Goal: Transaction & Acquisition: Purchase product/service

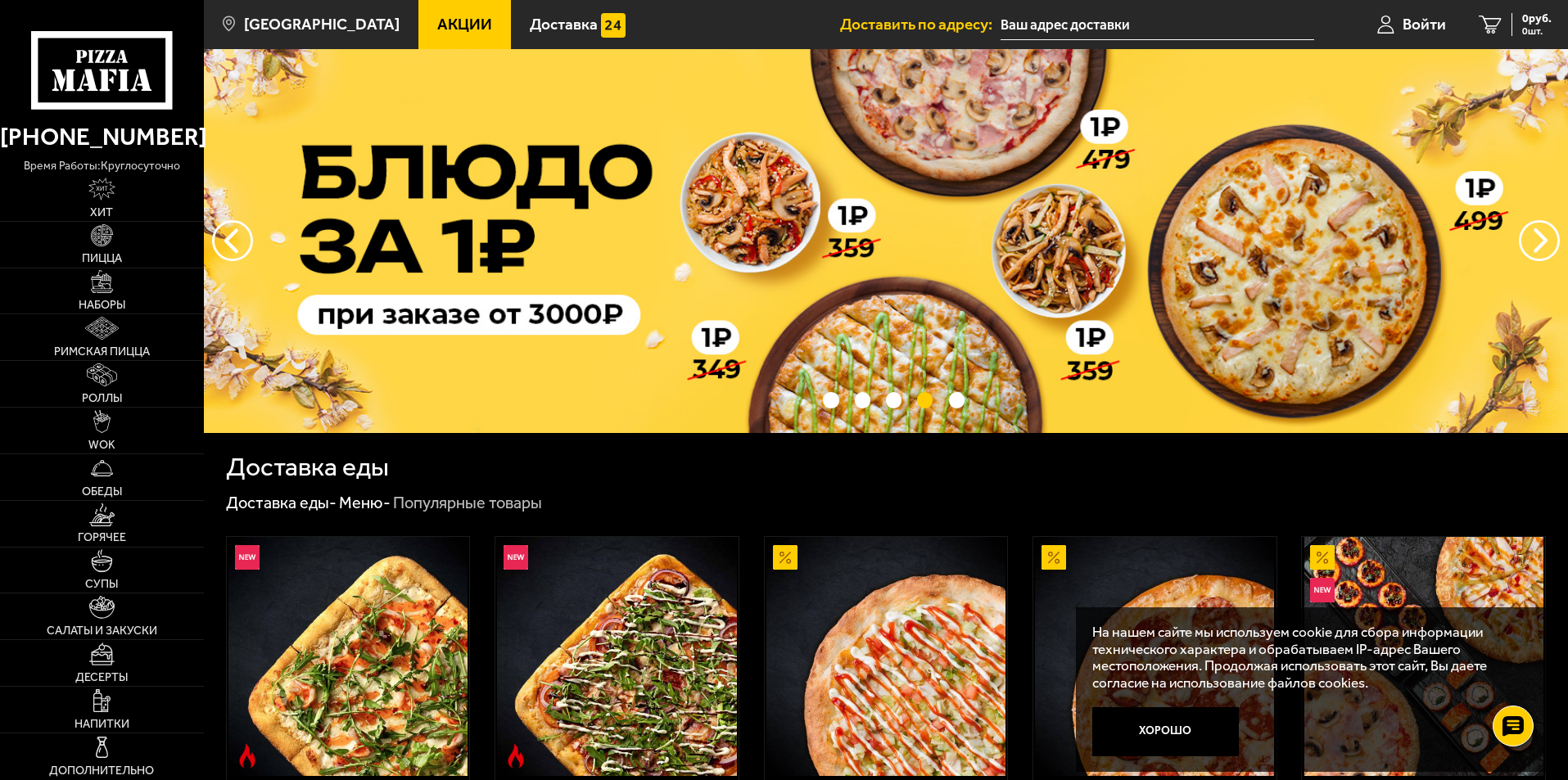
click at [1134, 277] on img at bounding box center [886, 240] width 1364 height 384
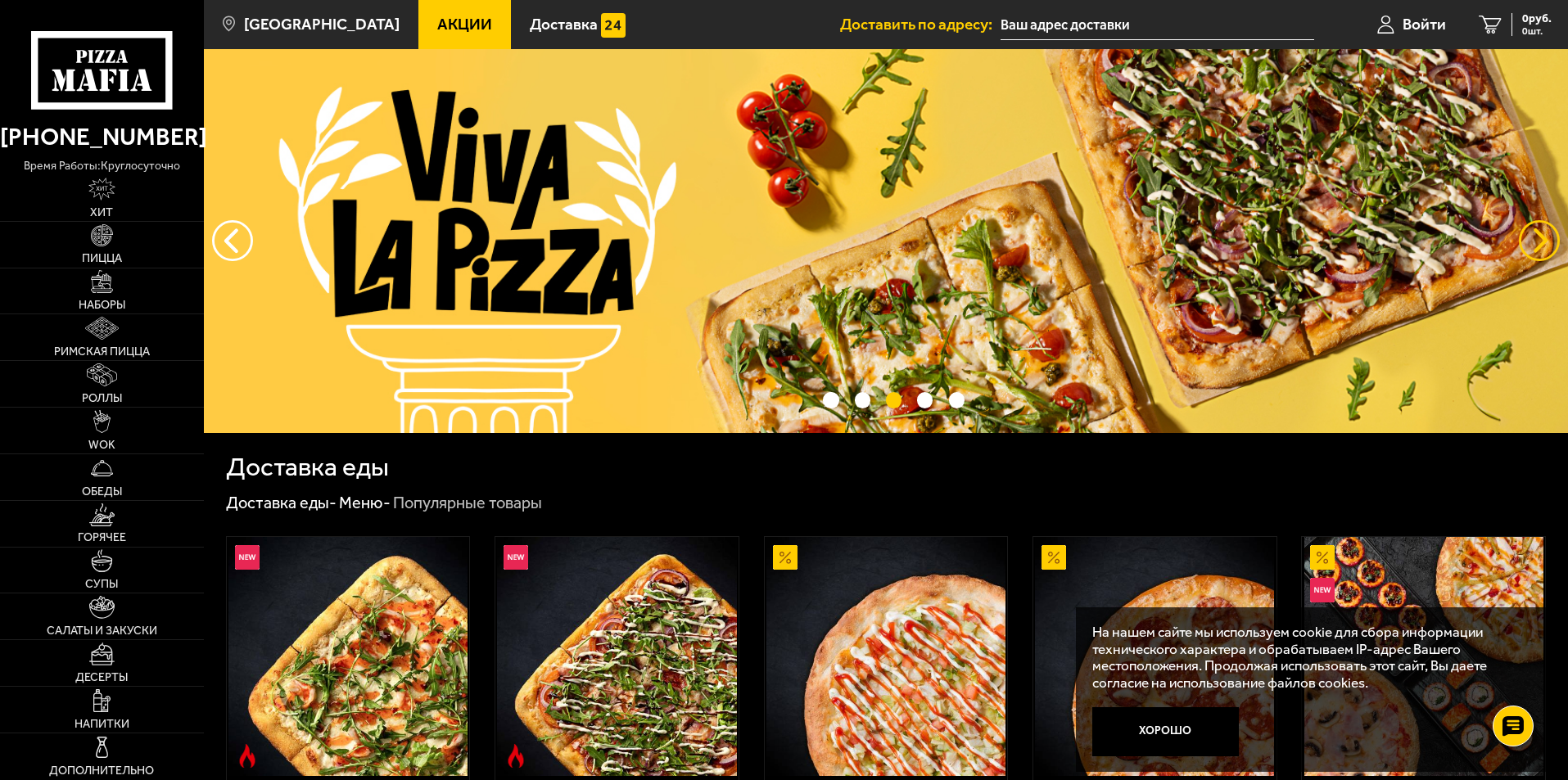
drag, startPoint x: 1549, startPoint y: 235, endPoint x: 1540, endPoint y: 237, distance: 9.2
click at [1549, 235] on button "предыдущий" at bounding box center [1539, 240] width 41 height 41
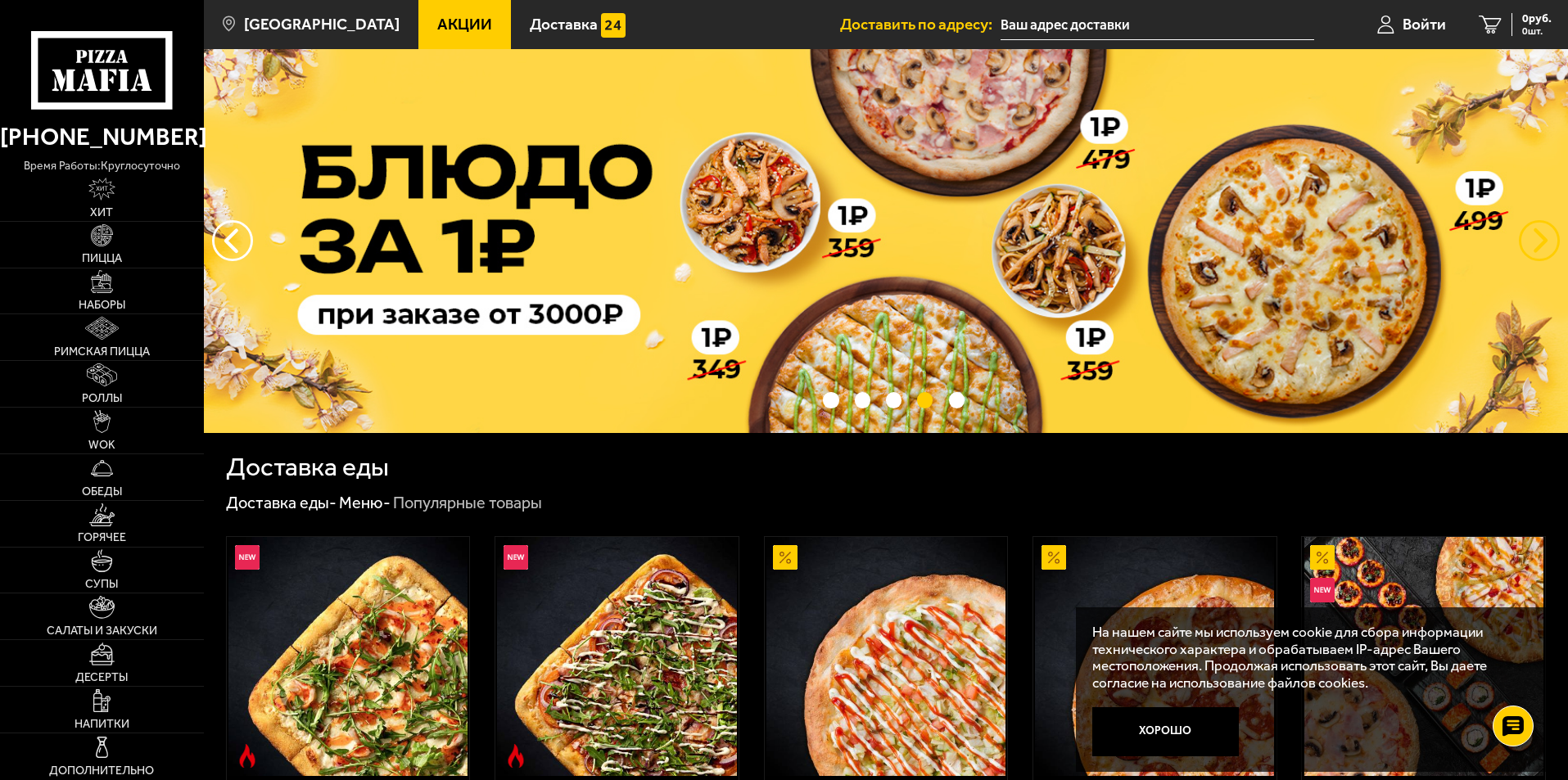
click at [1537, 231] on button "предыдущий" at bounding box center [1539, 240] width 41 height 41
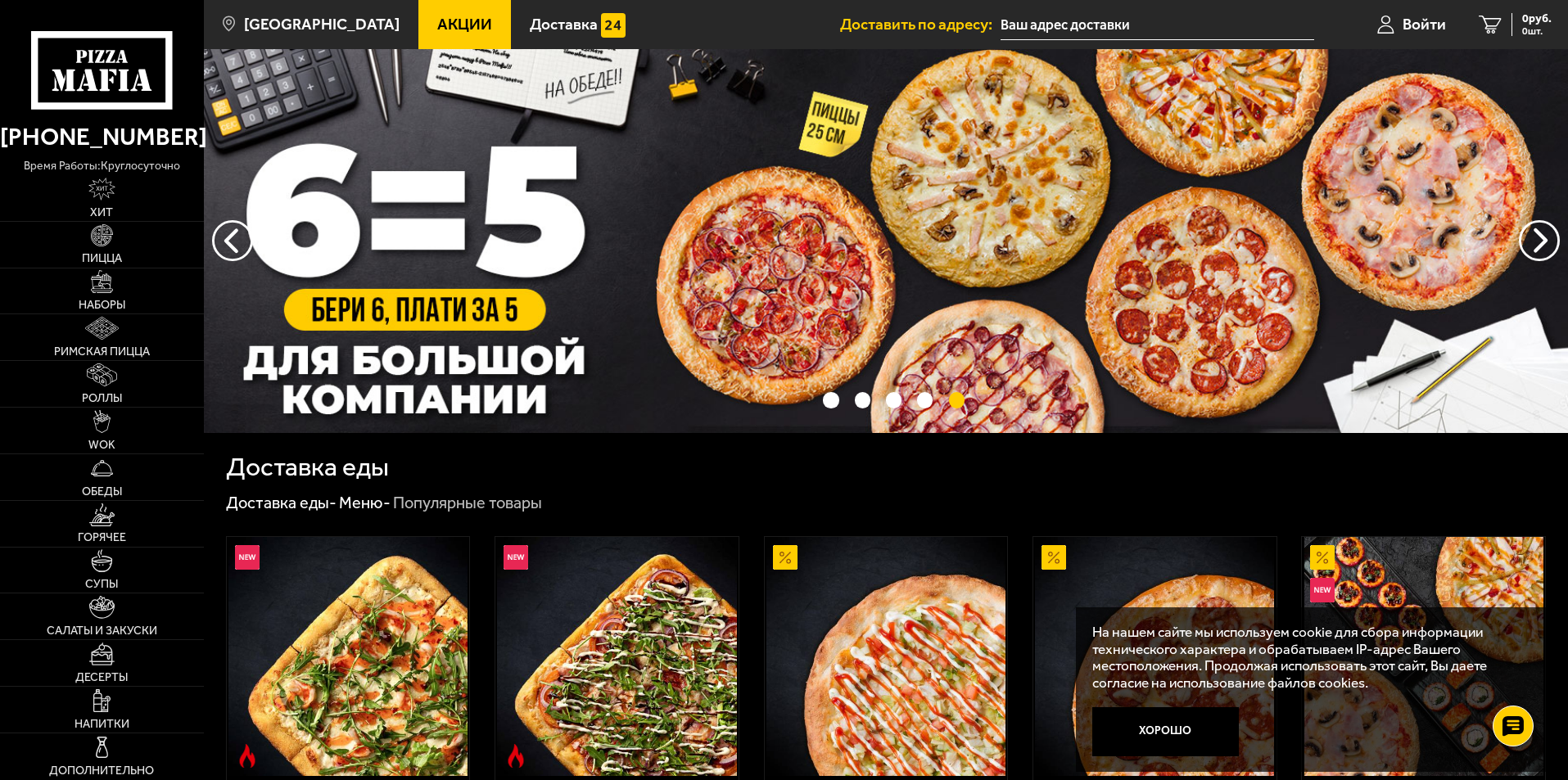
click at [704, 294] on img at bounding box center [886, 240] width 1364 height 384
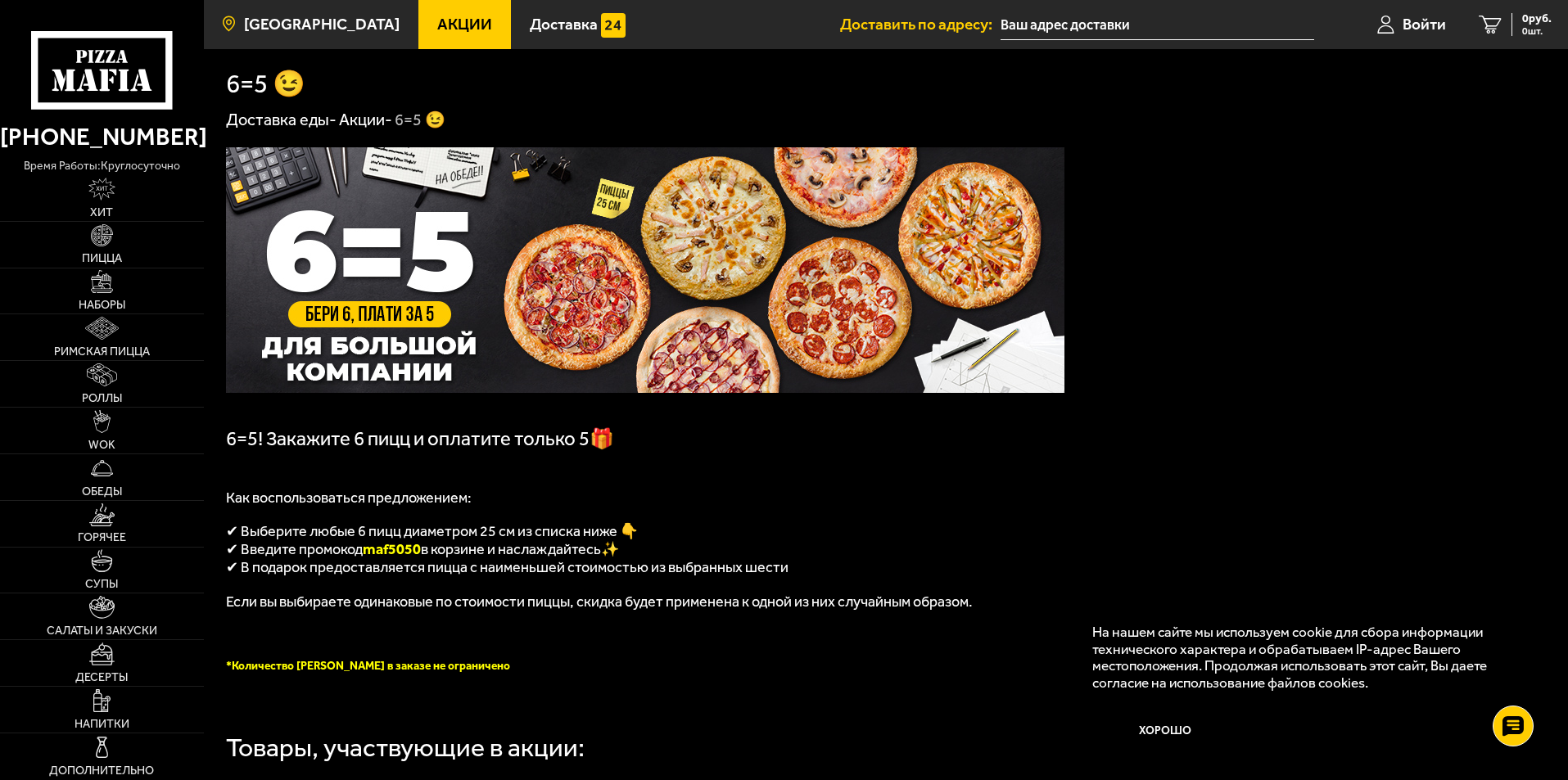
click at [315, 28] on span "[GEOGRAPHIC_DATA]" at bounding box center [322, 25] width 156 height 16
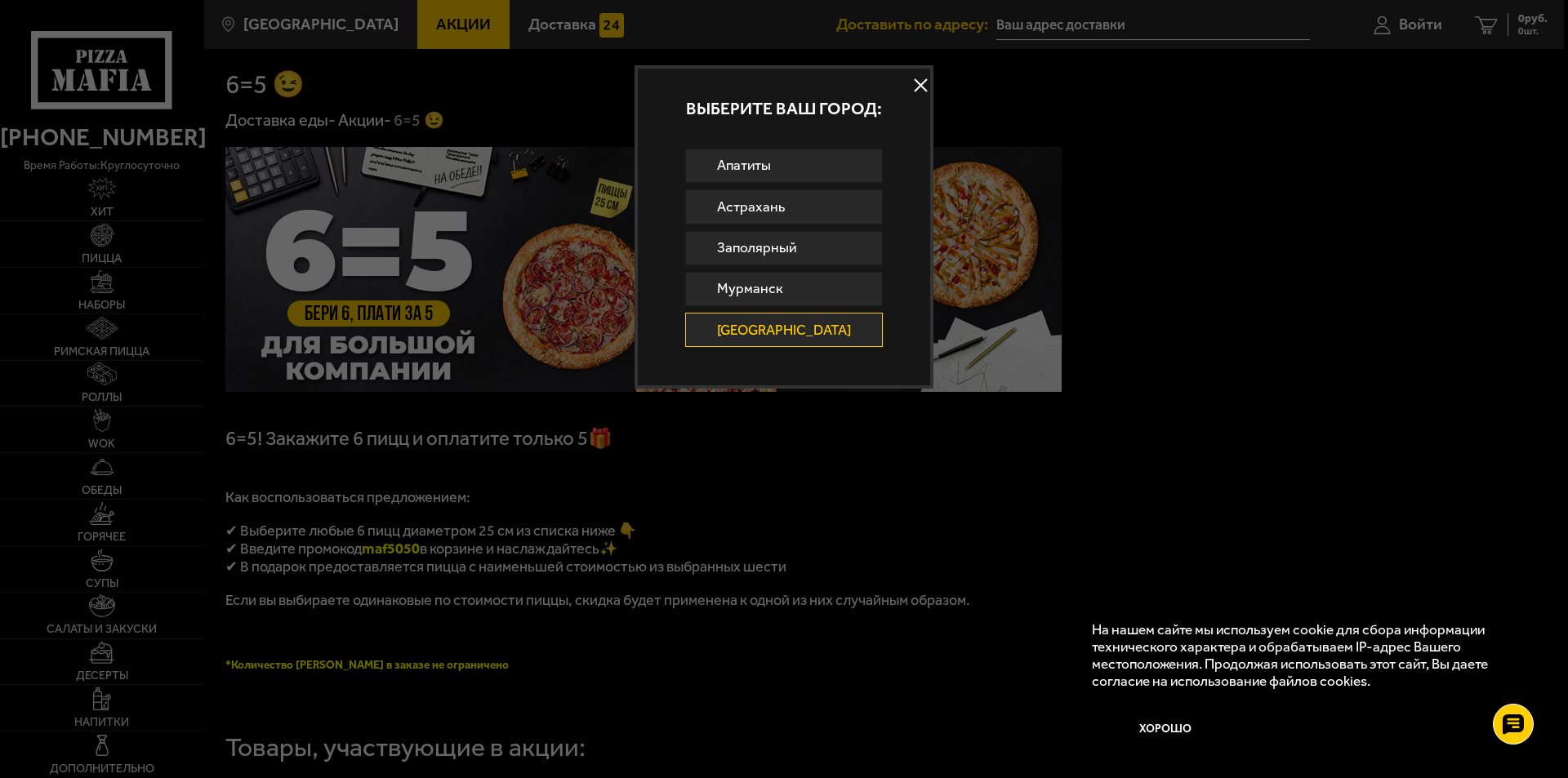
click at [908, 80] on button at bounding box center [920, 85] width 24 height 24
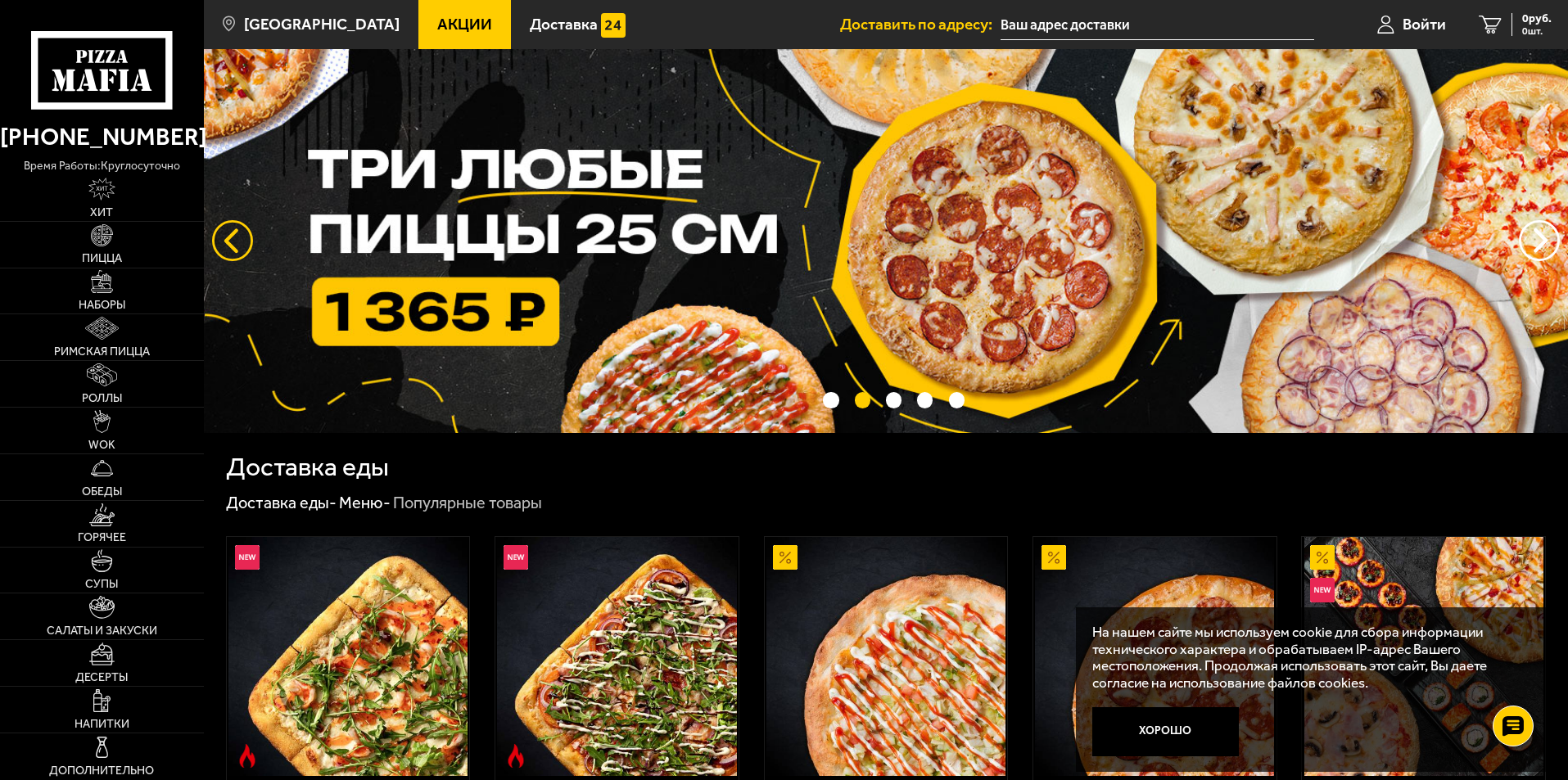
click at [230, 239] on button "следующий" at bounding box center [233, 240] width 41 height 41
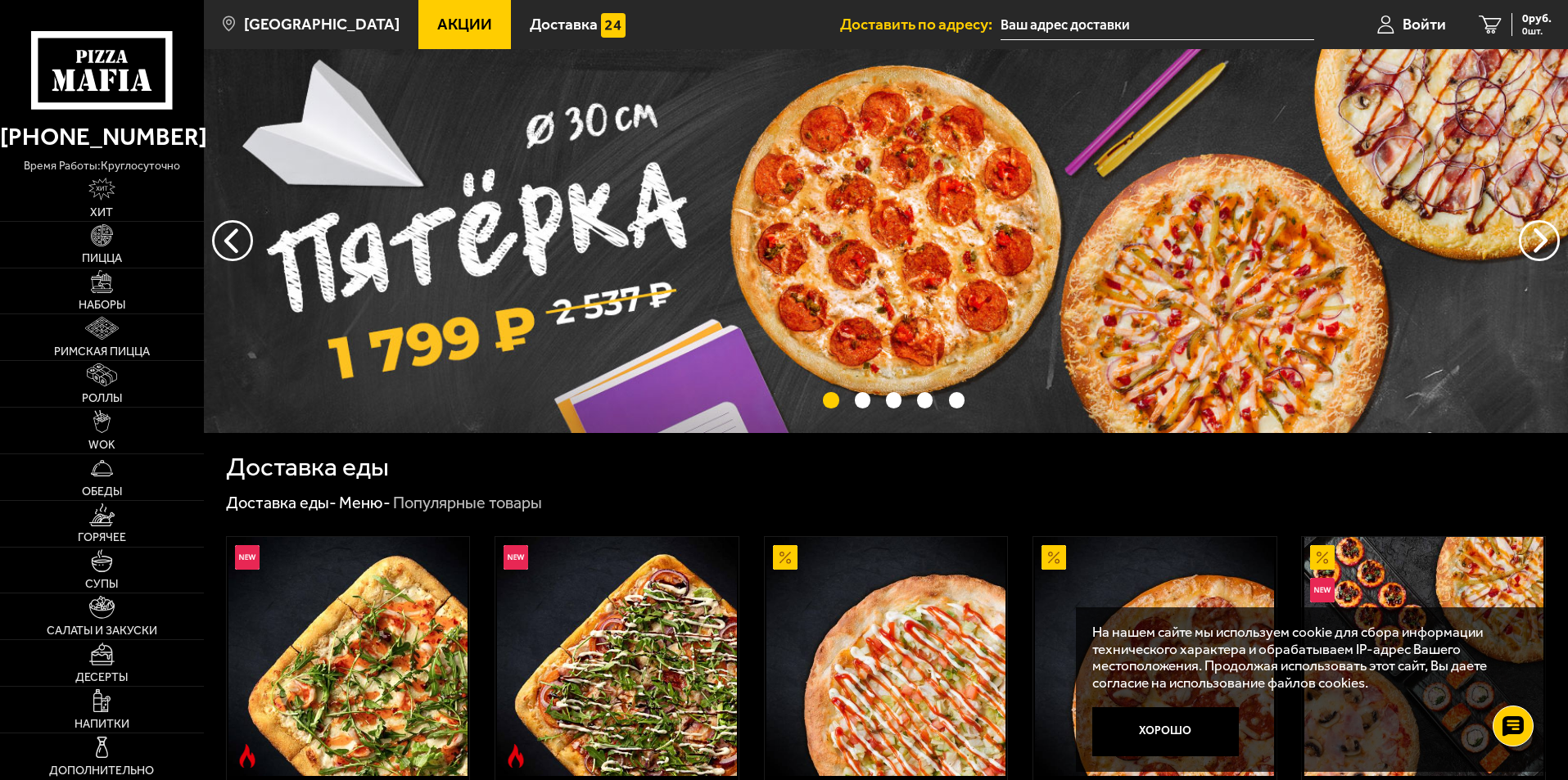
click at [712, 229] on img at bounding box center [886, 240] width 1364 height 384
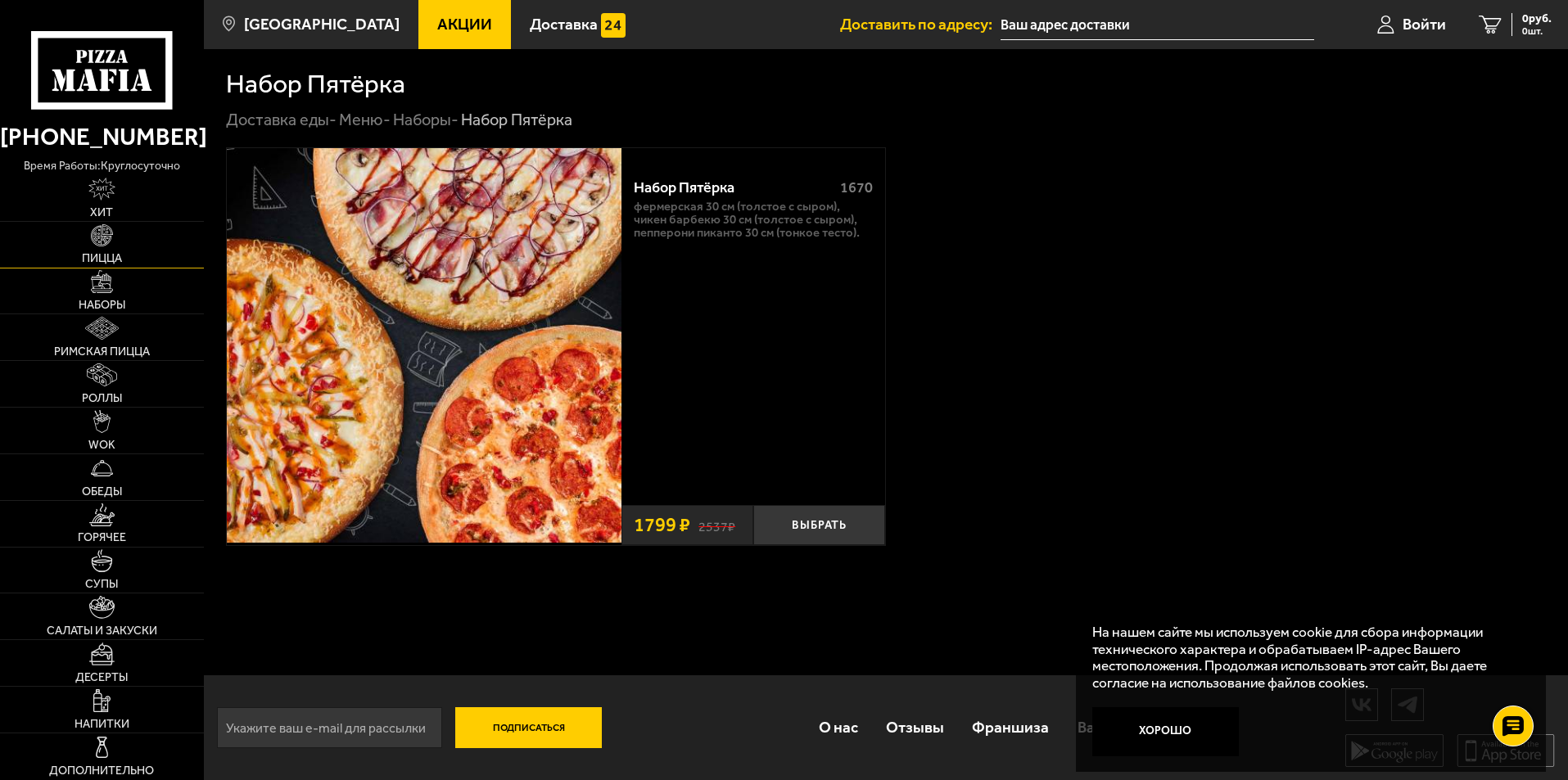
click at [98, 261] on span "Пицца" at bounding box center [101, 259] width 40 height 12
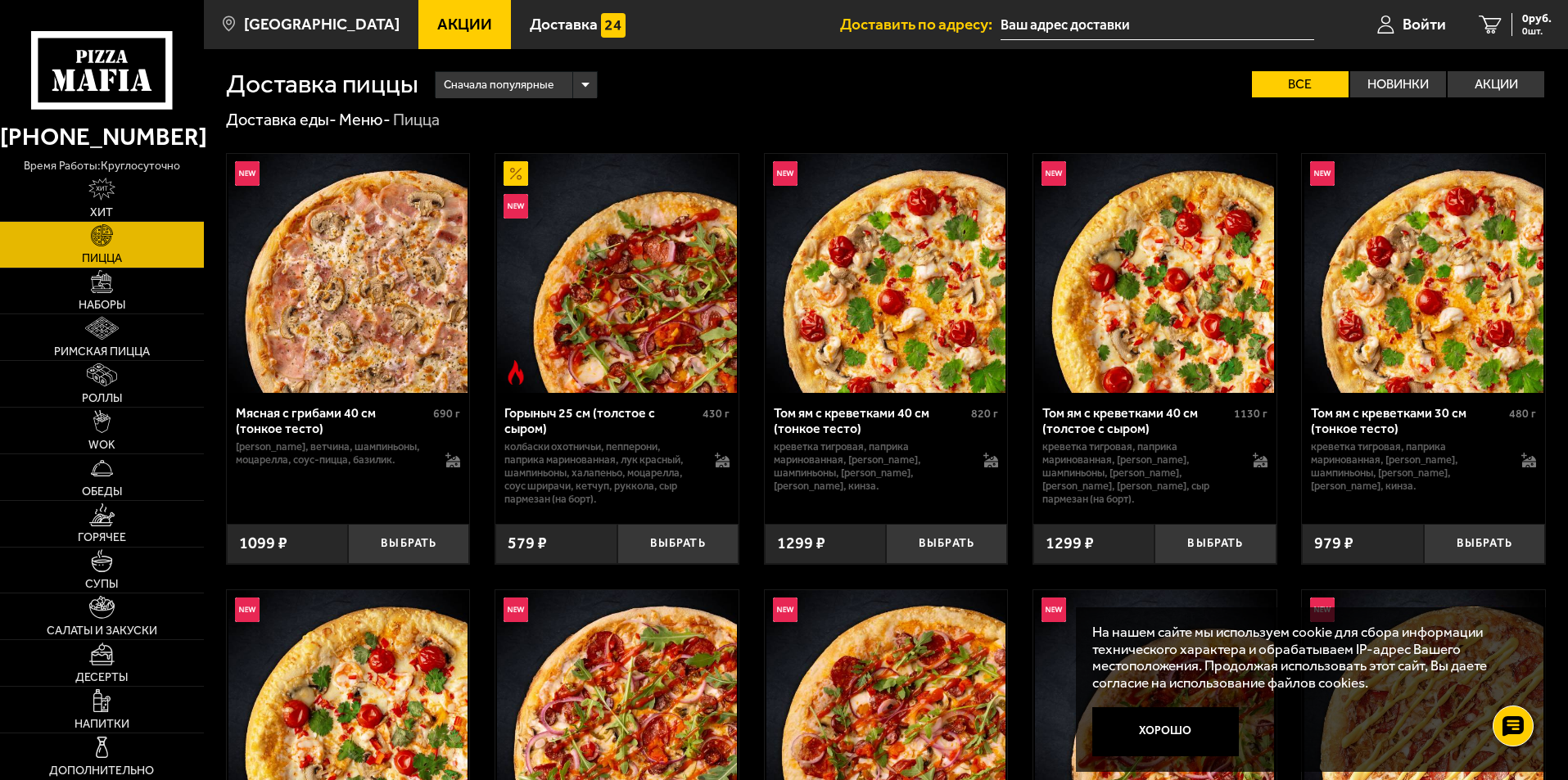
click at [444, 4] on link "Акции" at bounding box center [464, 25] width 92 height 49
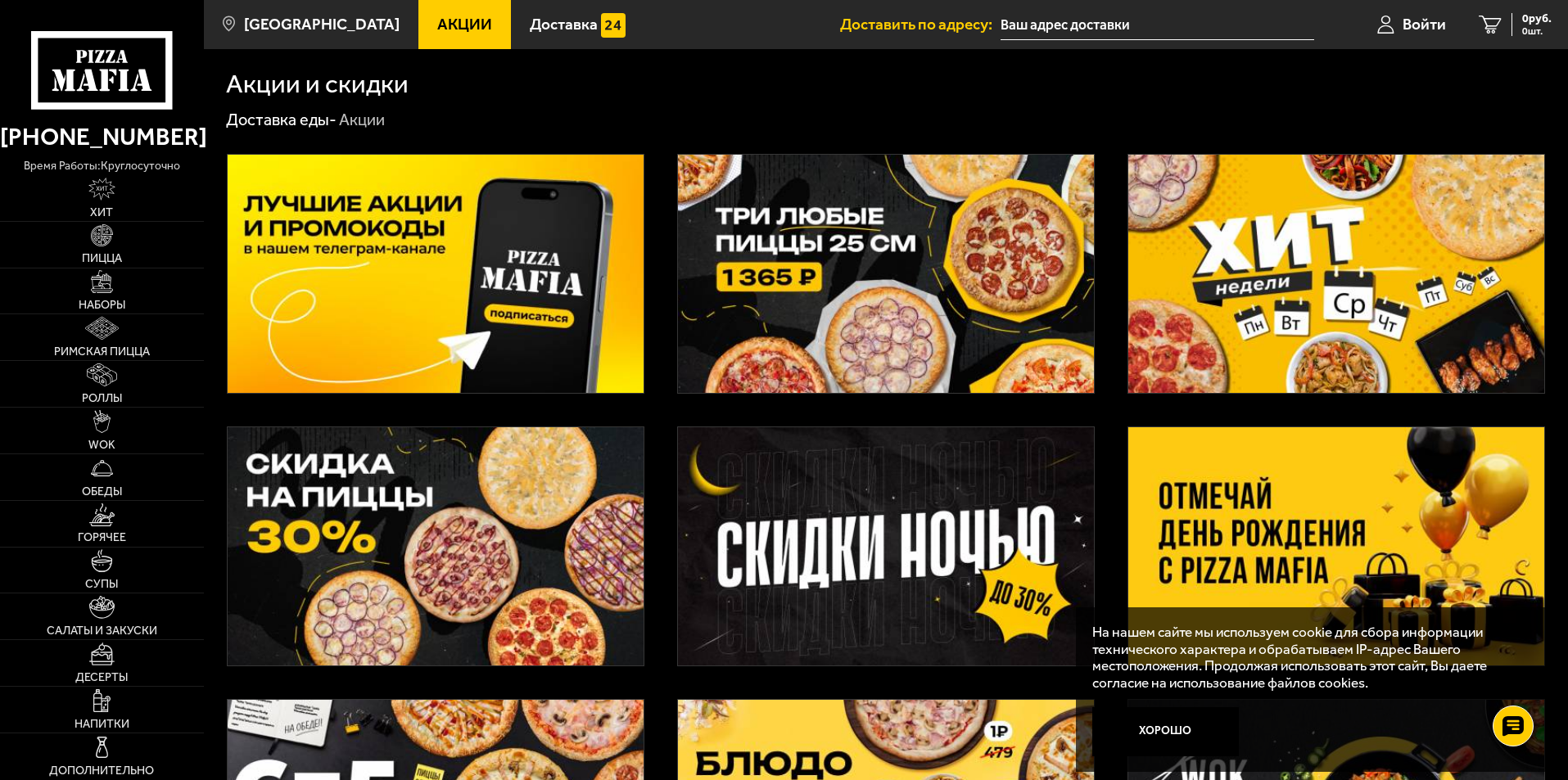
click at [1173, 23] on input "text" at bounding box center [1157, 25] width 314 height 30
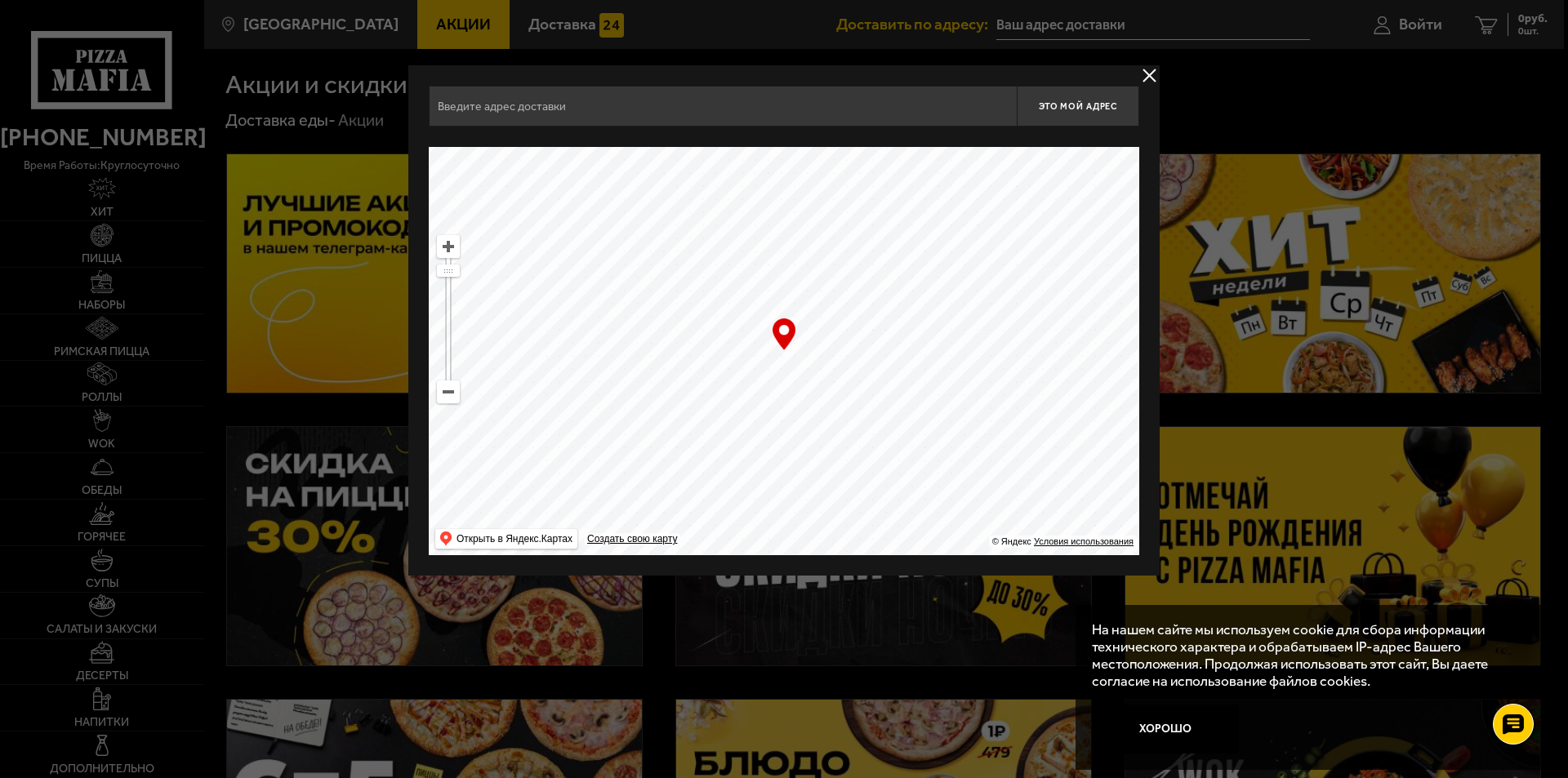
click at [929, 342] on ymaps at bounding box center [784, 350] width 711 height 408
drag, startPoint x: 806, startPoint y: 353, endPoint x: 782, endPoint y: 229, distance: 126.3
click at [783, 224] on ymaps at bounding box center [784, 350] width 711 height 408
drag, startPoint x: 862, startPoint y: 387, endPoint x: 840, endPoint y: 226, distance: 162.5
click at [835, 206] on ymaps at bounding box center [784, 350] width 711 height 408
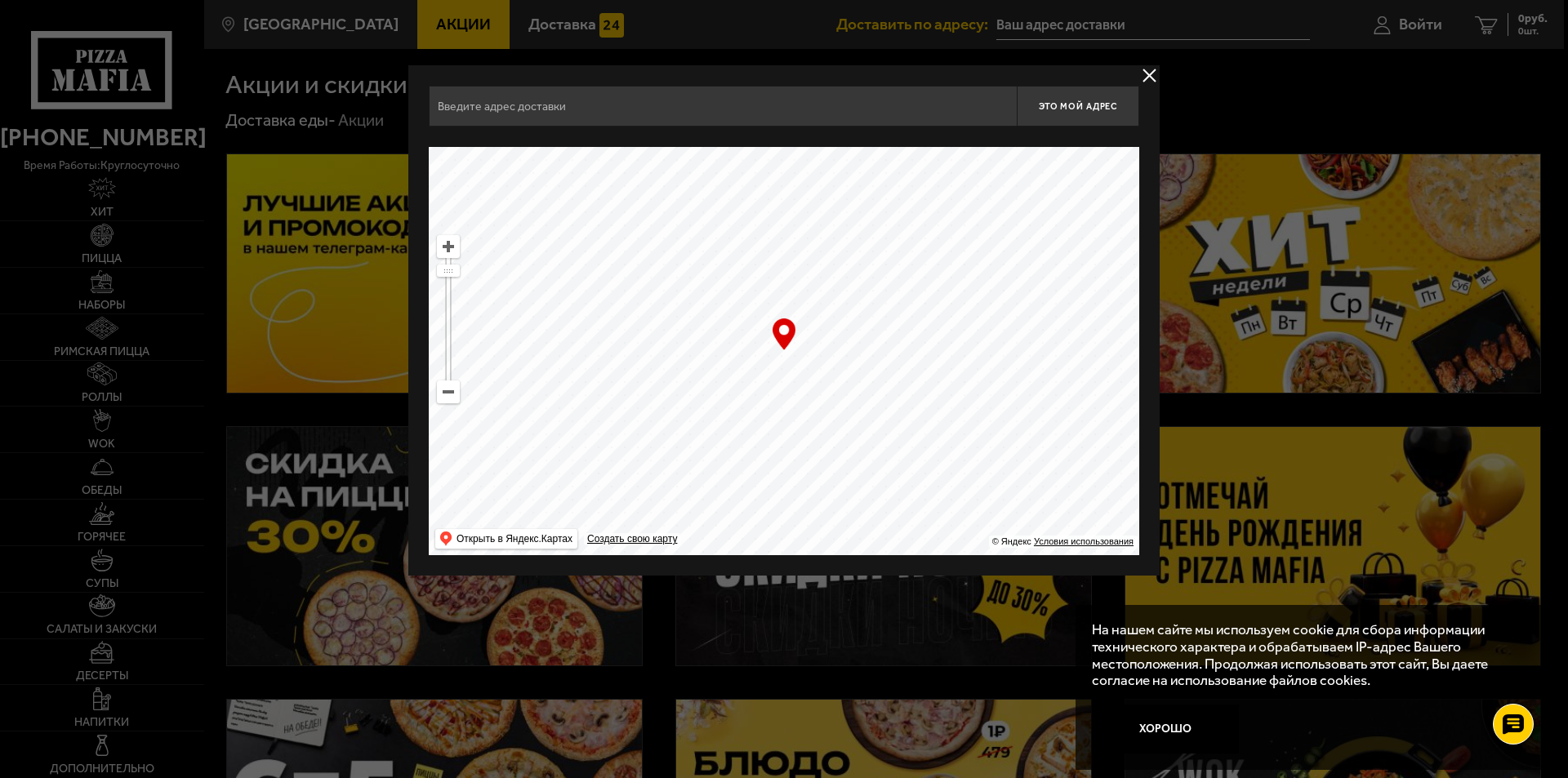
drag, startPoint x: 865, startPoint y: 382, endPoint x: 793, endPoint y: 239, distance: 160.1
click at [791, 227] on ymaps at bounding box center [784, 350] width 711 height 408
drag, startPoint x: 914, startPoint y: 416, endPoint x: 883, endPoint y: 260, distance: 159.1
click at [878, 256] on ymaps at bounding box center [784, 350] width 711 height 408
drag, startPoint x: 889, startPoint y: 409, endPoint x: 869, endPoint y: 283, distance: 127.6
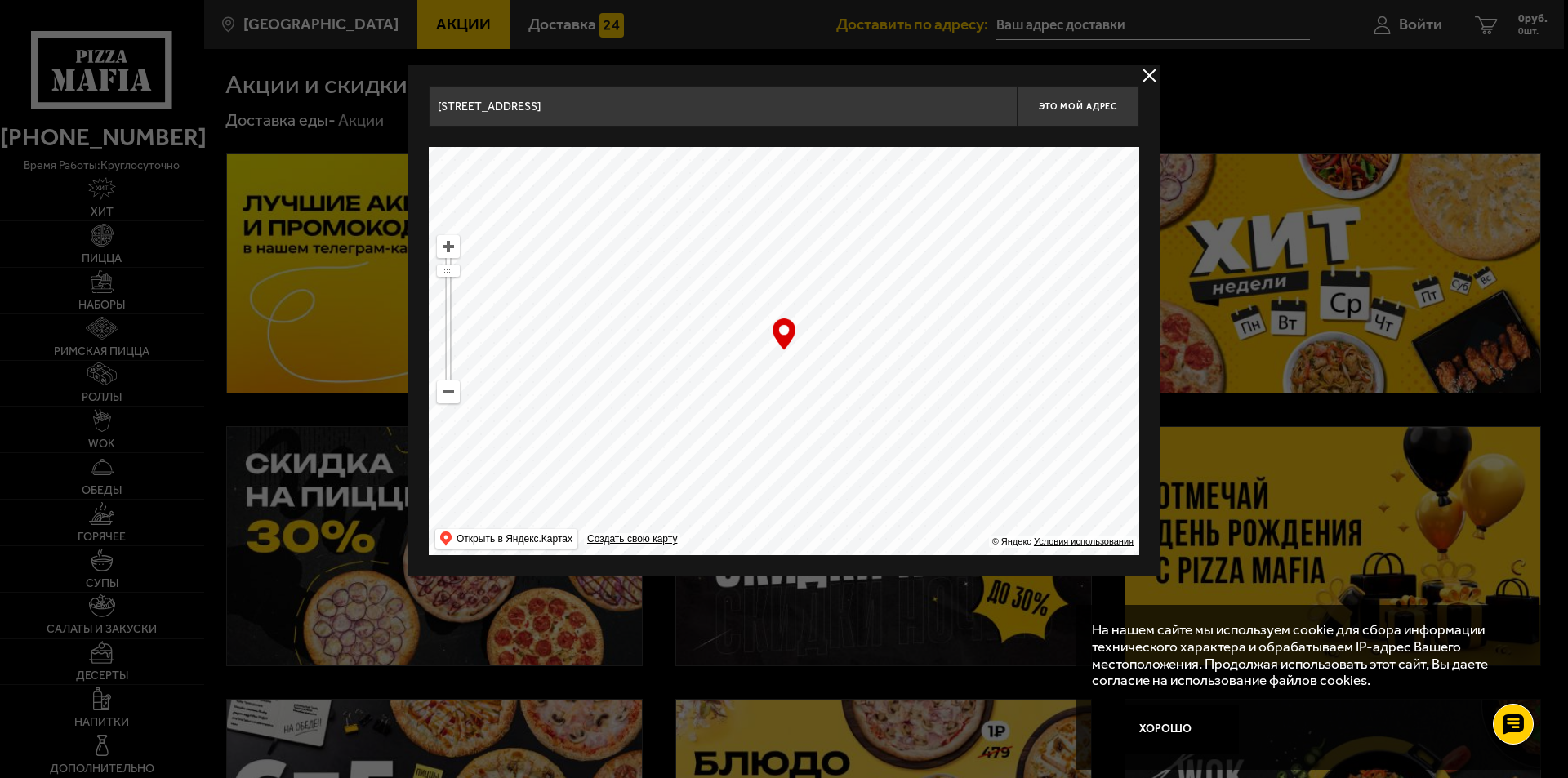
click at [869, 279] on ymaps at bounding box center [784, 350] width 711 height 408
drag, startPoint x: 911, startPoint y: 284, endPoint x: 910, endPoint y: 309, distance: 25.0
click at [910, 276] on ymaps at bounding box center [784, 350] width 711 height 408
drag, startPoint x: 940, startPoint y: 339, endPoint x: 950, endPoint y: 333, distance: 11.7
click at [944, 317] on ymaps at bounding box center [784, 350] width 711 height 408
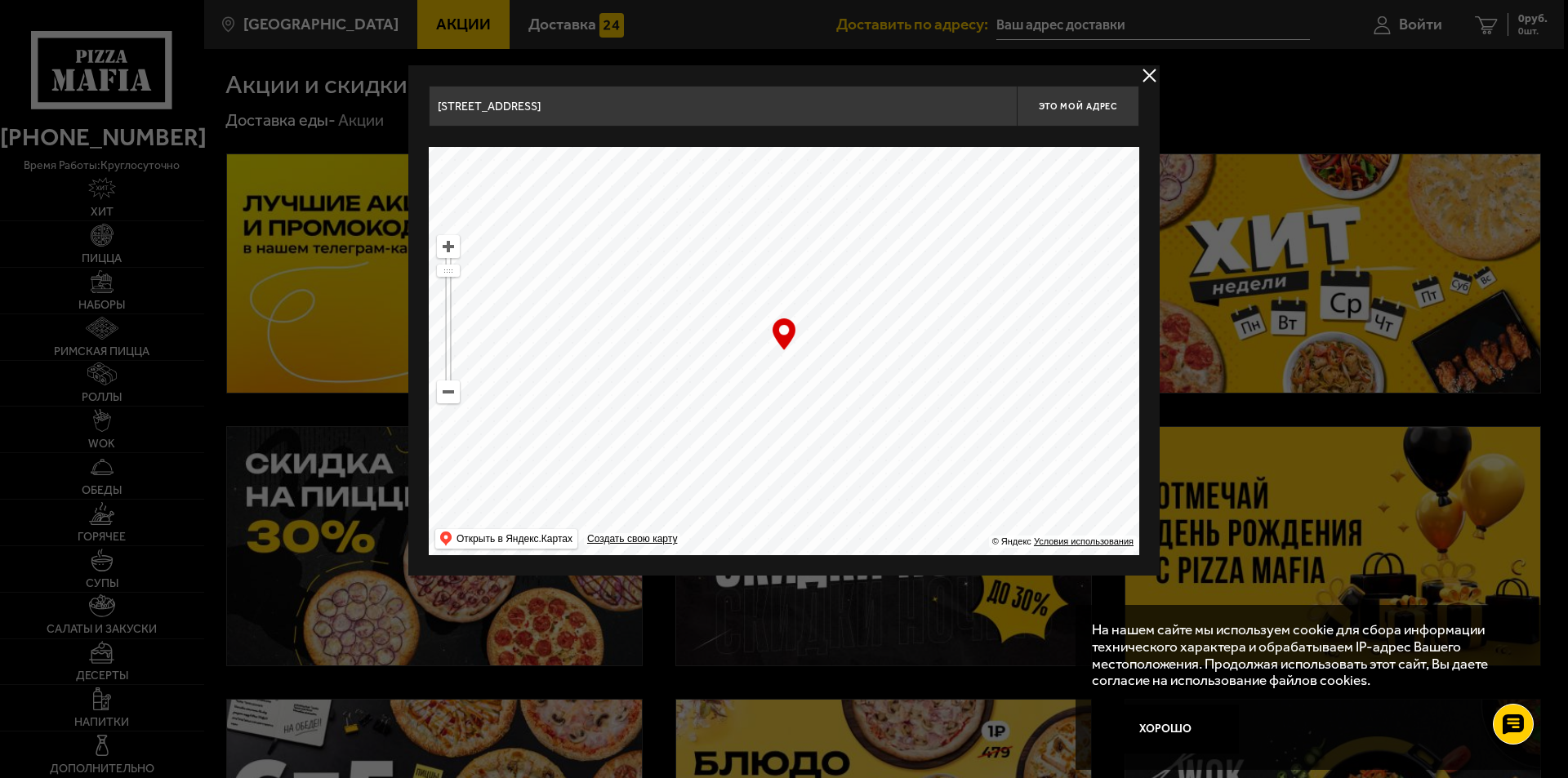
drag, startPoint x: 958, startPoint y: 394, endPoint x: 958, endPoint y: 341, distance: 53.0
click at [958, 341] on ymaps at bounding box center [784, 350] width 711 height 408
click at [613, 106] on input "[STREET_ADDRESS]" at bounding box center [722, 107] width 588 height 41
drag, startPoint x: 878, startPoint y: 416, endPoint x: 804, endPoint y: 257, distance: 175.4
click at [804, 257] on ymaps at bounding box center [784, 350] width 711 height 408
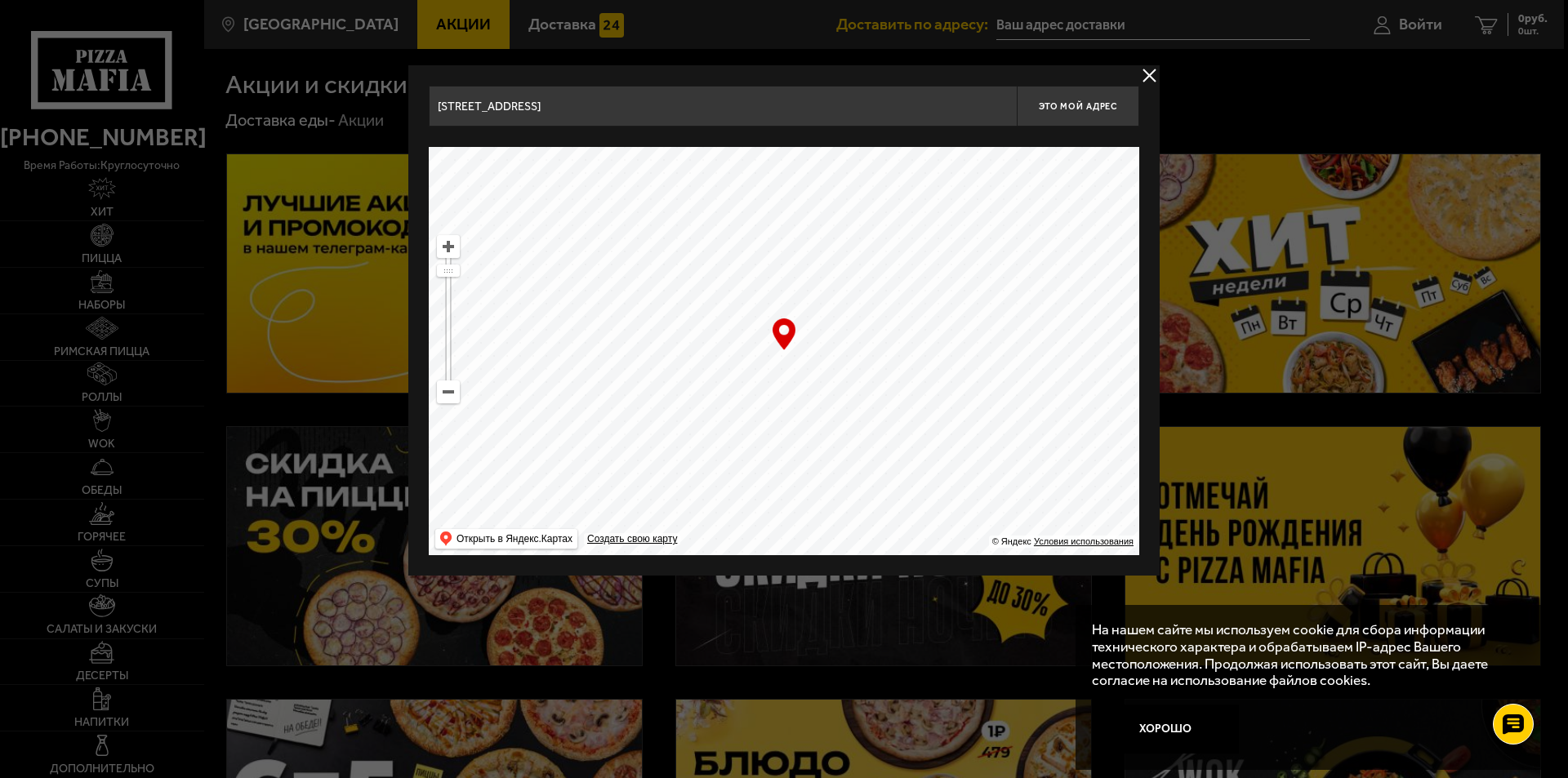
drag, startPoint x: 829, startPoint y: 437, endPoint x: 758, endPoint y: 302, distance: 152.5
click at [741, 245] on ymaps at bounding box center [784, 350] width 711 height 408
drag, startPoint x: 797, startPoint y: 357, endPoint x: 781, endPoint y: 274, distance: 84.5
click at [776, 256] on ymaps at bounding box center [784, 350] width 711 height 408
drag, startPoint x: 823, startPoint y: 453, endPoint x: 819, endPoint y: 367, distance: 86.1
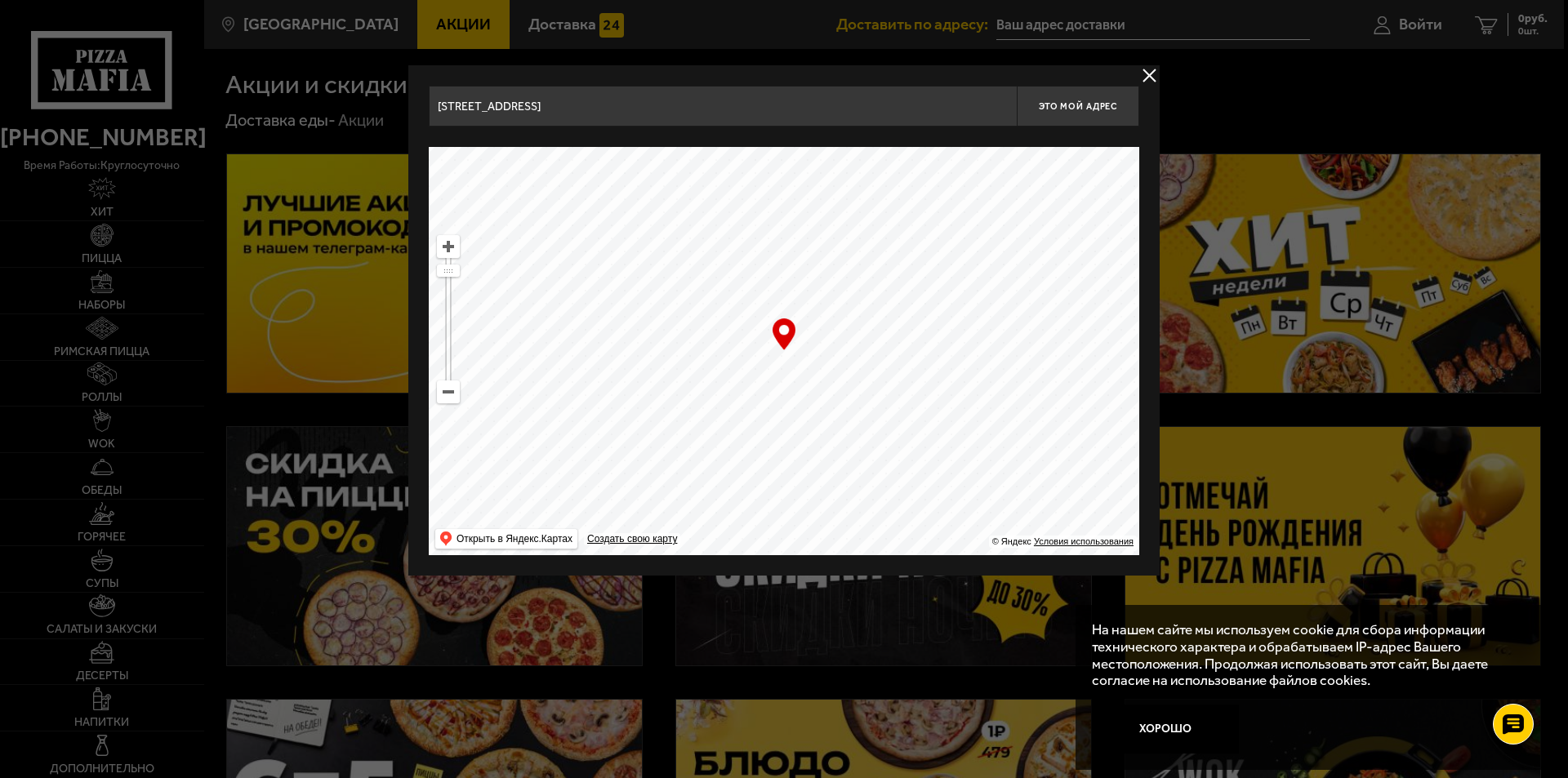
click at [819, 367] on ymaps at bounding box center [784, 350] width 711 height 408
drag, startPoint x: 850, startPoint y: 453, endPoint x: 825, endPoint y: 391, distance: 66.9
click at [827, 367] on ymaps at bounding box center [784, 350] width 711 height 408
drag, startPoint x: 859, startPoint y: 454, endPoint x: 954, endPoint y: 124, distance: 343.4
click at [953, 124] on div "[STREET_ADDRESS][GEOGRAPHIC_DATA] Это мой адрес Найдите адрес перетащив карту ……" at bounding box center [784, 321] width 711 height 470
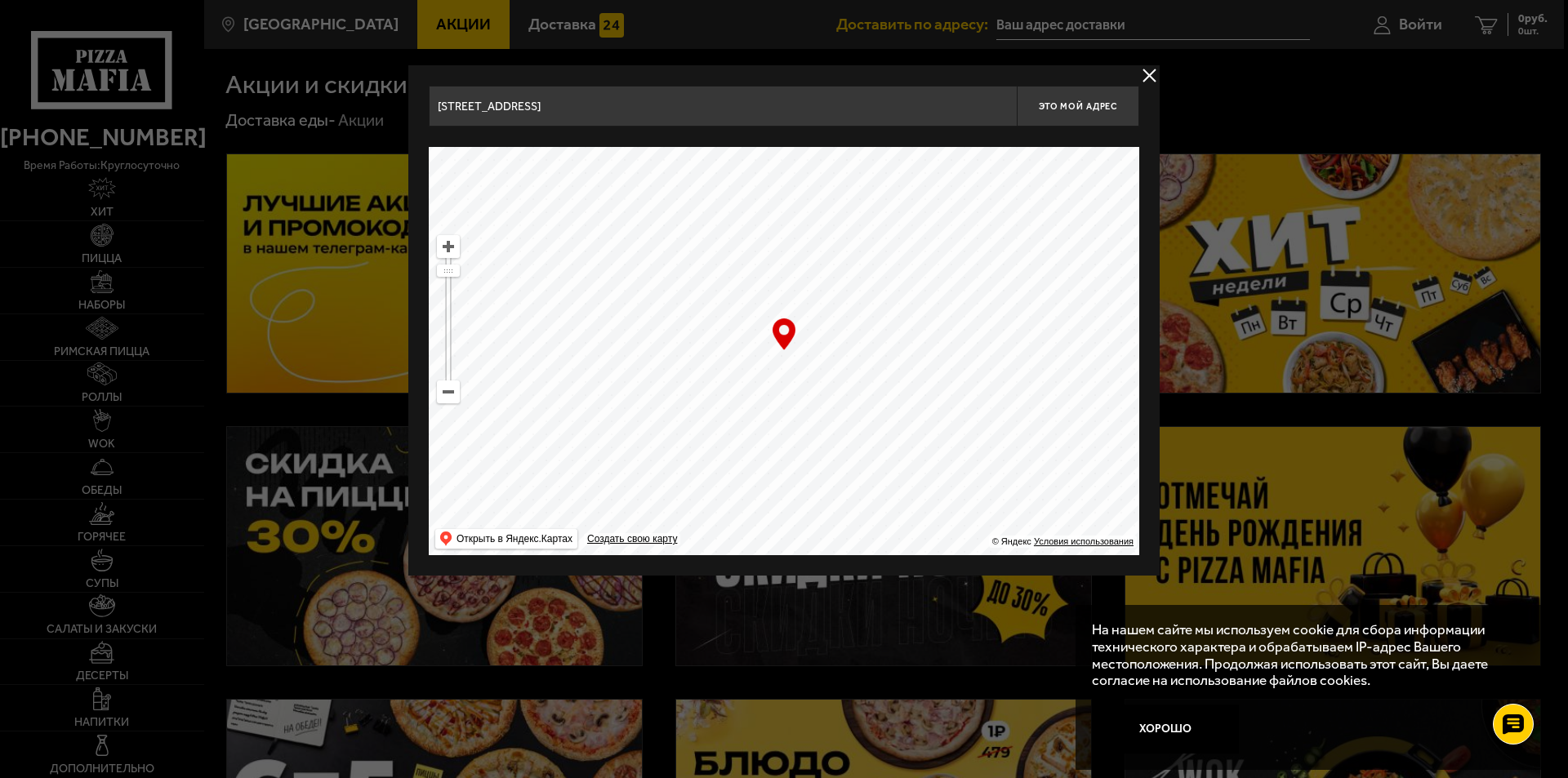
drag, startPoint x: 816, startPoint y: 438, endPoint x: 995, endPoint y: 265, distance: 248.9
click at [991, 268] on ymaps at bounding box center [784, 350] width 711 height 408
drag, startPoint x: 900, startPoint y: 377, endPoint x: 781, endPoint y: 284, distance: 151.0
click at [783, 264] on ymaps at bounding box center [784, 350] width 711 height 408
click at [845, 231] on ymaps at bounding box center [784, 350] width 711 height 408
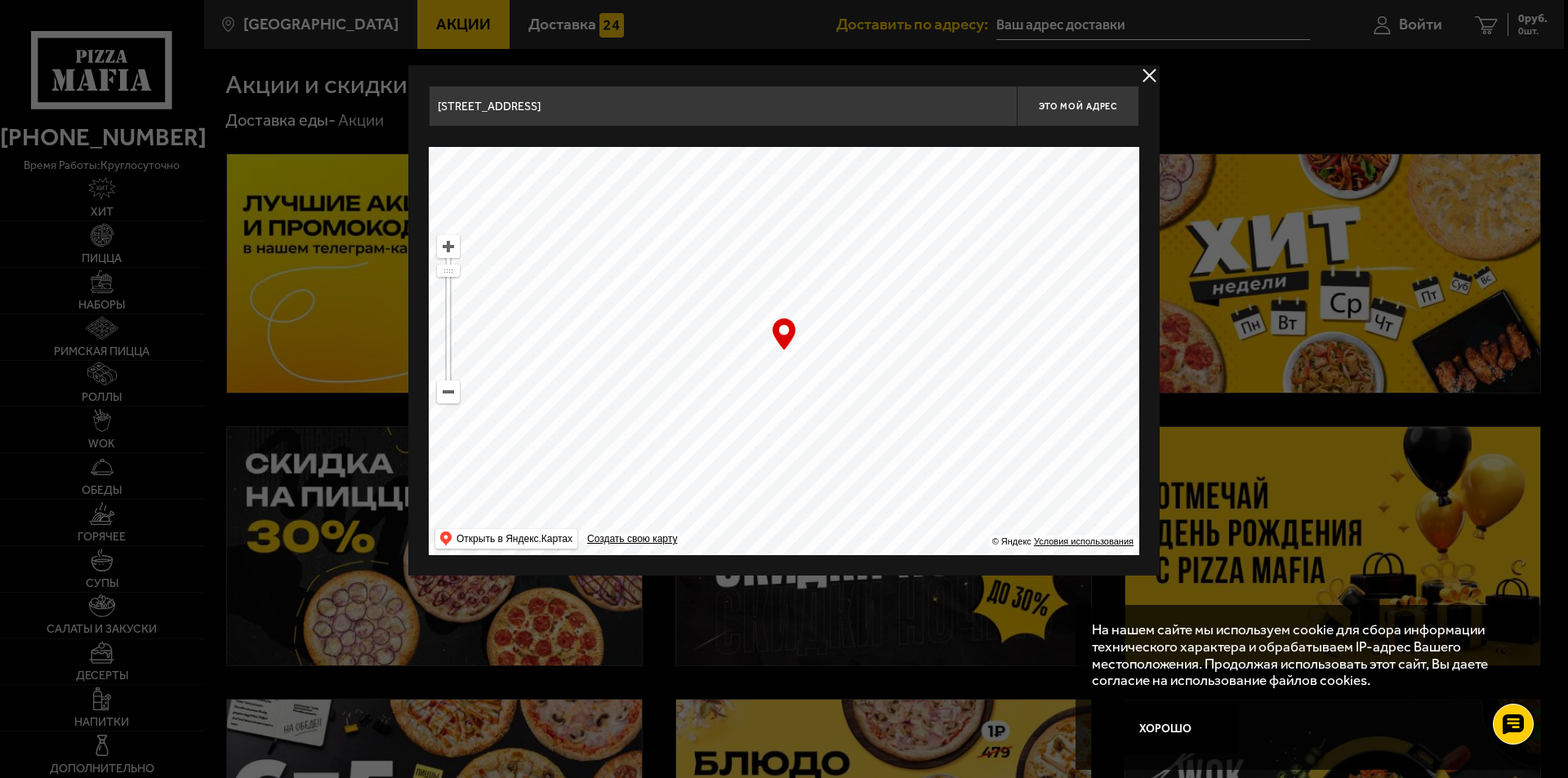
drag, startPoint x: 742, startPoint y: 333, endPoint x: 687, endPoint y: 282, distance: 75.0
click at [688, 284] on ymaps at bounding box center [784, 350] width 711 height 408
drag, startPoint x: 707, startPoint y: 432, endPoint x: 712, endPoint y: 296, distance: 136.1
click at [712, 296] on ymaps at bounding box center [784, 350] width 711 height 408
drag, startPoint x: 719, startPoint y: 361, endPoint x: 717, endPoint y: 349, distance: 12.2
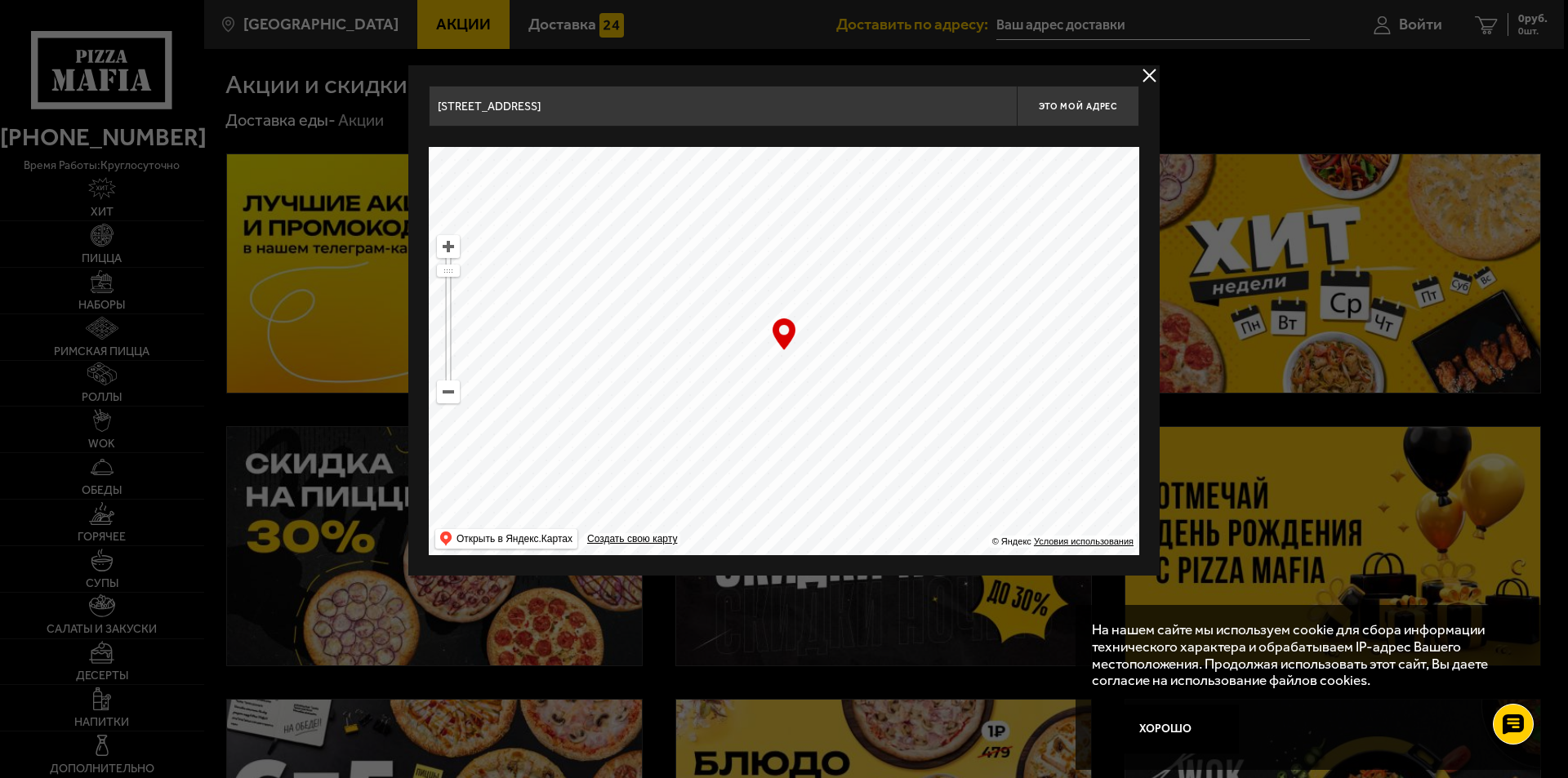
click at [715, 332] on ymaps at bounding box center [784, 350] width 711 height 408
drag, startPoint x: 719, startPoint y: 444, endPoint x: 709, endPoint y: 364, distance: 80.6
click at [709, 366] on ymaps at bounding box center [784, 350] width 711 height 408
drag, startPoint x: 715, startPoint y: 359, endPoint x: 715, endPoint y: 328, distance: 31.0
click at [715, 328] on ymaps at bounding box center [784, 350] width 711 height 408
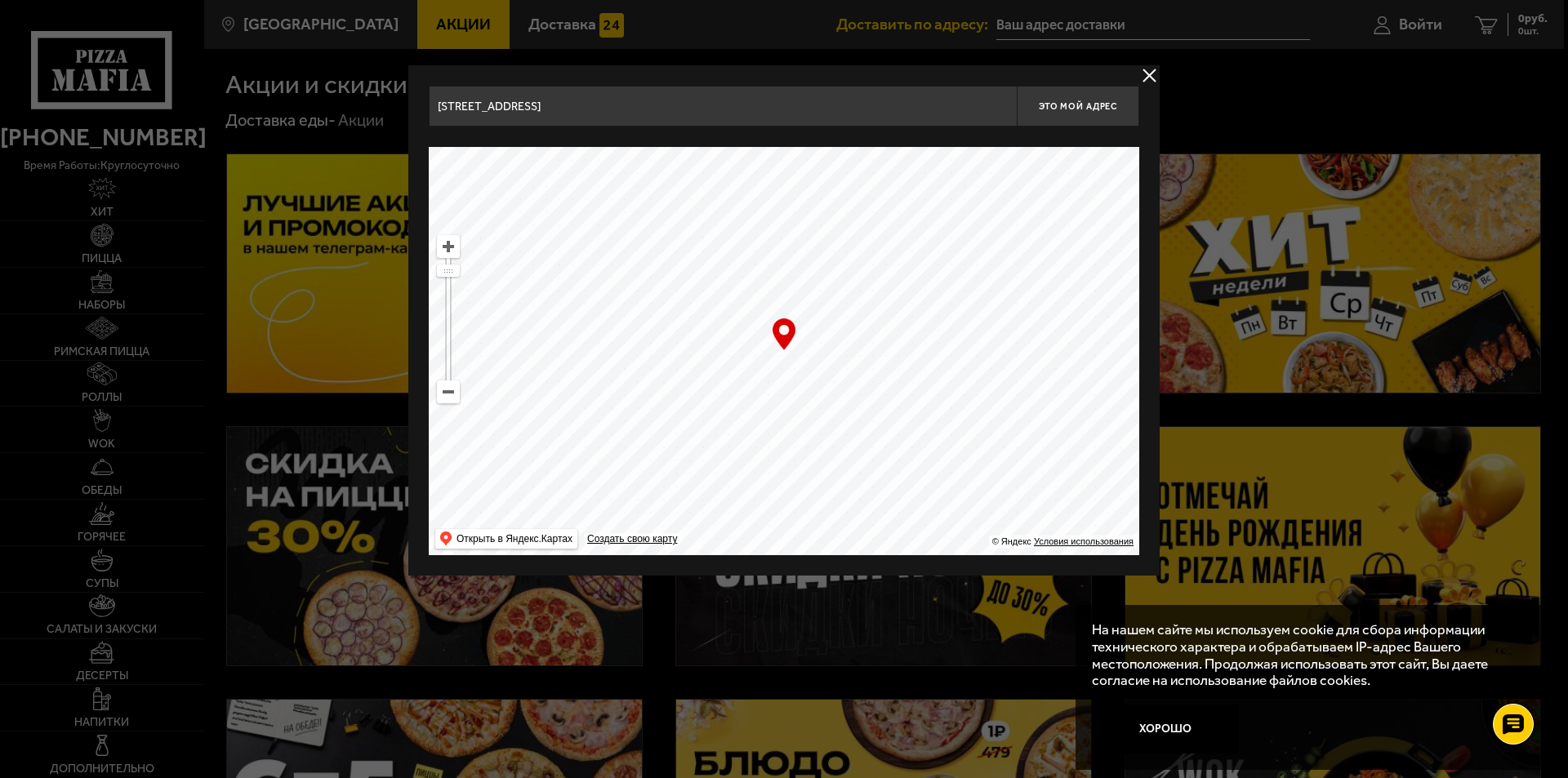
drag, startPoint x: 726, startPoint y: 402, endPoint x: 726, endPoint y: 387, distance: 15.0
click at [726, 387] on ymaps at bounding box center [784, 350] width 711 height 408
drag, startPoint x: 730, startPoint y: 455, endPoint x: 725, endPoint y: 347, distance: 108.1
click at [725, 341] on ymaps at bounding box center [784, 350] width 711 height 408
drag, startPoint x: 709, startPoint y: 379, endPoint x: 703, endPoint y: 302, distance: 77.2
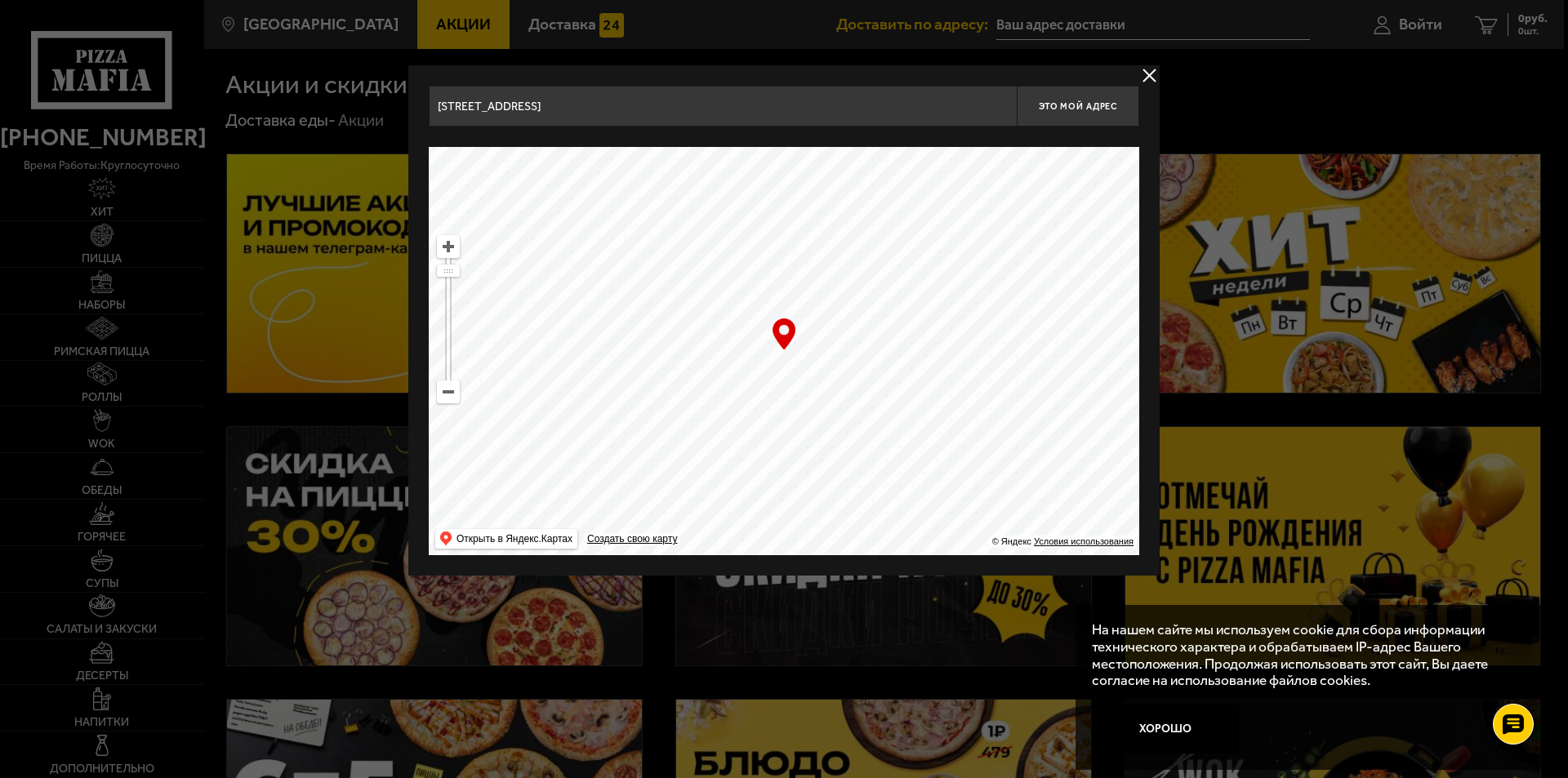
click at [703, 301] on ymaps at bounding box center [784, 350] width 711 height 408
drag, startPoint x: 715, startPoint y: 431, endPoint x: 643, endPoint y: 283, distance: 164.6
click at [627, 257] on ymaps at bounding box center [784, 350] width 711 height 408
drag, startPoint x: 694, startPoint y: 427, endPoint x: 561, endPoint y: 327, distance: 166.4
click at [561, 327] on ymaps at bounding box center [784, 350] width 711 height 408
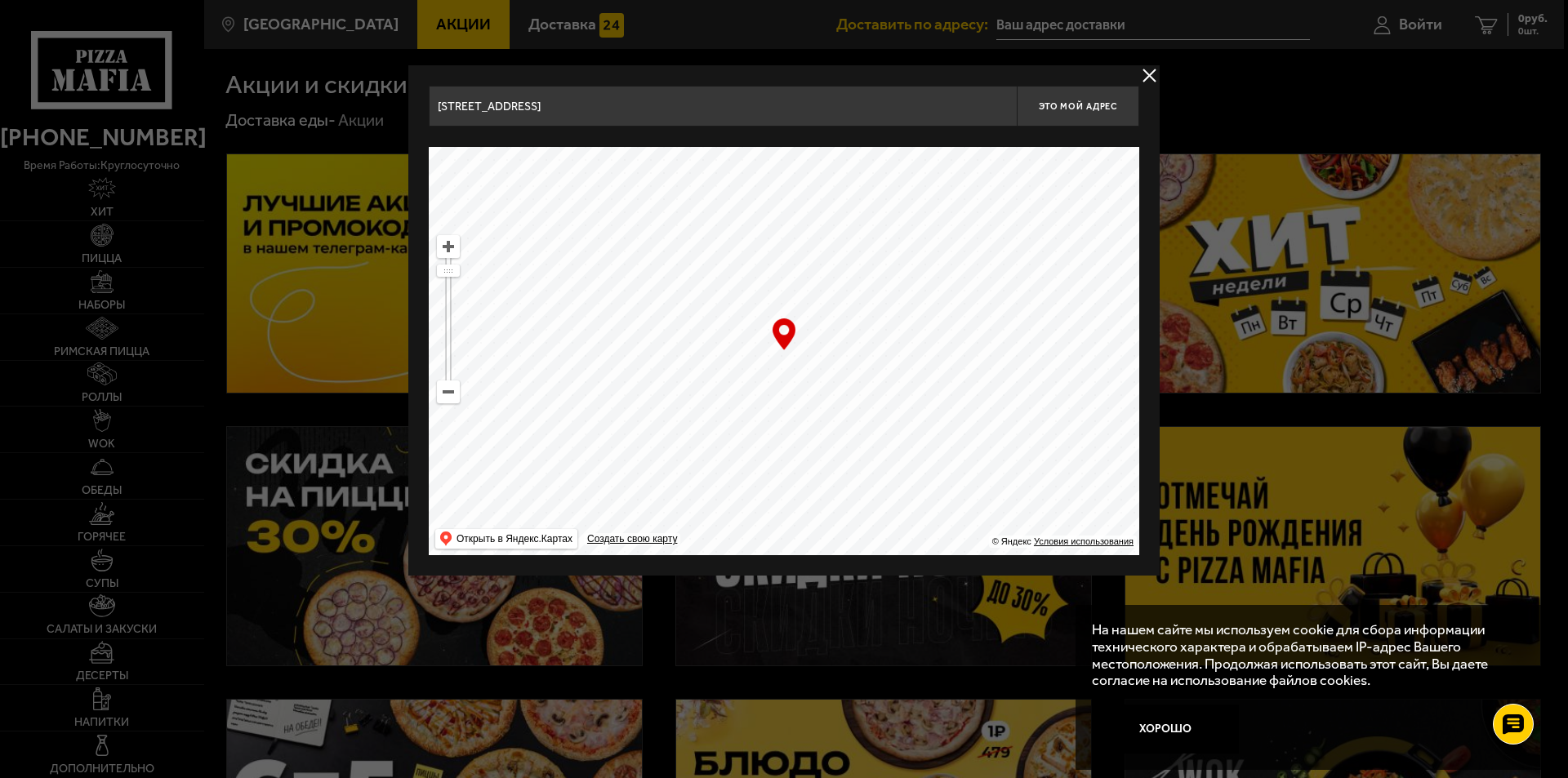
drag, startPoint x: 767, startPoint y: 479, endPoint x: 685, endPoint y: 349, distance: 153.7
click at [684, 338] on ymaps at bounding box center [784, 350] width 711 height 408
drag, startPoint x: 831, startPoint y: 452, endPoint x: 608, endPoint y: 466, distance: 223.4
click at [608, 466] on ymaps at bounding box center [784, 350] width 711 height 408
drag, startPoint x: 857, startPoint y: 453, endPoint x: 744, endPoint y: 288, distance: 200.0
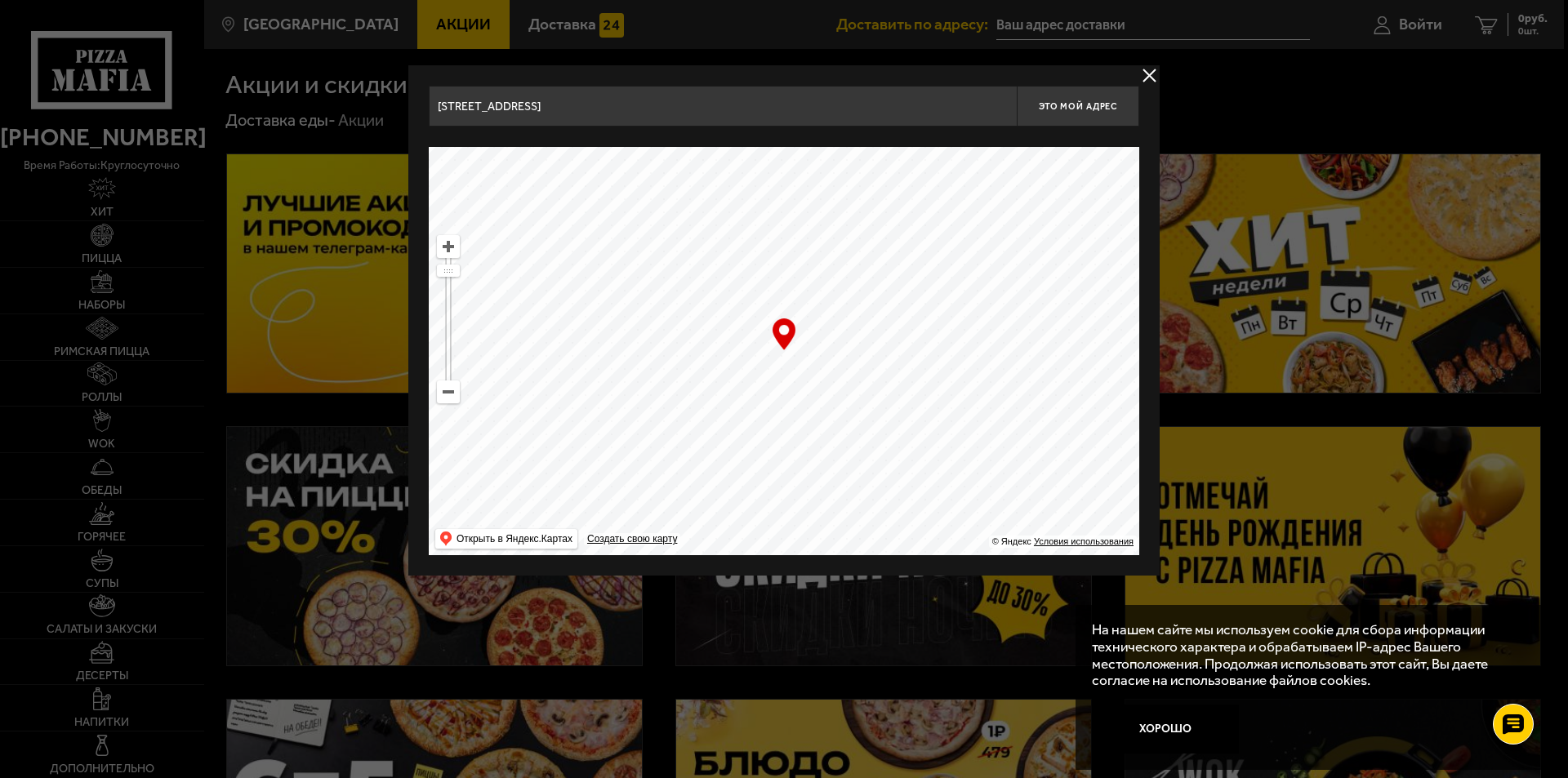
click at [744, 288] on ymaps at bounding box center [784, 350] width 711 height 408
drag, startPoint x: 739, startPoint y: 471, endPoint x: 693, endPoint y: 359, distance: 121.1
click at [694, 359] on ymaps at bounding box center [784, 350] width 711 height 408
click at [778, 378] on ymaps at bounding box center [784, 350] width 711 height 408
drag
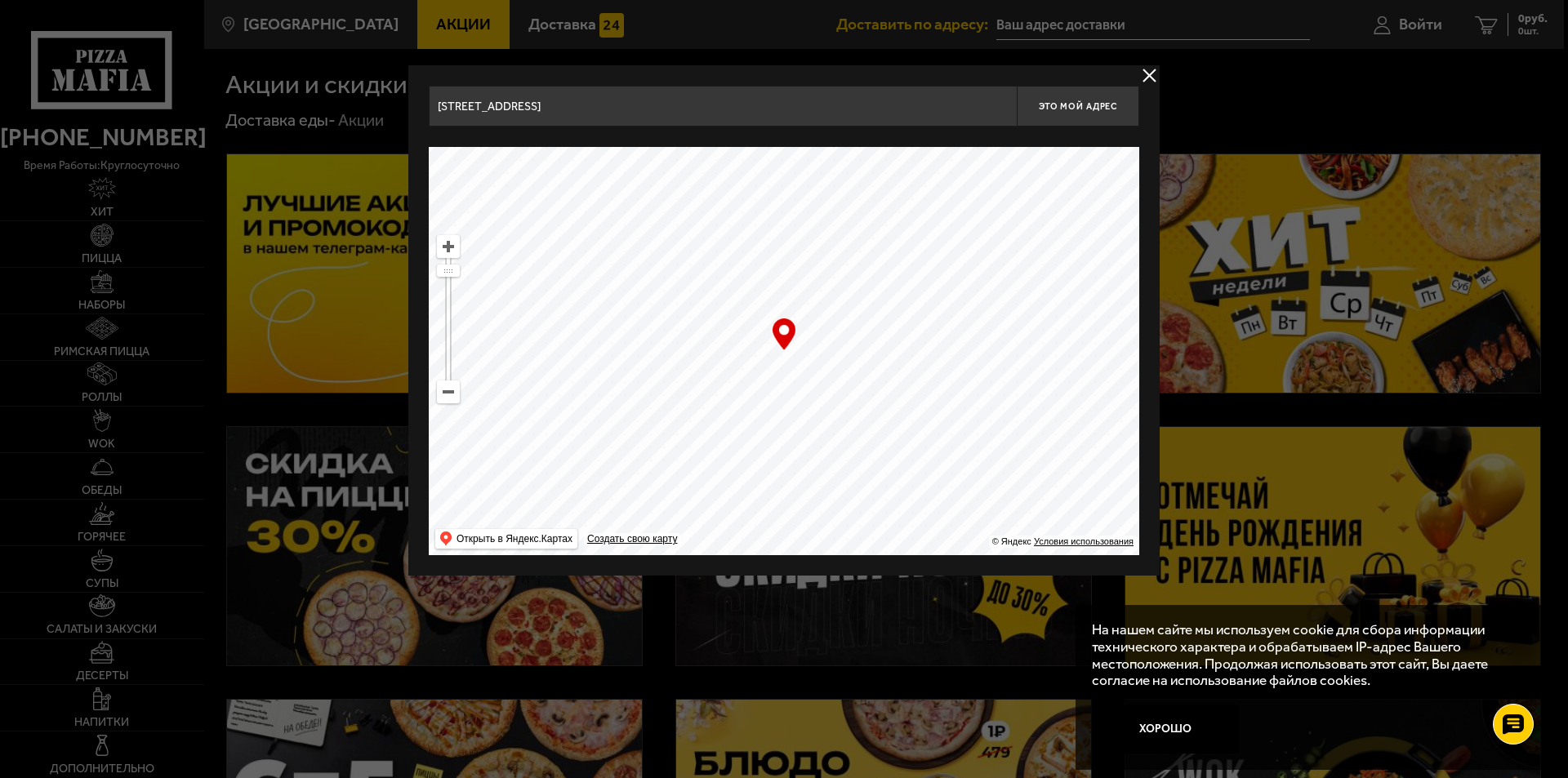
click at [661, 481] on ymaps at bounding box center [784, 350] width 711 height 408
click at [569, 554] on ymaps "… © Яндекс Условия использования Открыть в Яндекс.Картах Создать свою карту" at bounding box center [784, 350] width 711 height 408
click at [598, 387] on ymaps at bounding box center [784, 350] width 711 height 408
click at [623, 409] on ymaps at bounding box center [784, 350] width 711 height 408
click at [633, 327] on ymaps at bounding box center [784, 350] width 711 height 408
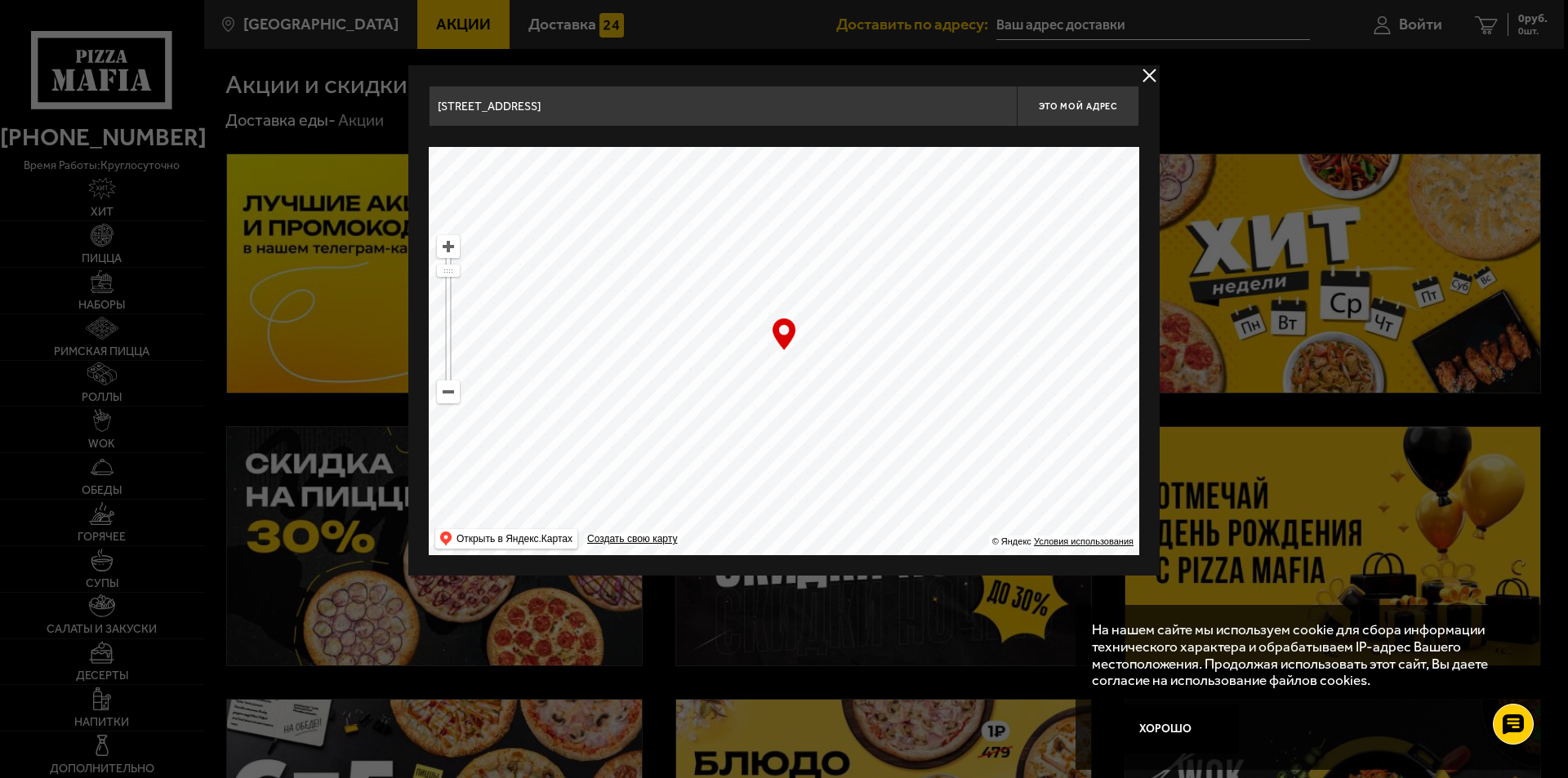
click at [663, 322] on ymaps at bounding box center [784, 350] width 711 height 408
click at [727, 505] on ymaps at bounding box center [784, 350] width 711 height 408
click at [765, 455] on ymaps at bounding box center [784, 350] width 711 height 408
click at [929, 371] on ymaps at bounding box center [784, 350] width 711 height 408
click at [765, 401] on ymaps at bounding box center [784, 350] width 711 height 408
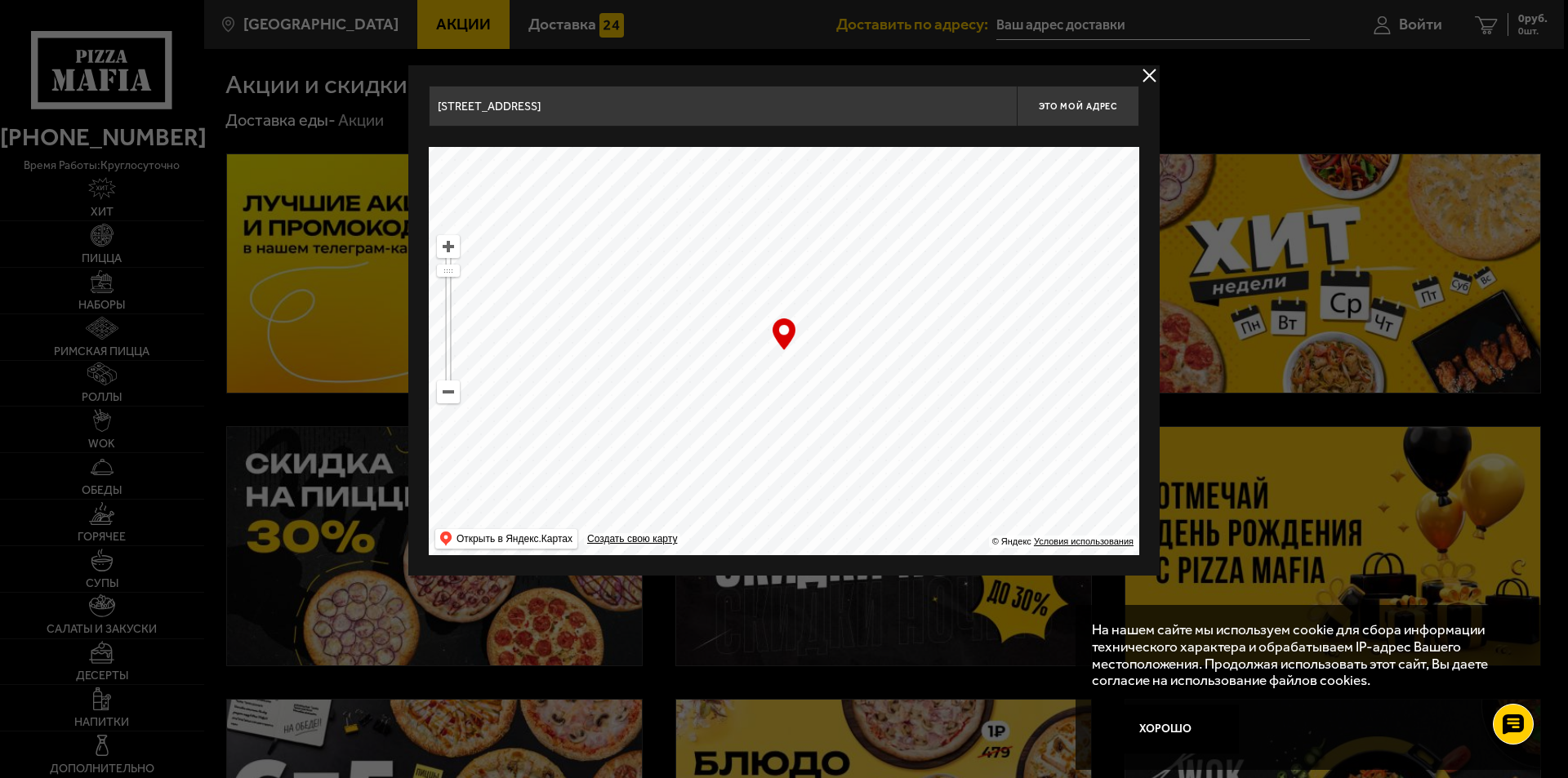
type input "[STREET_ADDRESS]"
click at [806, 454] on ymaps at bounding box center [784, 350] width 711 height 408
click at [1053, 112] on button "Это мой адрес" at bounding box center [1078, 107] width 122 height 41
type input "[STREET_ADDRESS]"
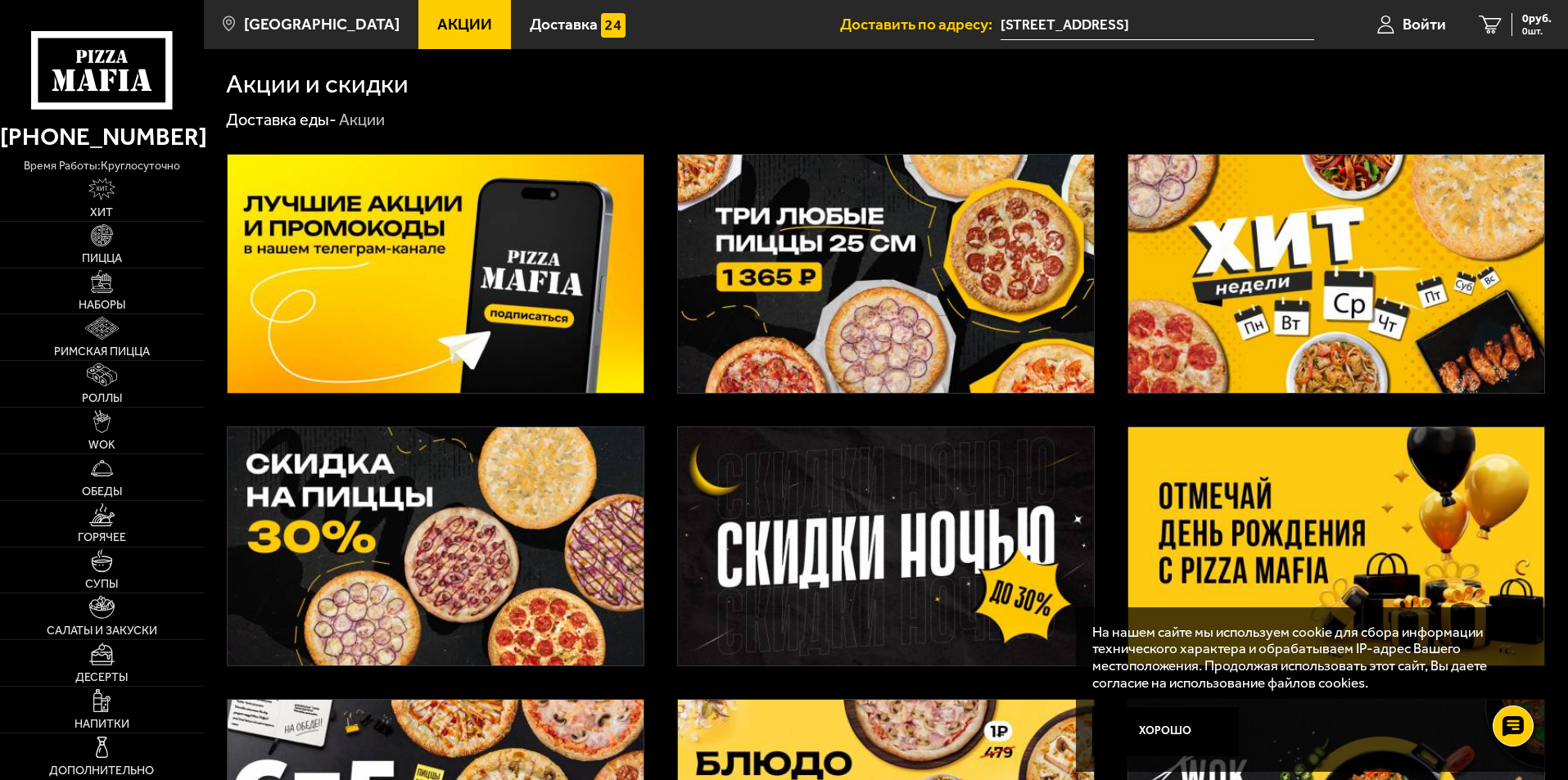
click at [884, 310] on img at bounding box center [886, 274] width 416 height 238
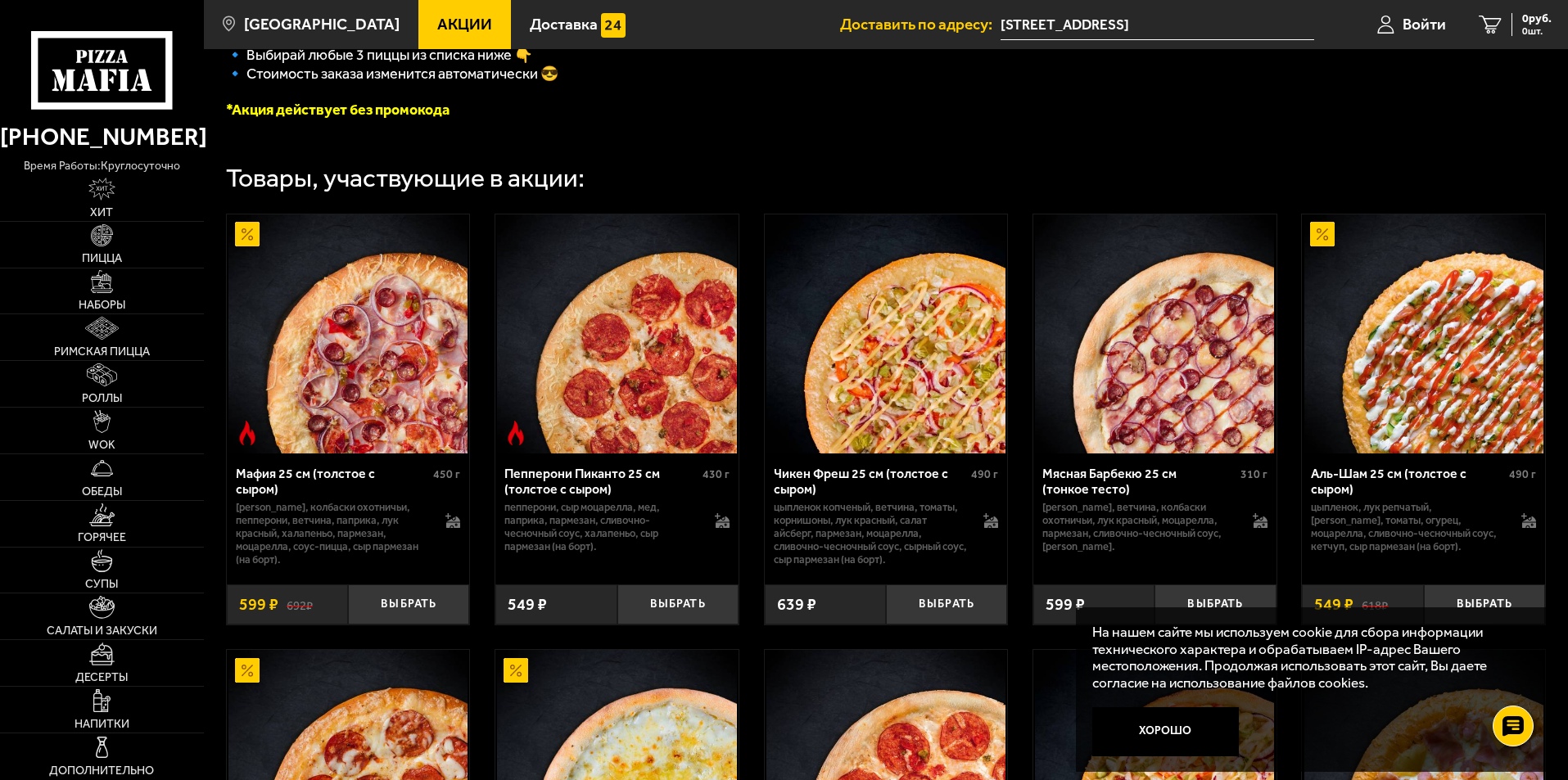
scroll to position [492, 0]
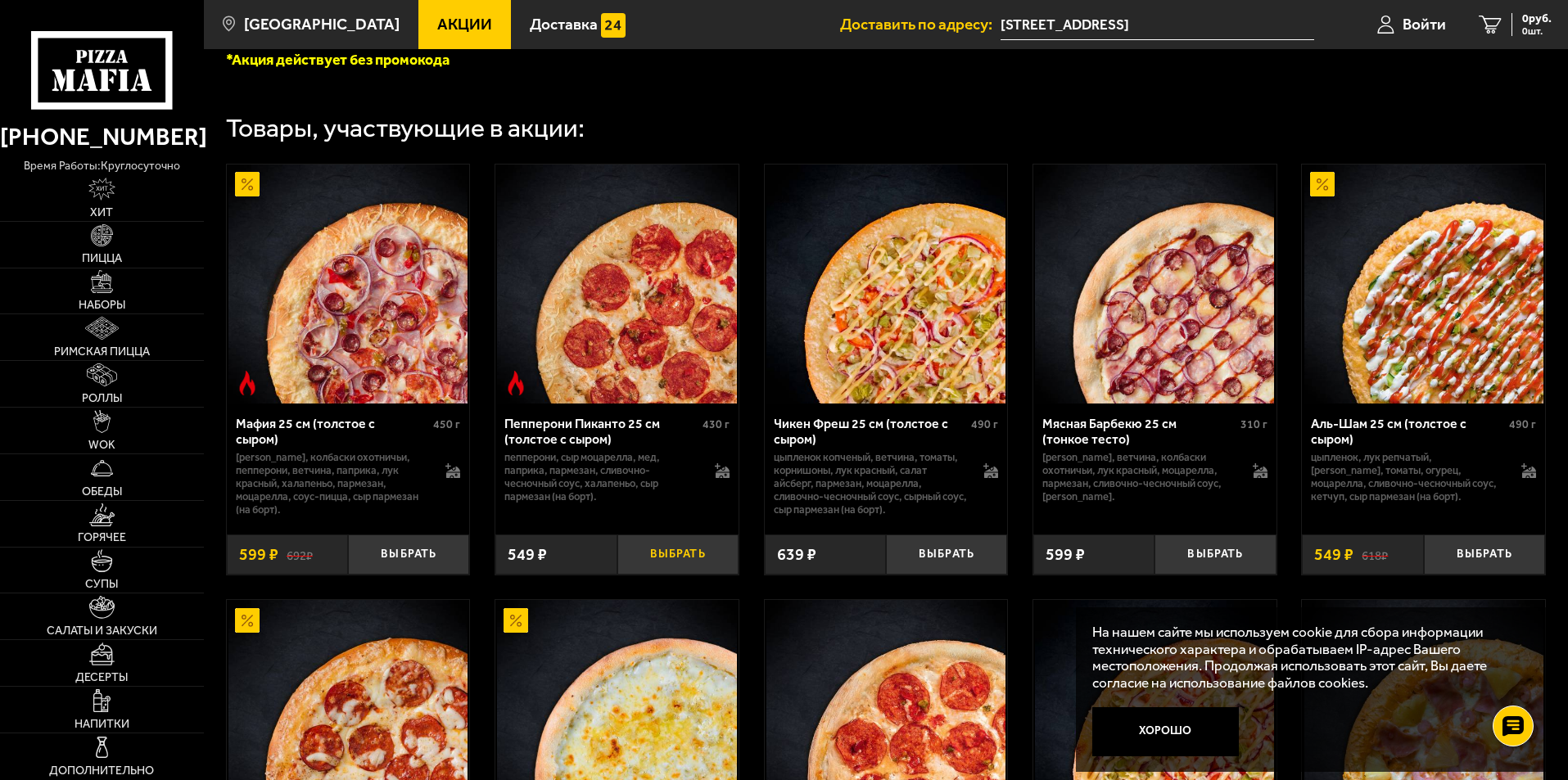
click at [659, 556] on button "Выбрать" at bounding box center [677, 554] width 121 height 40
drag, startPoint x: 422, startPoint y: 560, endPoint x: 468, endPoint y: 598, distance: 59.7
click at [422, 562] on button "Выбрать" at bounding box center [408, 554] width 121 height 40
drag, startPoint x: 1482, startPoint y: 554, endPoint x: 1413, endPoint y: 566, distance: 70.0
click at [1482, 555] on button "Выбрать" at bounding box center [1484, 554] width 121 height 40
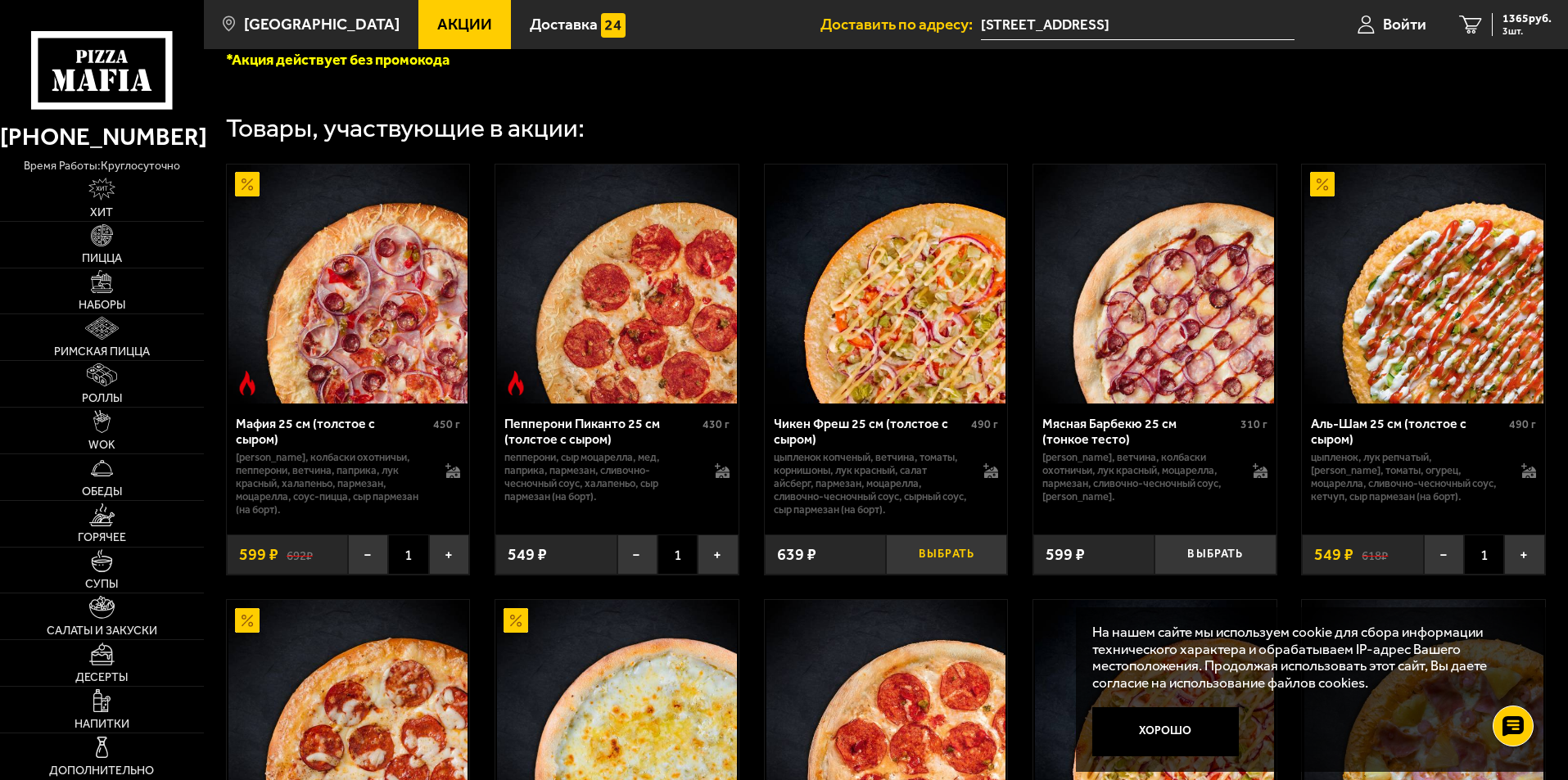
click at [951, 559] on button "Выбрать" at bounding box center [946, 554] width 121 height 40
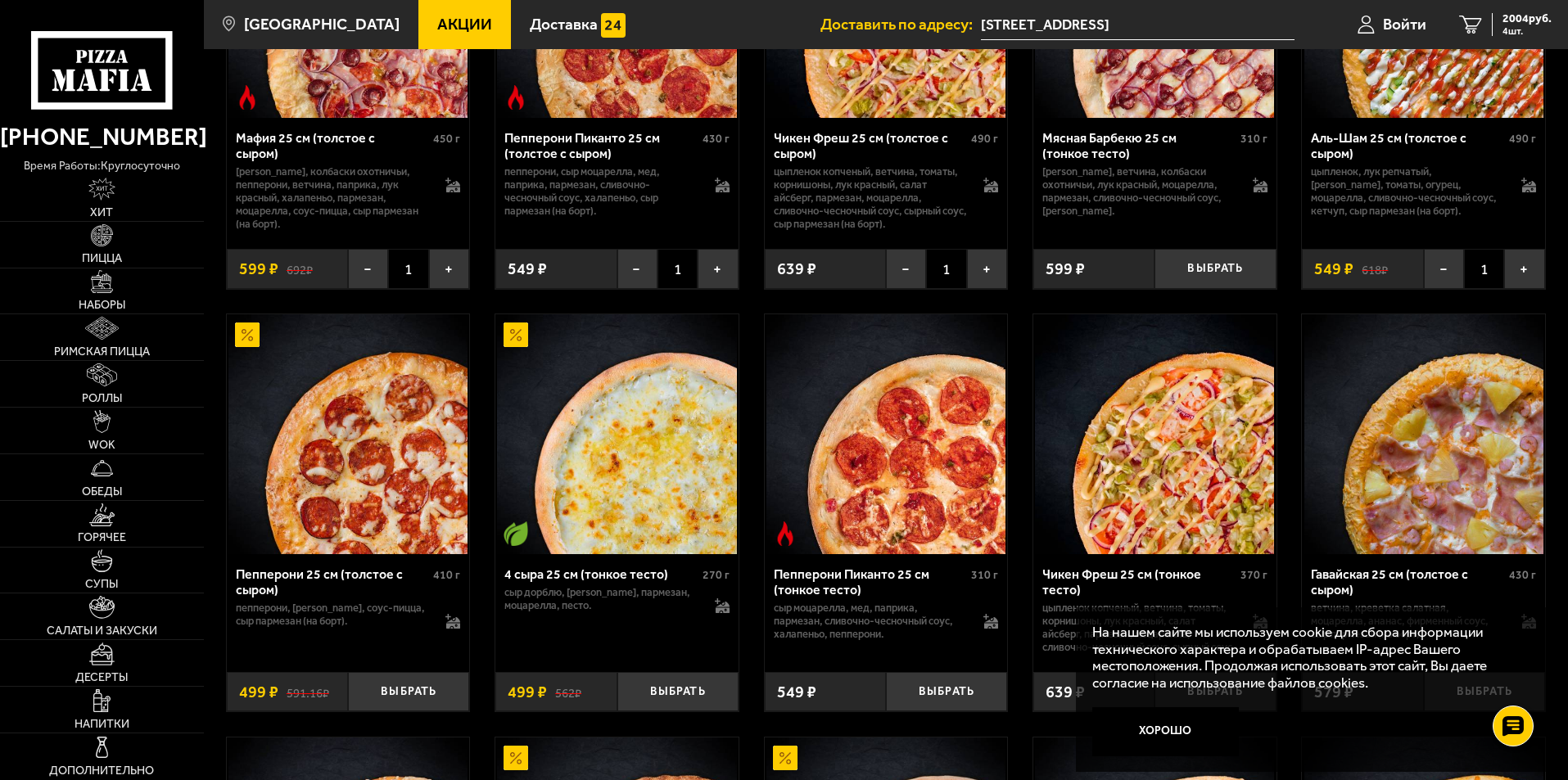
scroll to position [818, 0]
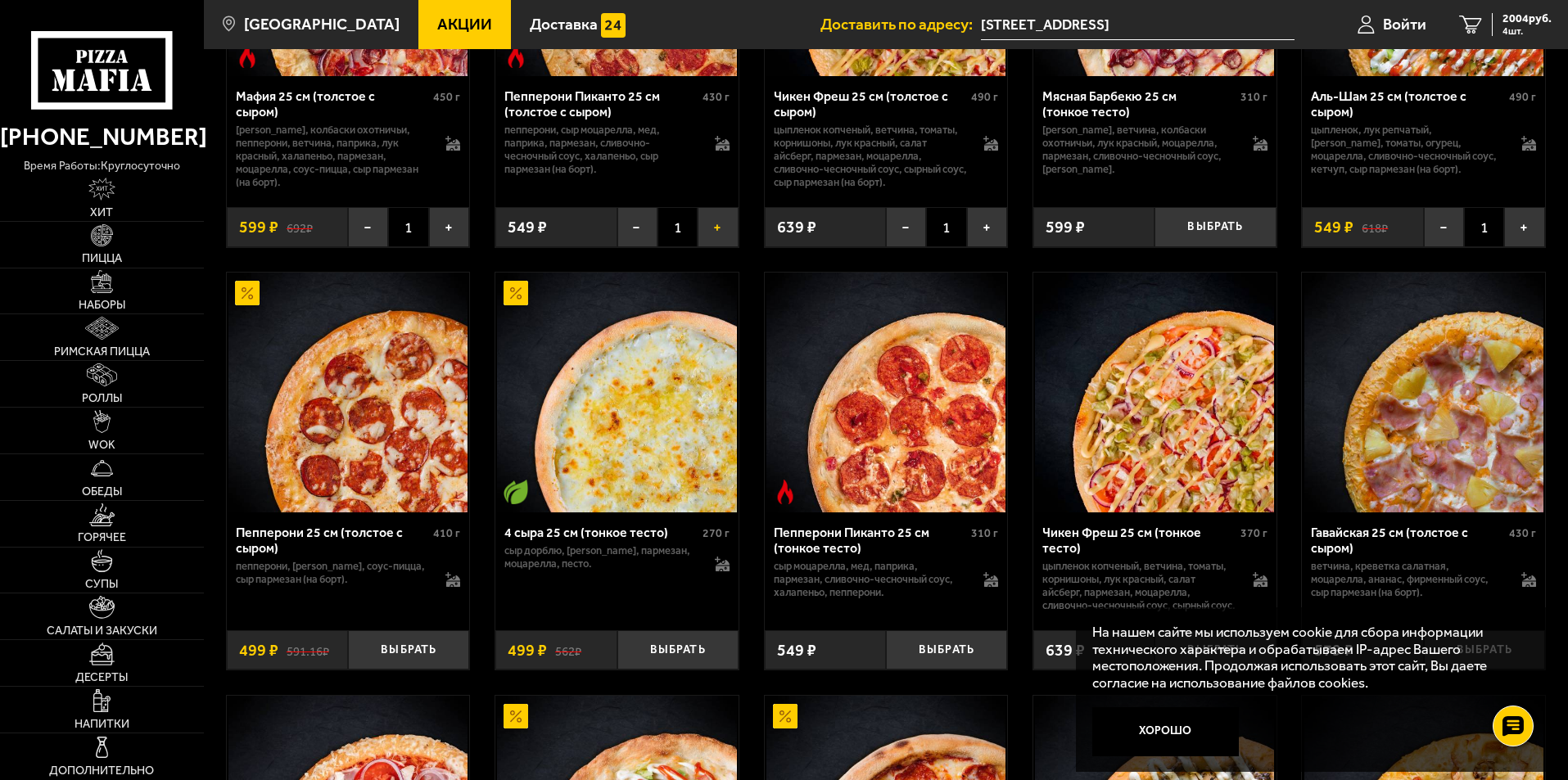
drag, startPoint x: 711, startPoint y: 230, endPoint x: 710, endPoint y: 239, distance: 9.1
click at [710, 239] on button "+" at bounding box center [717, 227] width 40 height 40
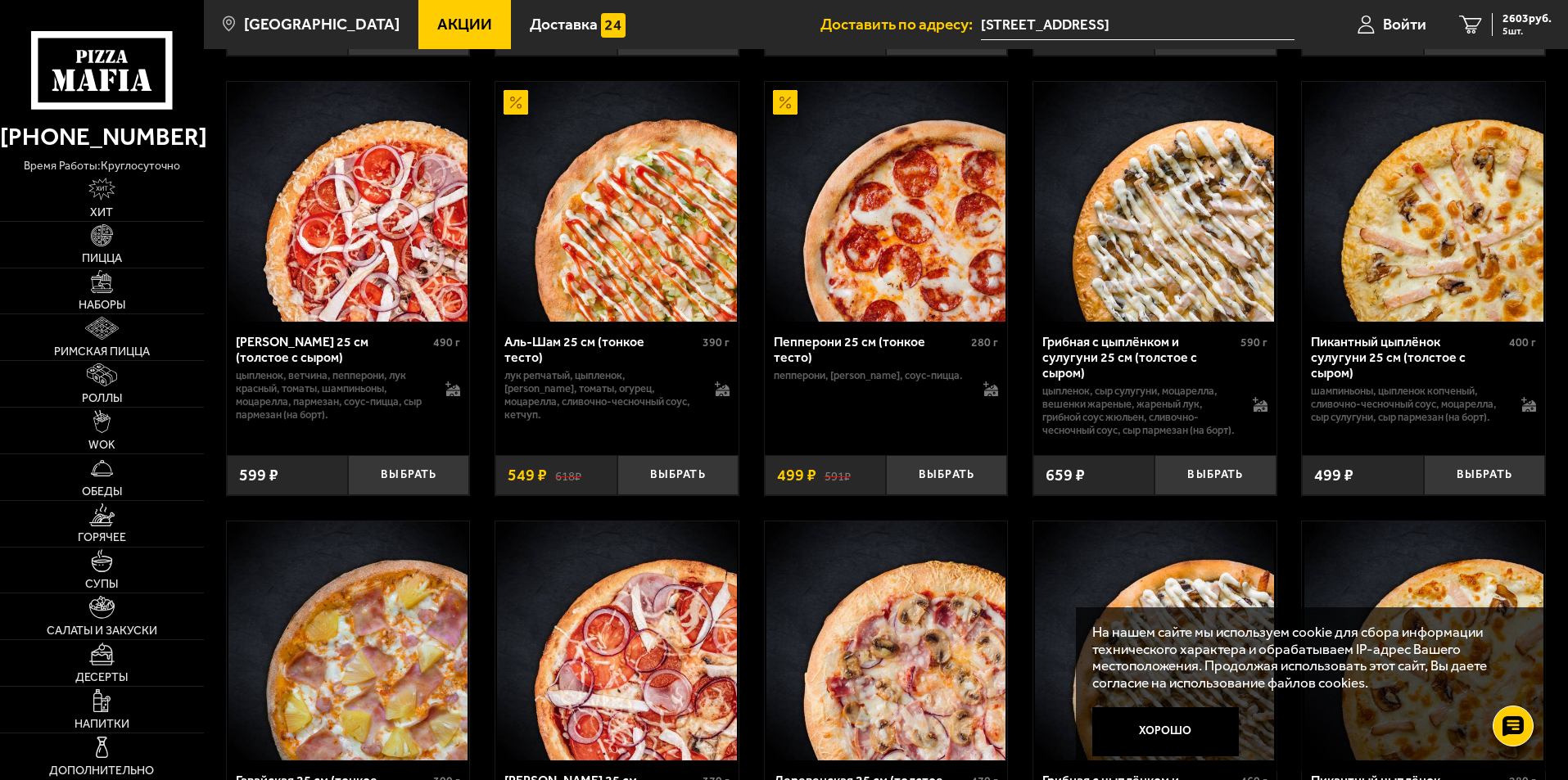
scroll to position [1474, 0]
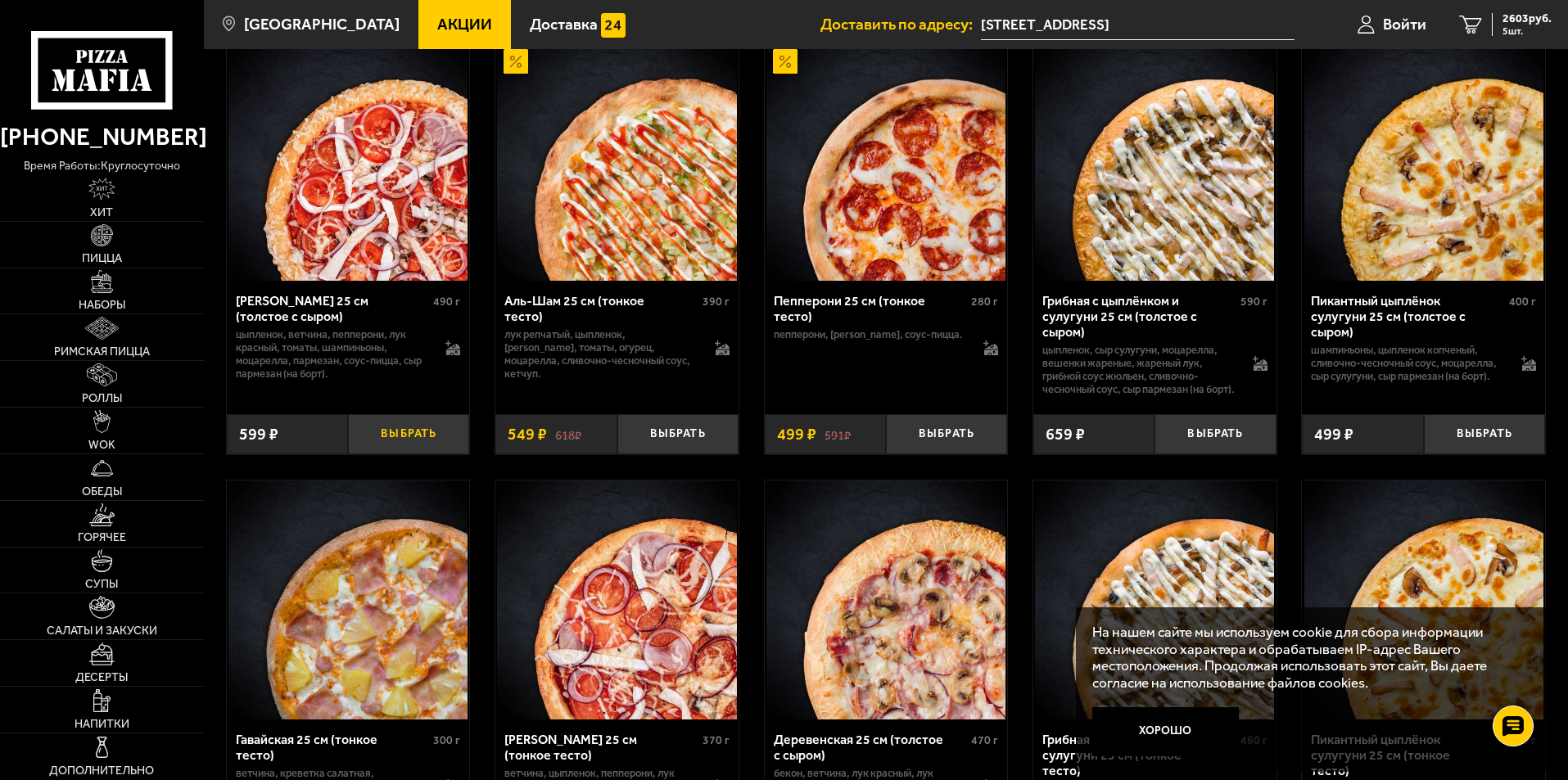
click at [414, 454] on button "Выбрать" at bounding box center [408, 434] width 121 height 40
drag, startPoint x: 1480, startPoint y: 26, endPoint x: 1476, endPoint y: 52, distance: 26.3
click at [1479, 27] on icon "6" at bounding box center [1470, 25] width 23 height 19
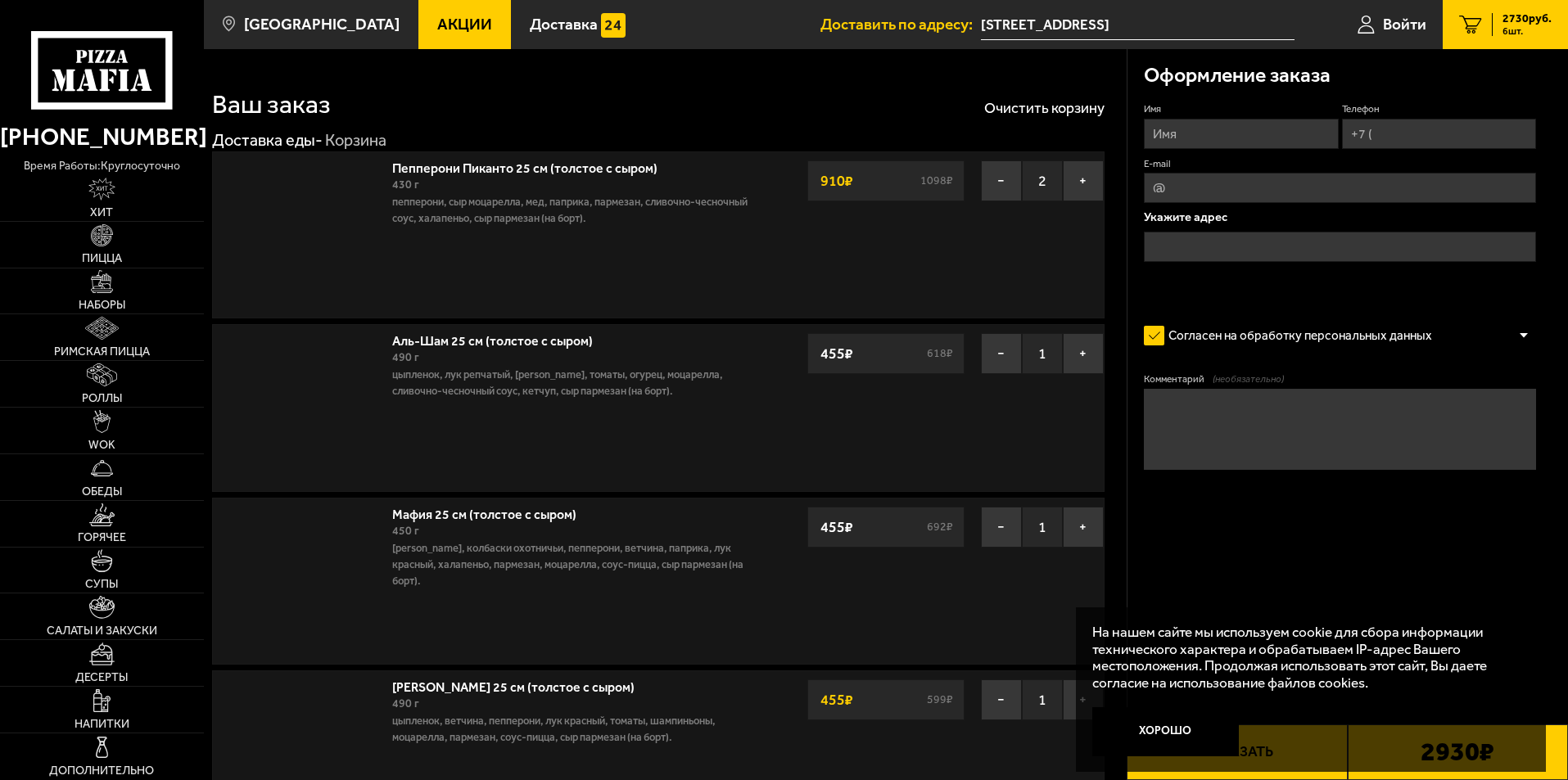
type input "[STREET_ADDRESS]"
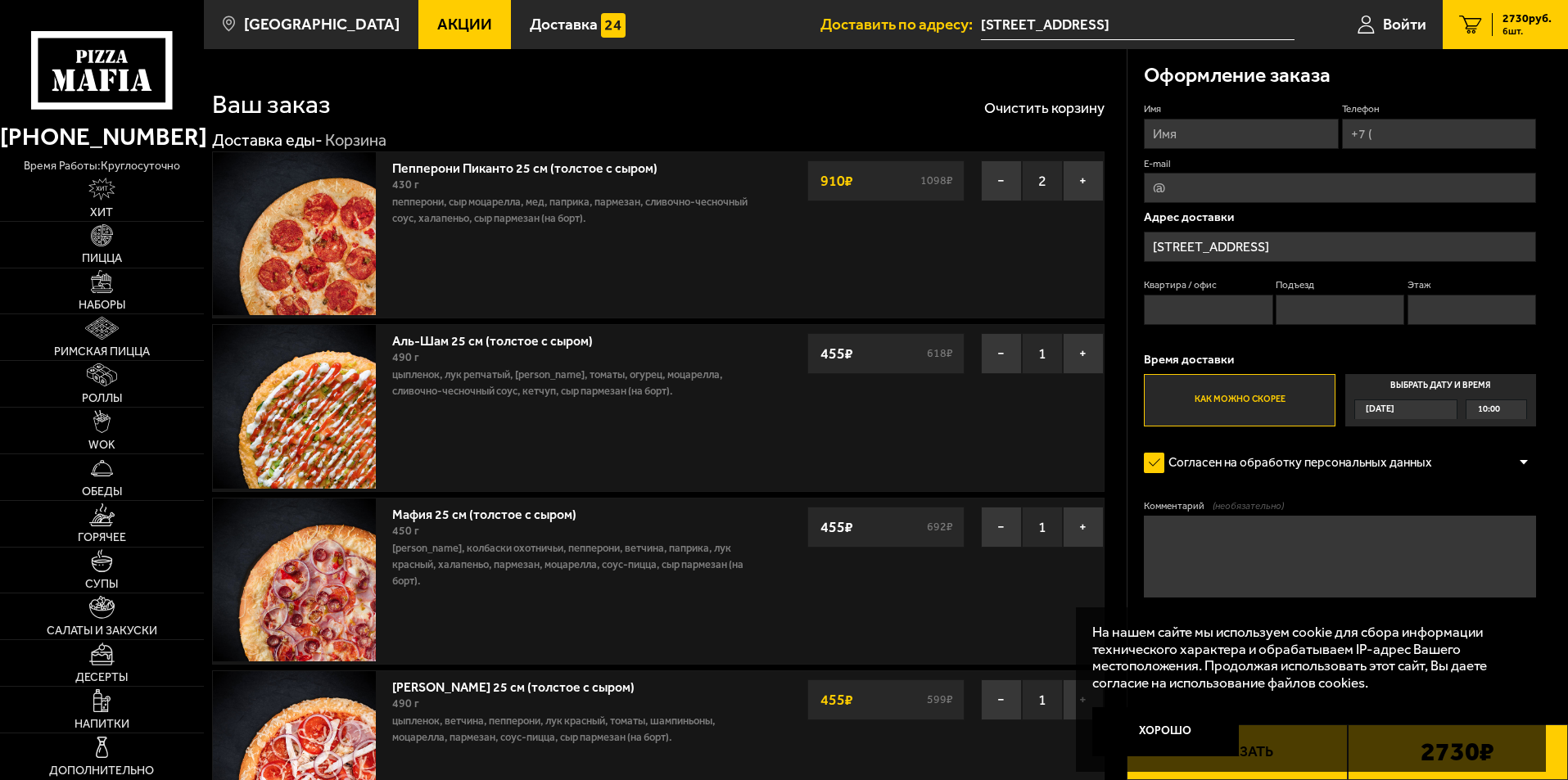
click at [1399, 135] on input "Телефон" at bounding box center [1438, 133] width 194 height 30
type input "[PHONE_NUMBER]"
click at [1184, 140] on input "Имя" at bounding box center [1240, 133] width 194 height 30
click at [1161, 134] on input "[DEMOGRAPHIC_DATA]" at bounding box center [1240, 133] width 194 height 30
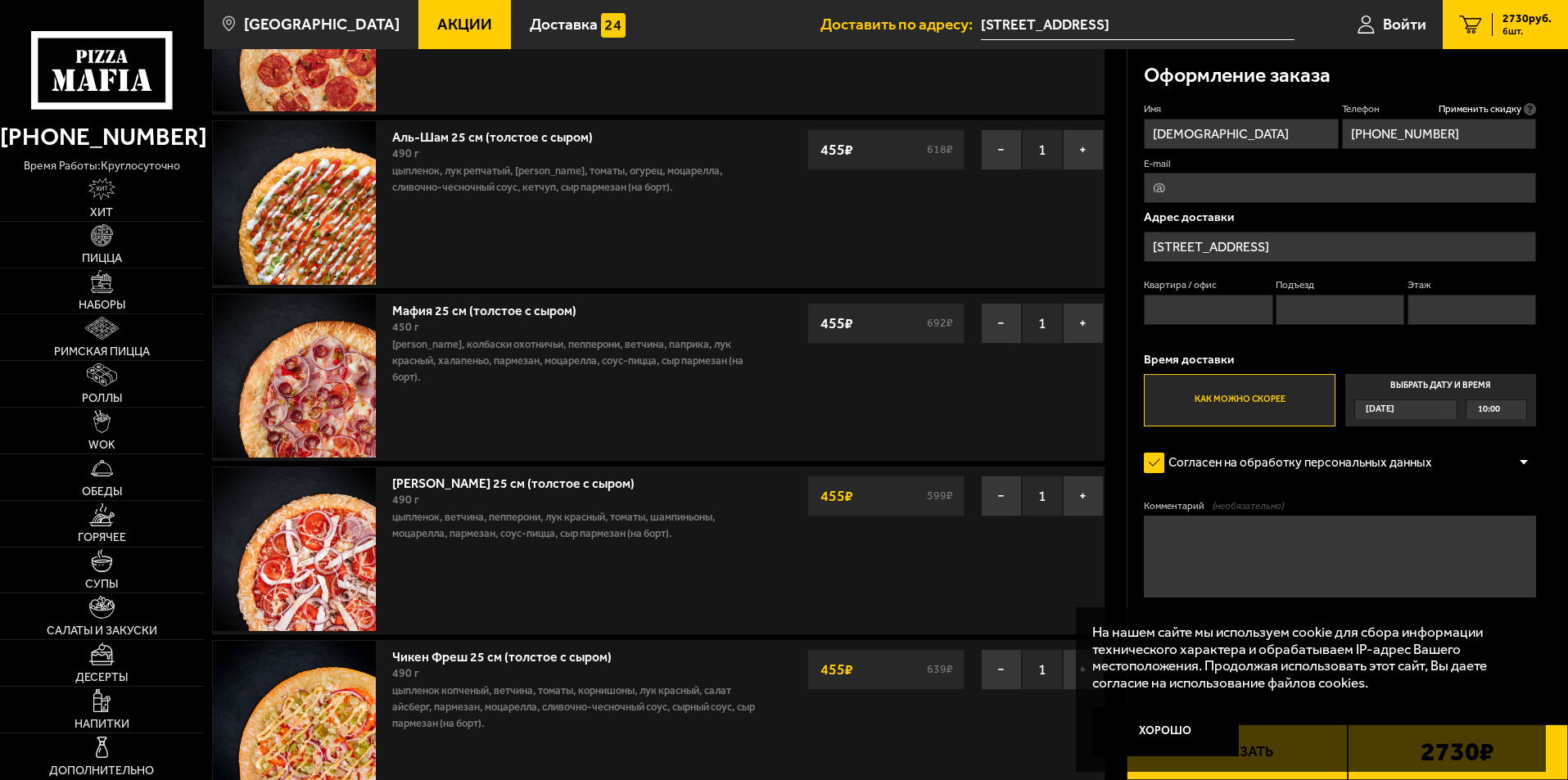
scroll to position [328, 0]
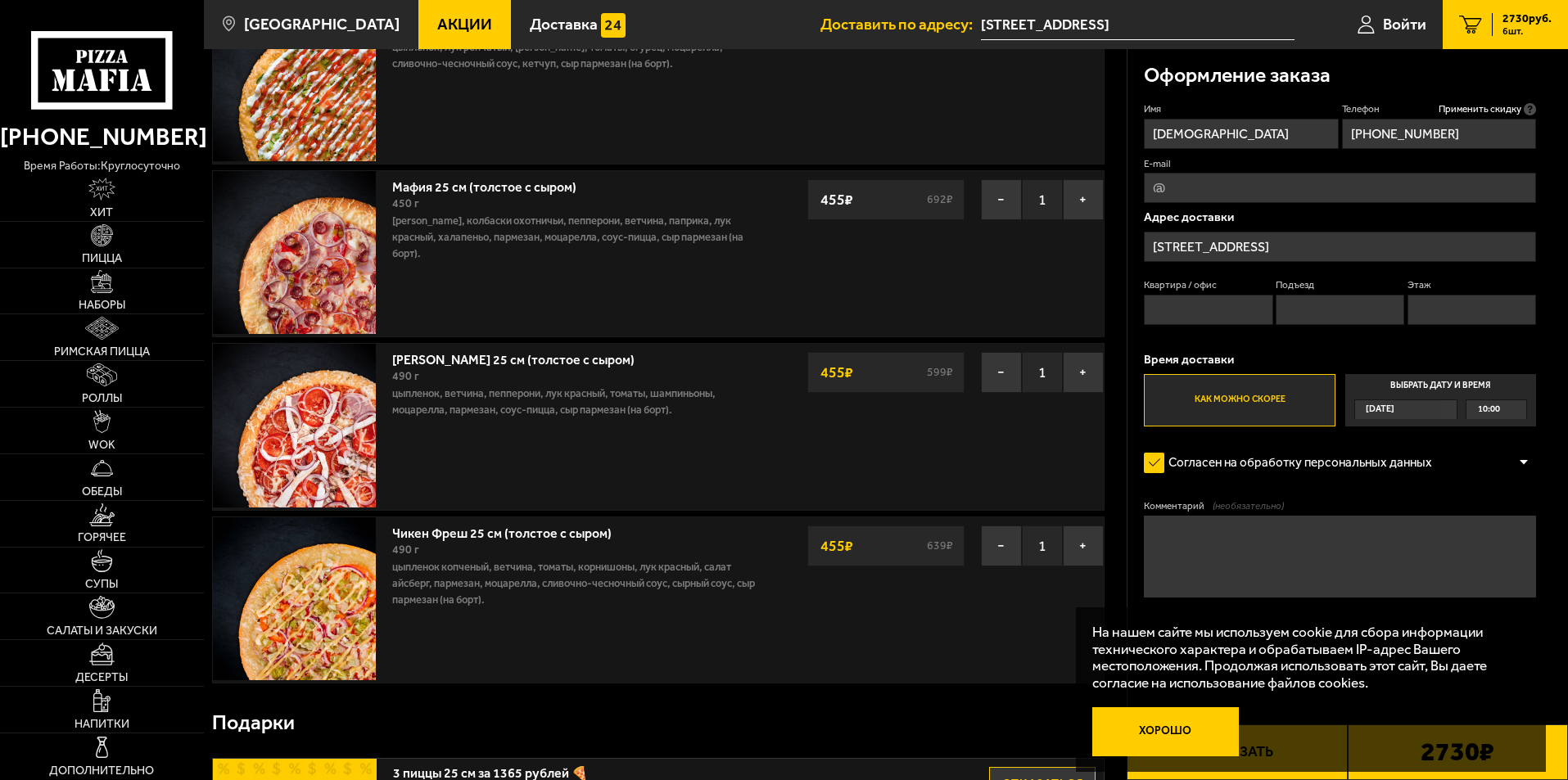
type input "[DEMOGRAPHIC_DATA]"
click at [1160, 730] on button "Хорошо" at bounding box center [1166, 732] width 147 height 49
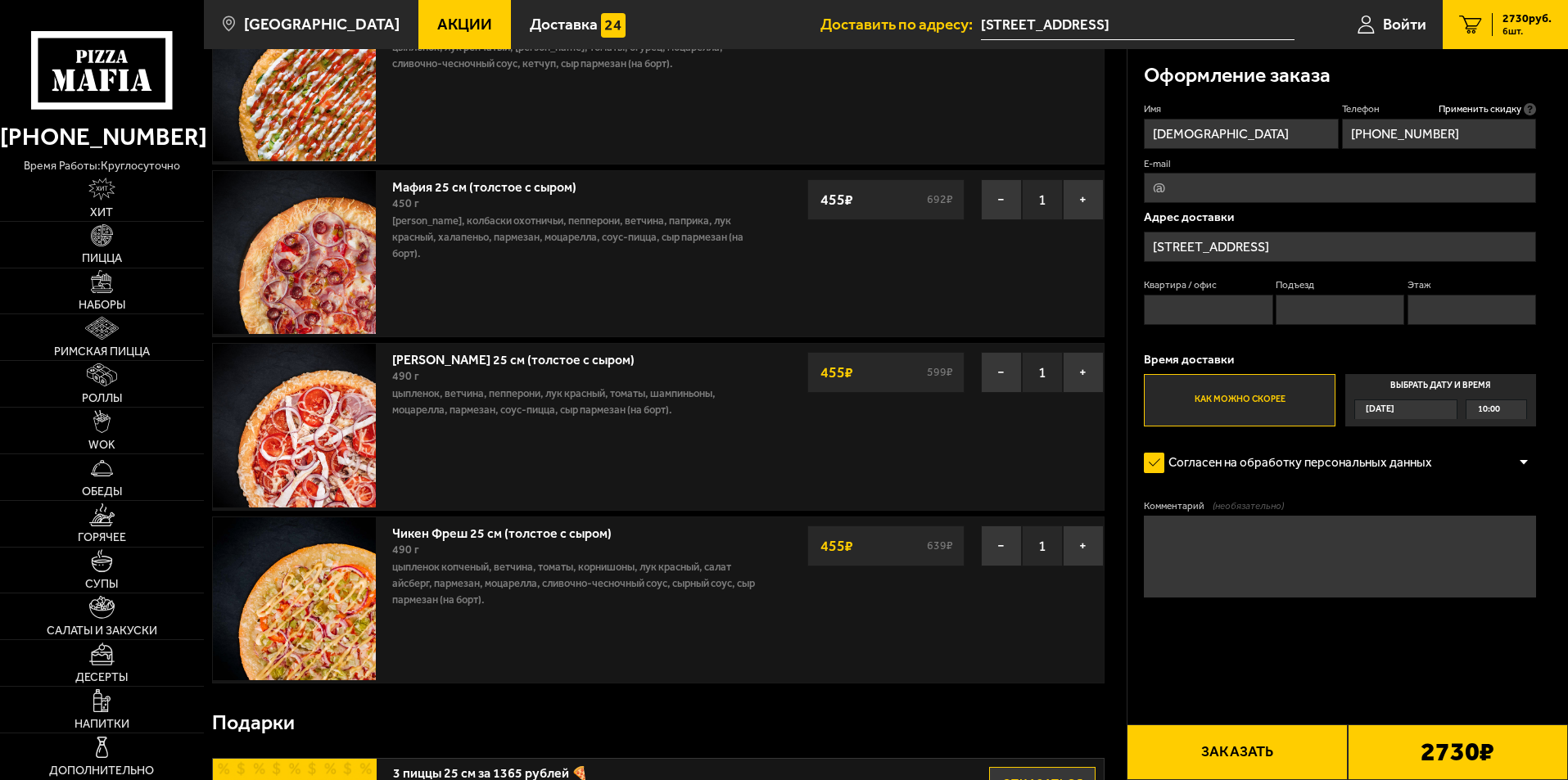
scroll to position [0, 0]
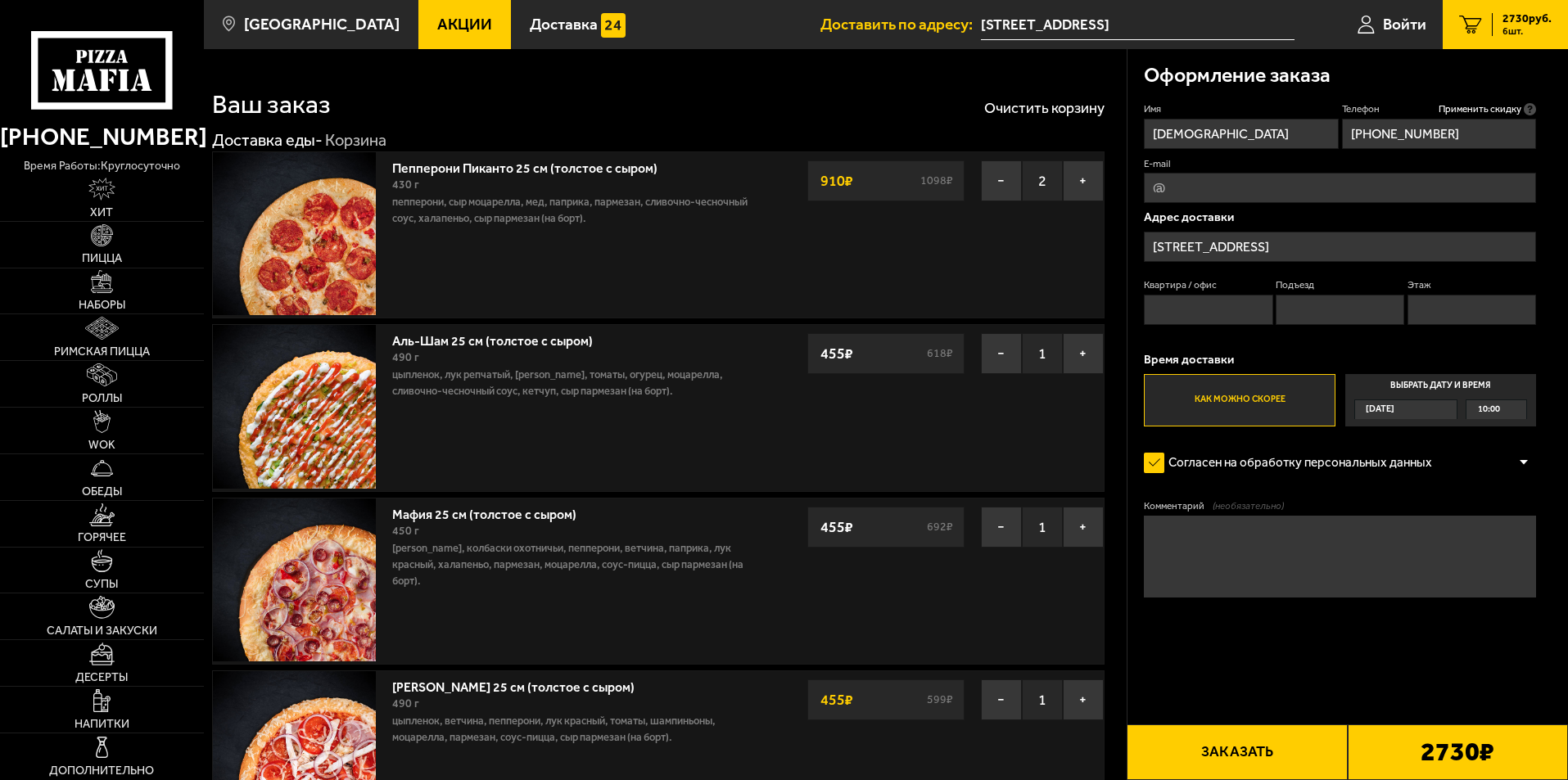
click at [437, 18] on span "Акции" at bounding box center [464, 25] width 55 height 16
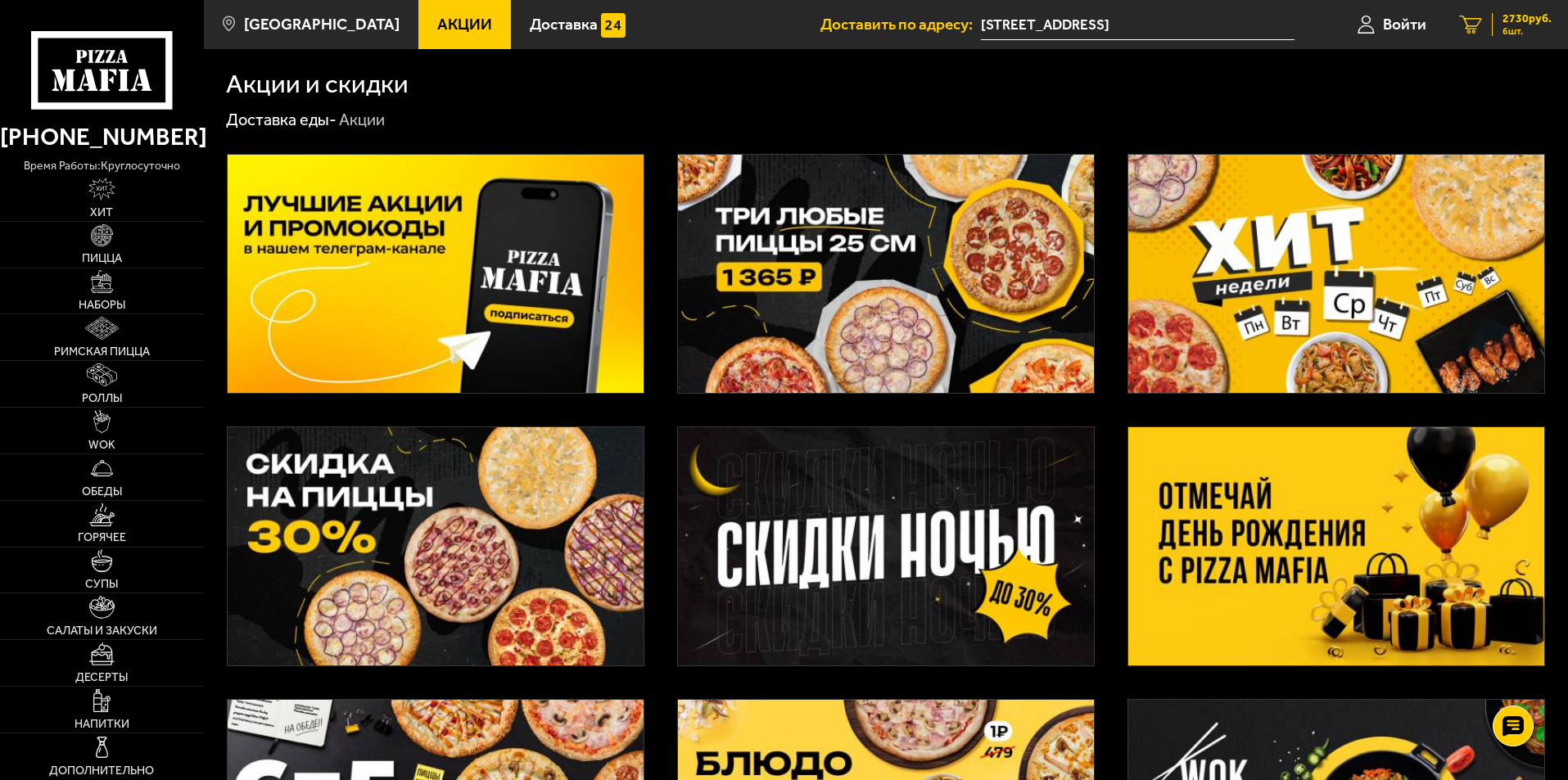
click at [1489, 22] on link "6 2730 руб. 6 шт." at bounding box center [1505, 25] width 126 height 49
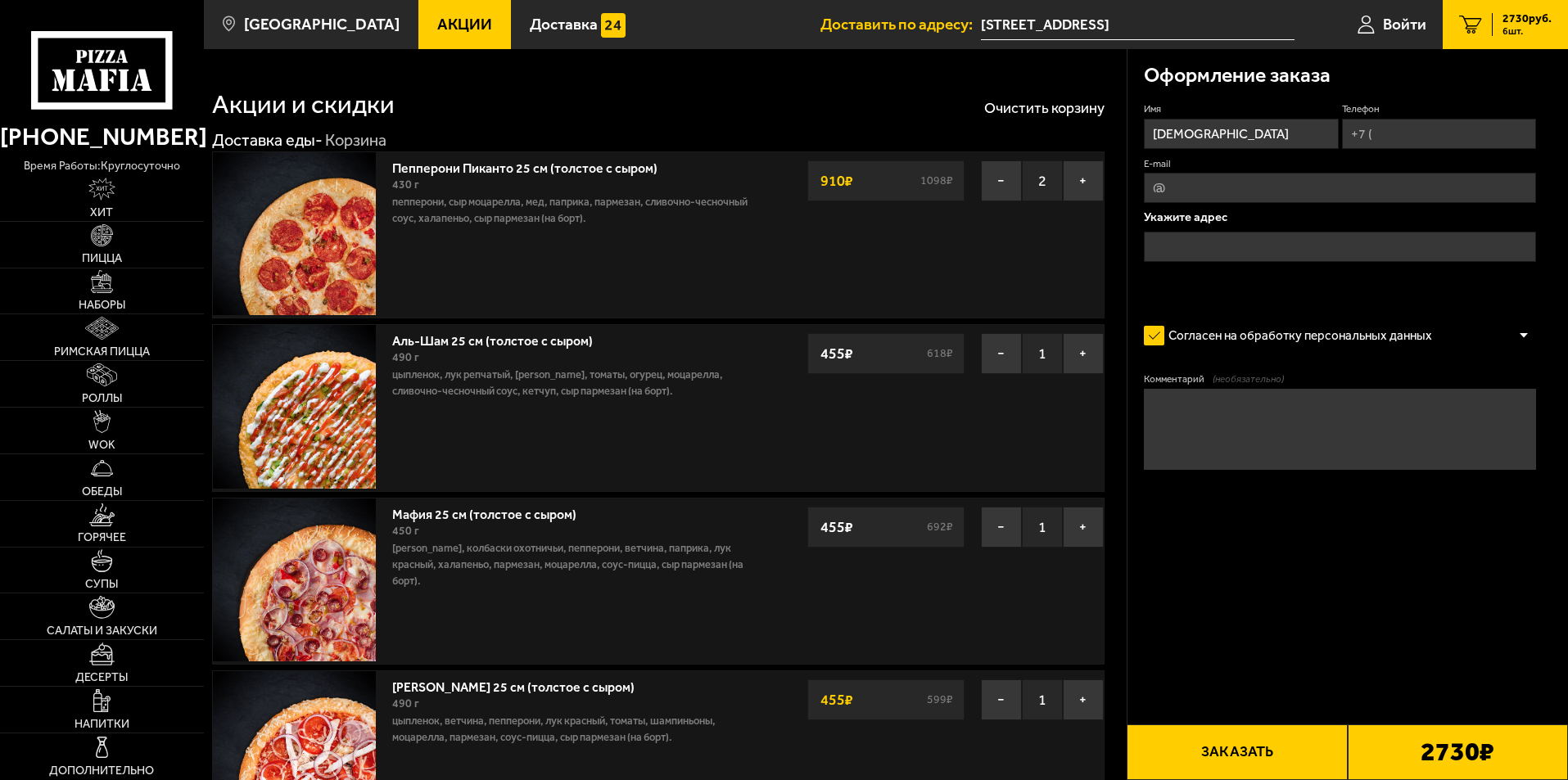
type input "[STREET_ADDRESS]"
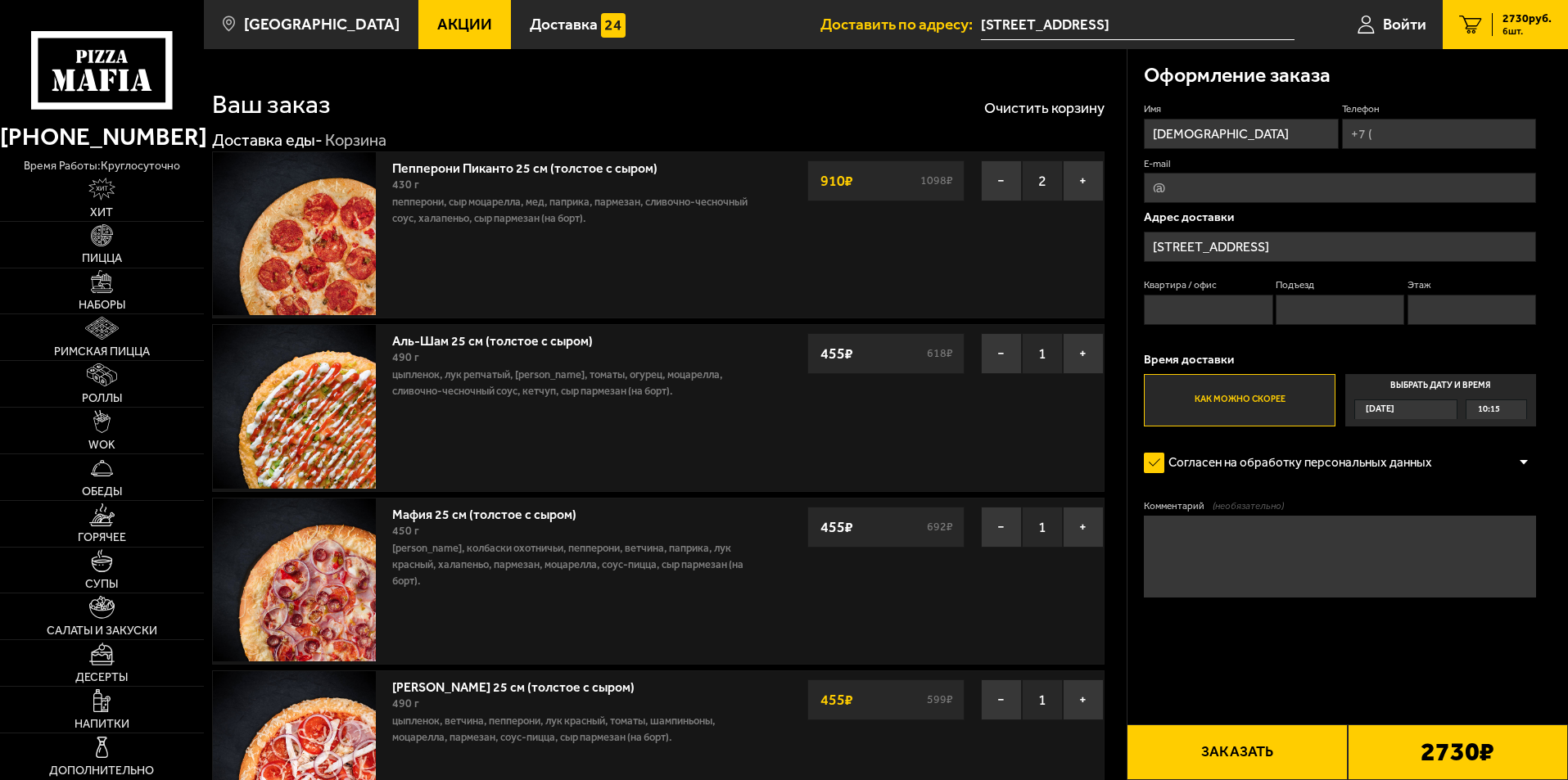
drag, startPoint x: 410, startPoint y: 26, endPoint x: 419, endPoint y: 46, distance: 21.9
click at [437, 28] on span "Акции" at bounding box center [464, 25] width 55 height 16
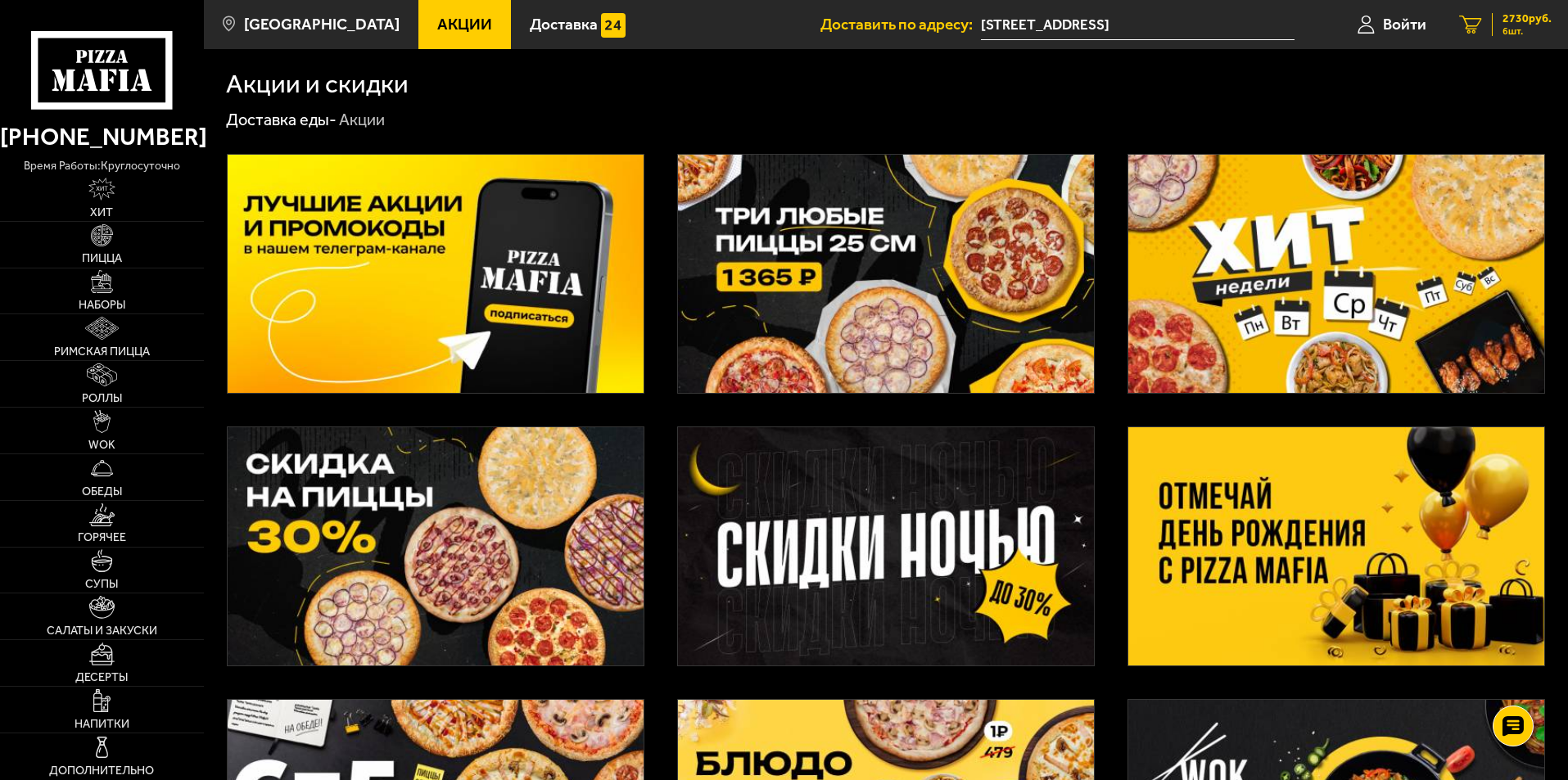
click at [1476, 20] on icon "6" at bounding box center [1470, 25] width 23 height 19
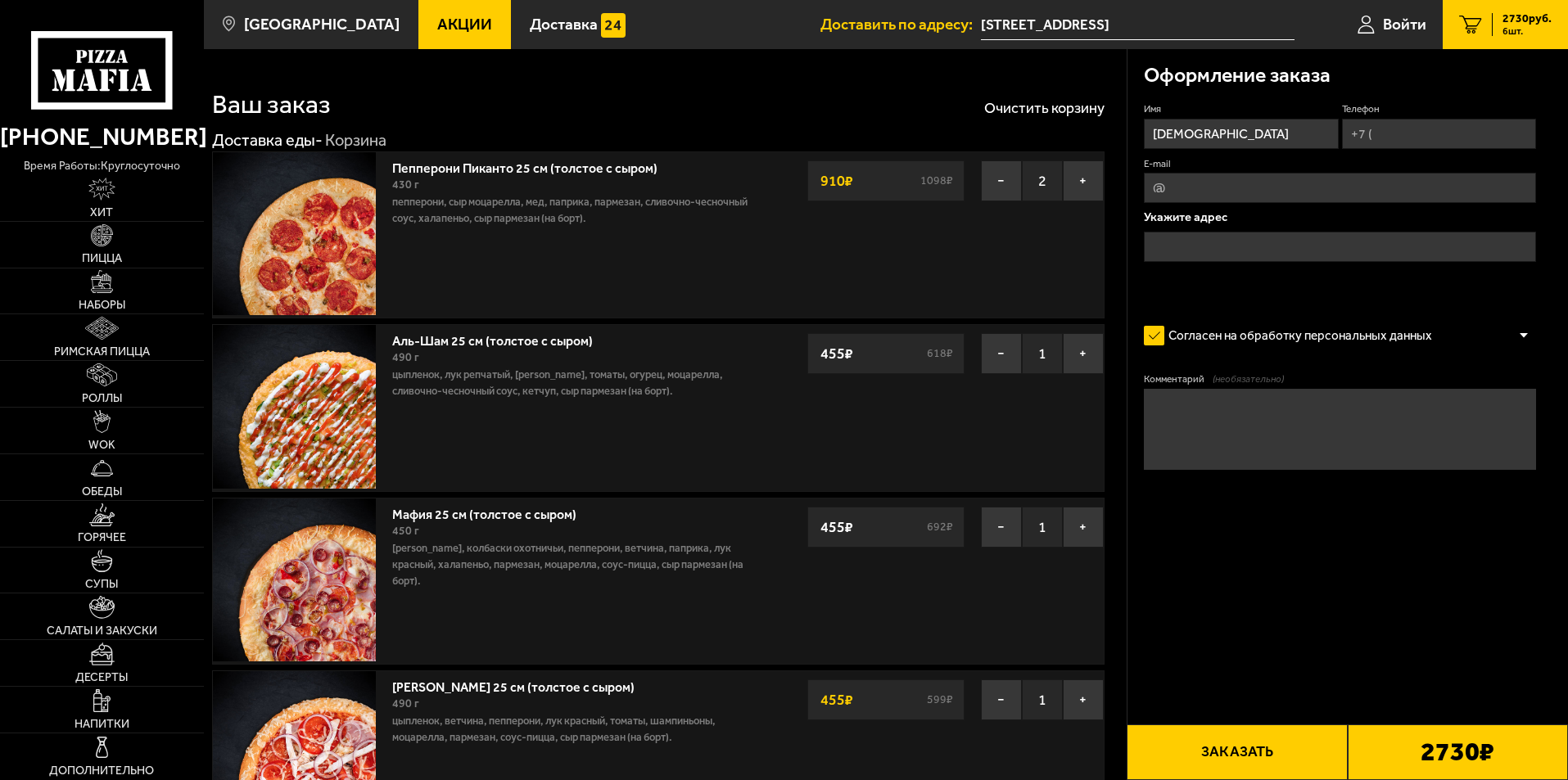
type input "[STREET_ADDRESS]"
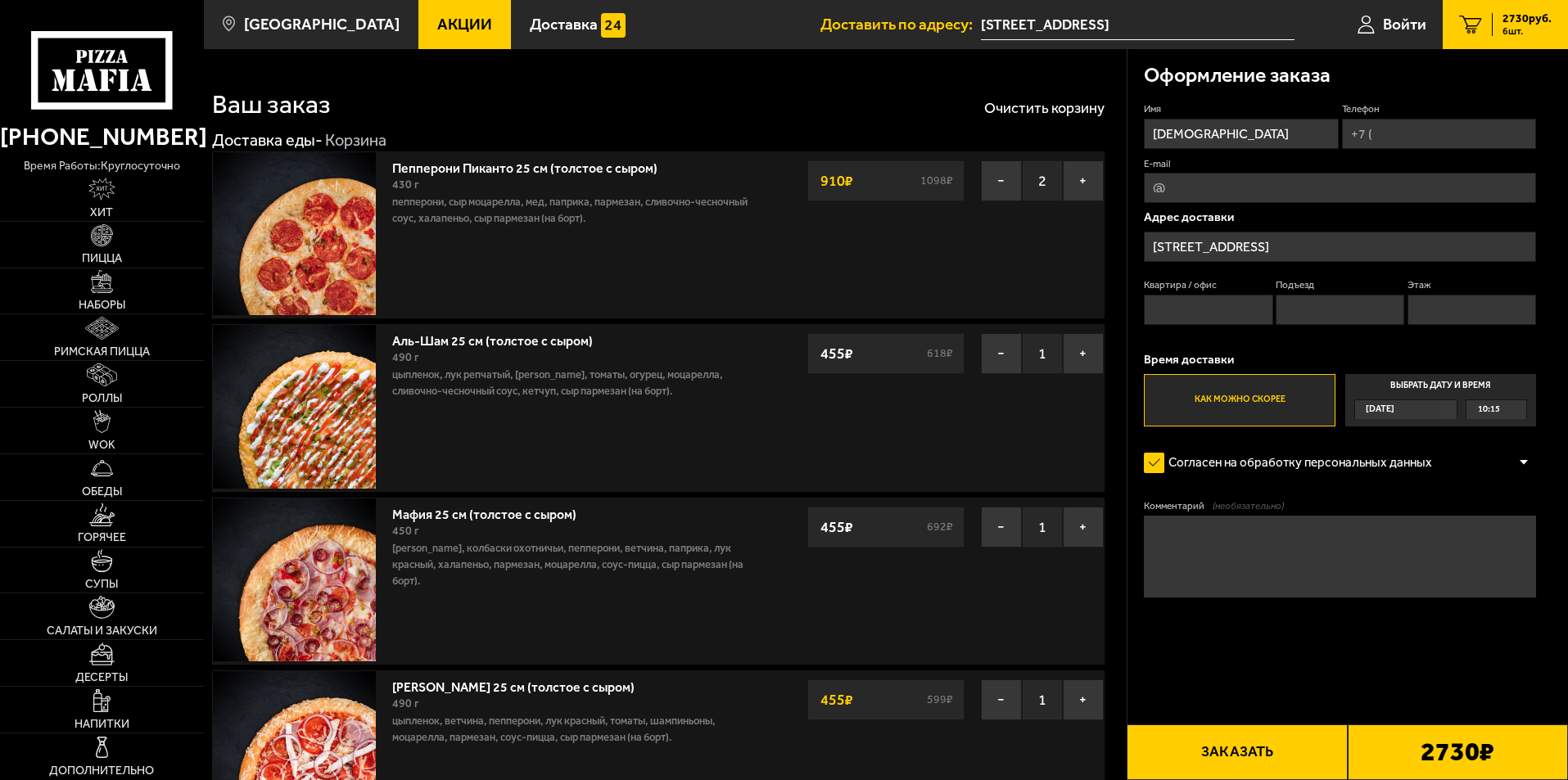
click at [1508, 416] on div "10:15" at bounding box center [1495, 409] width 60 height 19
click at [0, 0] on input "Выбрать дату и время [DATE] 10:15" at bounding box center [0, 0] width 0 height 0
click at [1518, 409] on div "10:15" at bounding box center [1495, 409] width 60 height 19
click at [1379, 125] on input "Телефон" at bounding box center [1438, 133] width 194 height 30
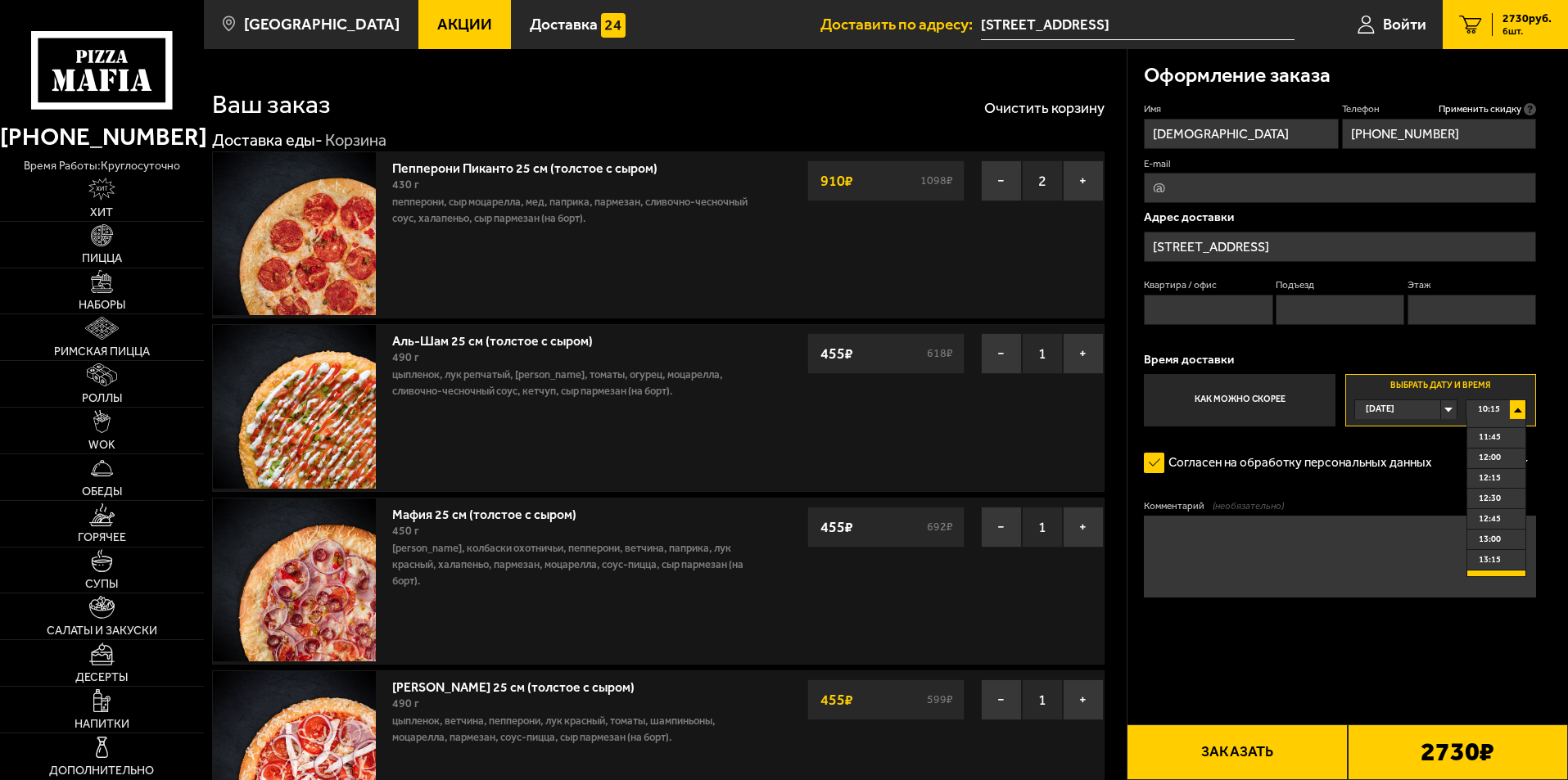
scroll to position [164, 0]
type input "[PHONE_NUMBER]"
click at [1491, 492] on span "13:00" at bounding box center [1490, 490] width 23 height 19
click at [1435, 313] on input "Этаж" at bounding box center [1471, 309] width 129 height 30
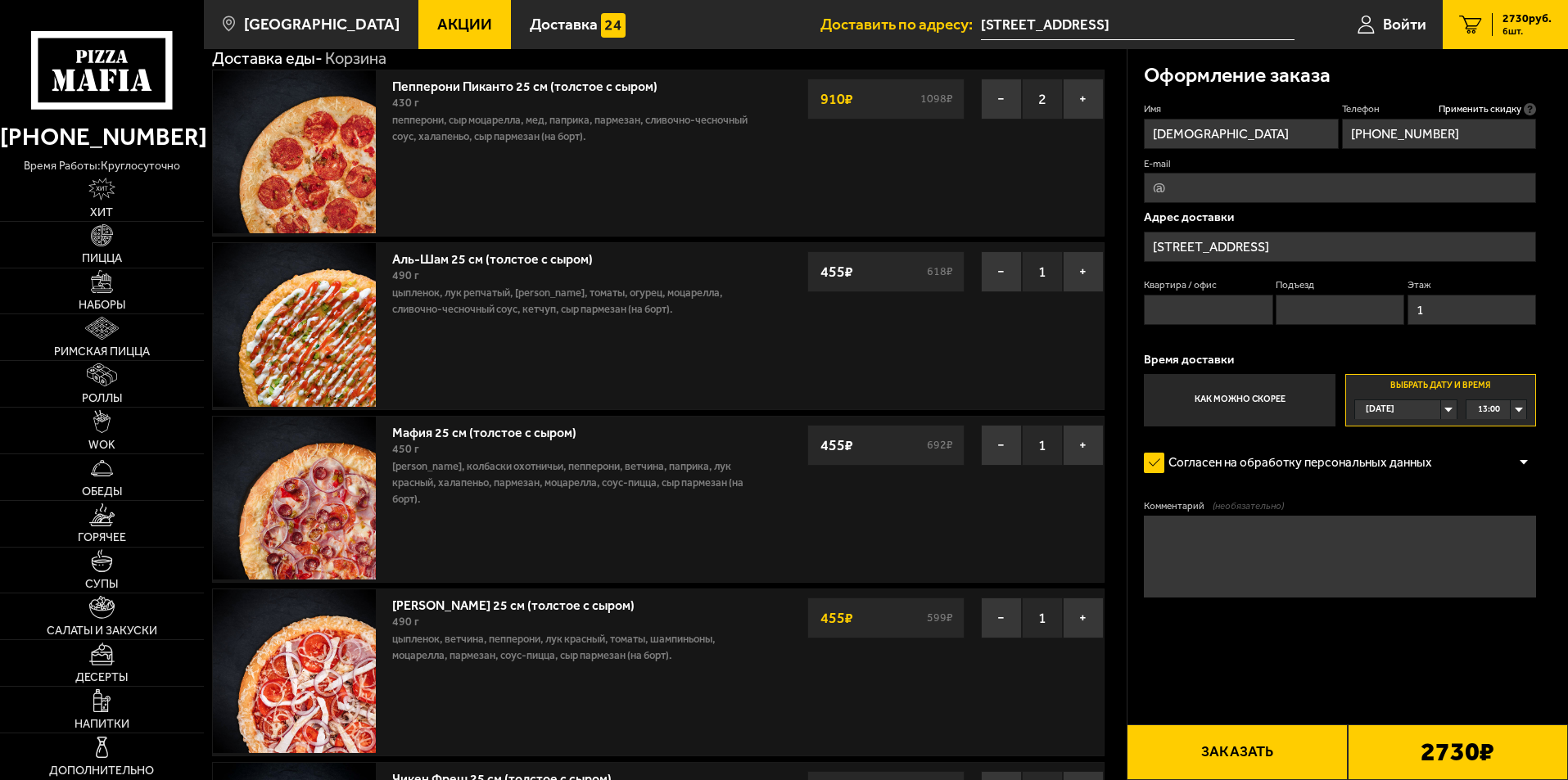
type input "1"
click at [1171, 527] on textarea "Комментарий (необязательно)" at bounding box center [1339, 556] width 392 height 81
click at [1166, 535] on textarea "медицинский" at bounding box center [1339, 556] width 392 height 81
click at [1162, 534] on textarea "медицинский" at bounding box center [1339, 556] width 392 height 81
click at [1272, 540] on textarea "Медицинский" at bounding box center [1339, 556] width 392 height 81
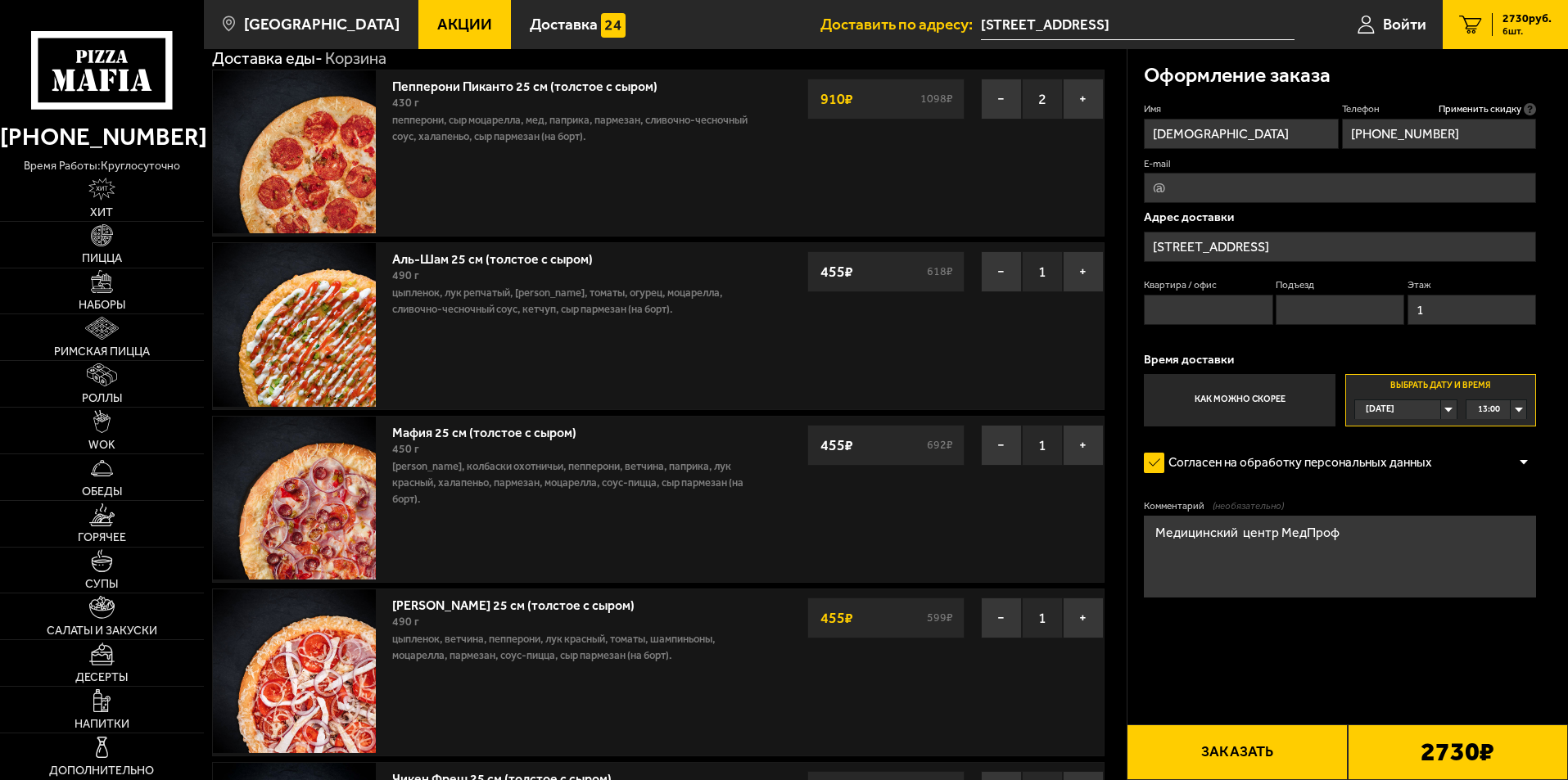
drag, startPoint x: 1273, startPoint y: 534, endPoint x: 1262, endPoint y: 535, distance: 11.0
click at [1267, 535] on textarea "Медицинский центр МедПроф" at bounding box center [1339, 556] width 392 height 81
click at [1359, 543] on textarea "Медицинский центр " МедПроф" at bounding box center [1339, 556] width 392 height 81
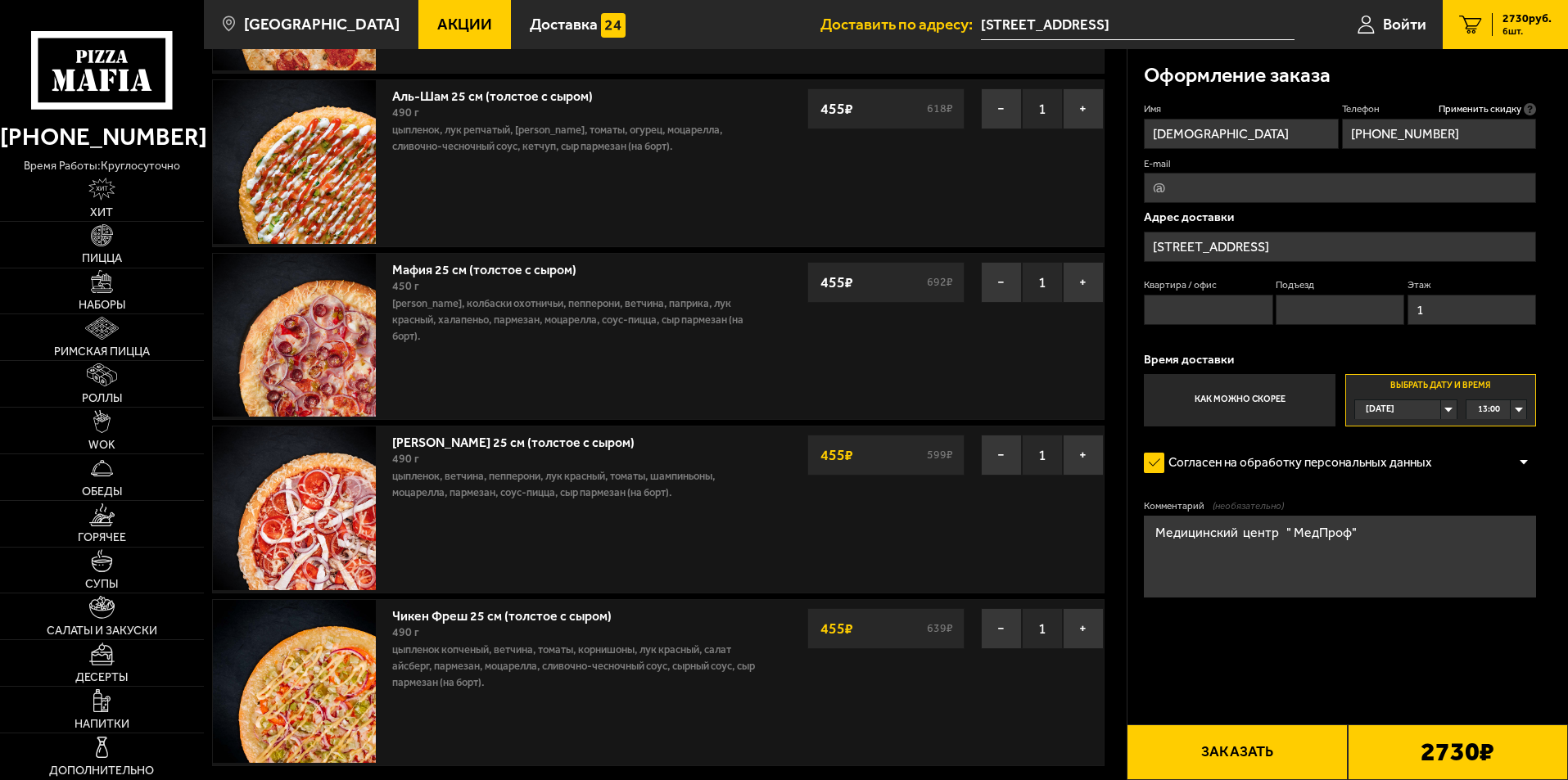
scroll to position [245, 0]
type textarea "Медицинский центр " МедПроф""
click at [1240, 753] on button "Заказать" at bounding box center [1236, 752] width 220 height 56
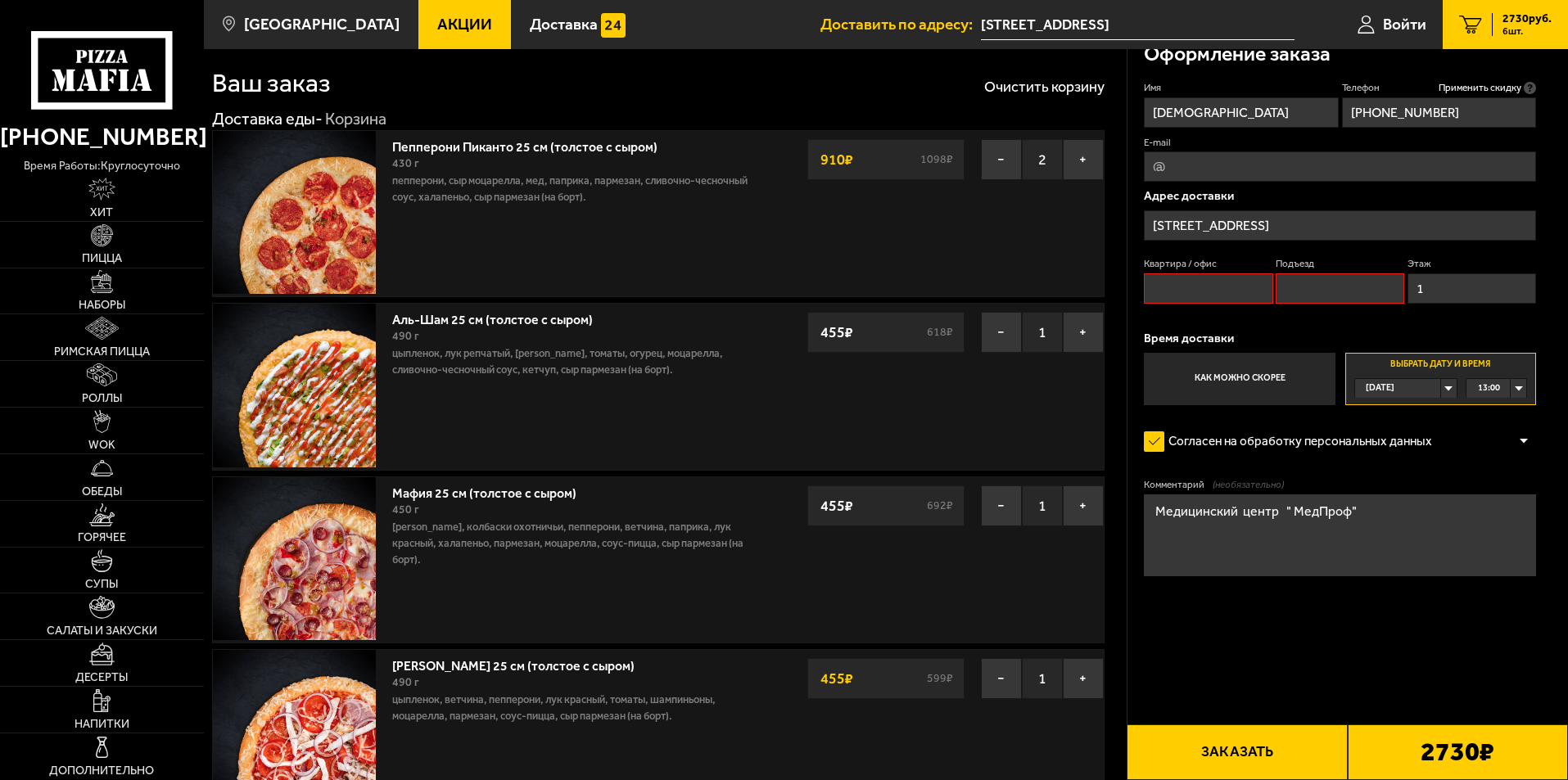
scroll to position [0, 0]
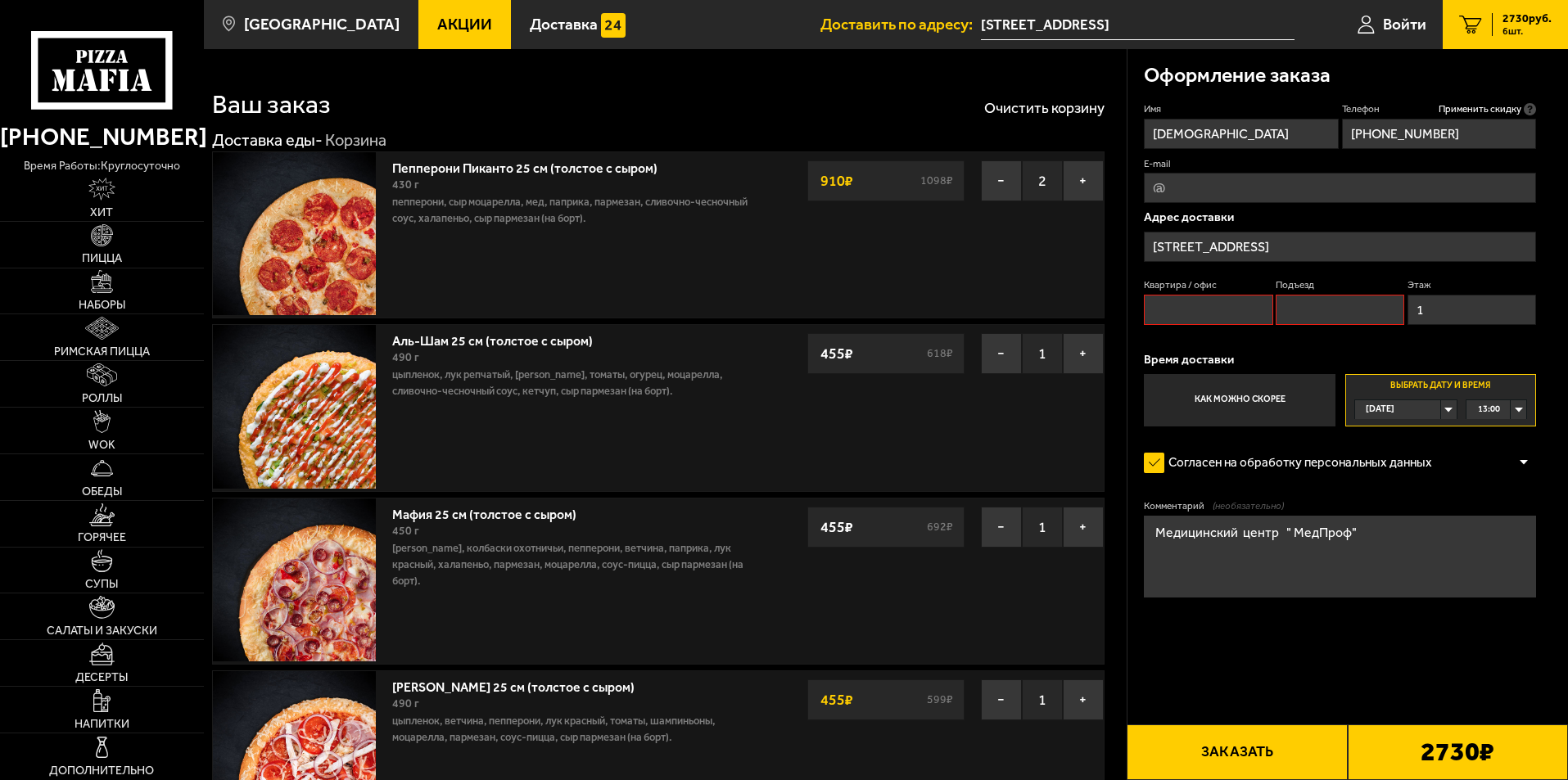
click at [1164, 319] on input "Квартира / офис" at bounding box center [1207, 309] width 129 height 30
type input "."
click at [1321, 319] on input "Подъезд" at bounding box center [1339, 309] width 129 height 30
type input "."
click at [1252, 397] on label "Как можно скорее" at bounding box center [1238, 399] width 190 height 52
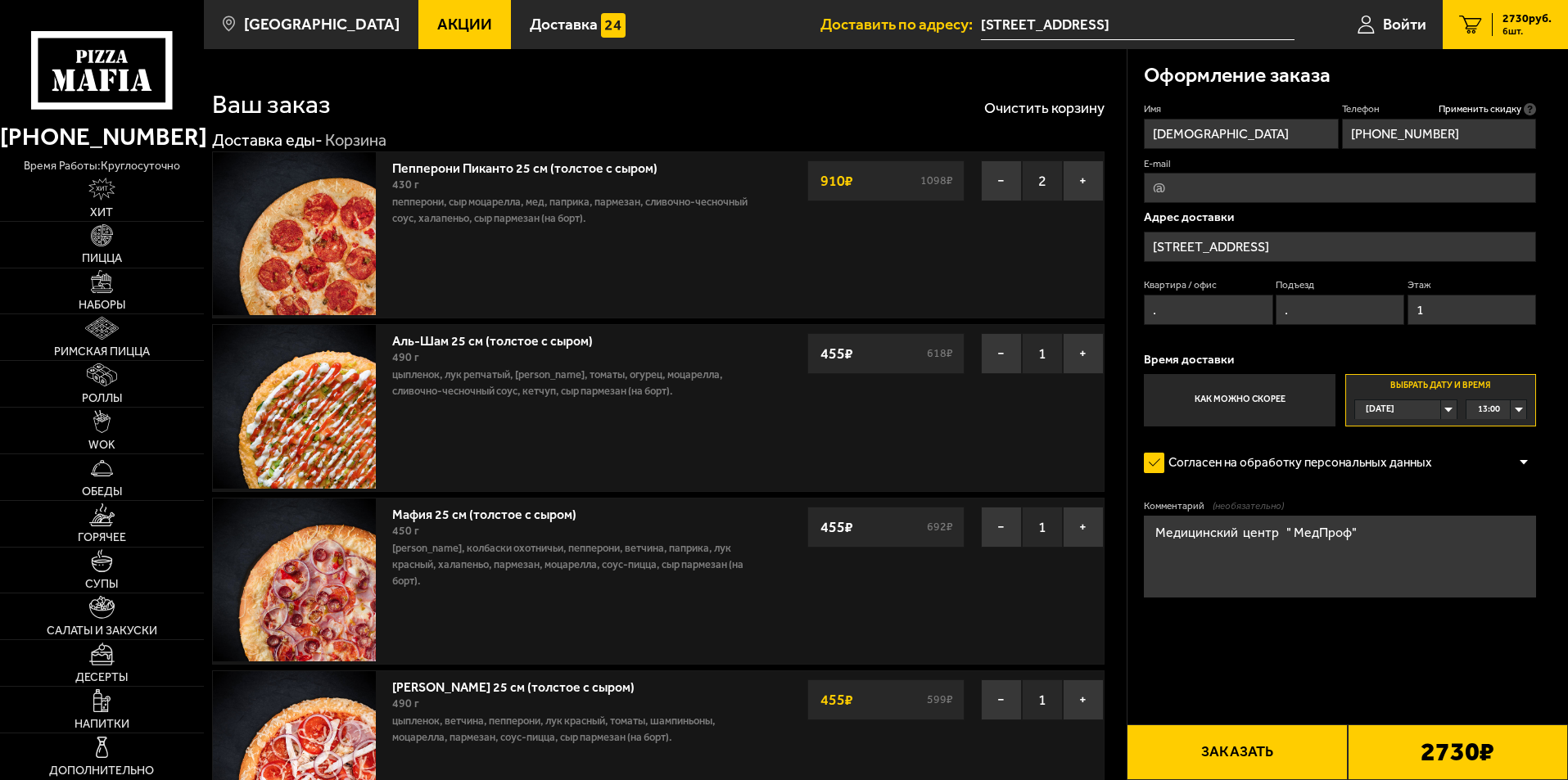
click at [0, 0] on input "Как можно скорее" at bounding box center [0, 0] width 0 height 0
click at [1507, 408] on div "13:00" at bounding box center [1495, 409] width 60 height 19
click at [0, 0] on input "Выбрать дату и время [DATE] 13:00" at bounding box center [0, 0] width 0 height 0
click at [1512, 409] on div "13:00" at bounding box center [1495, 409] width 60 height 19
click at [1499, 409] on div "13:00" at bounding box center [1495, 409] width 60 height 19
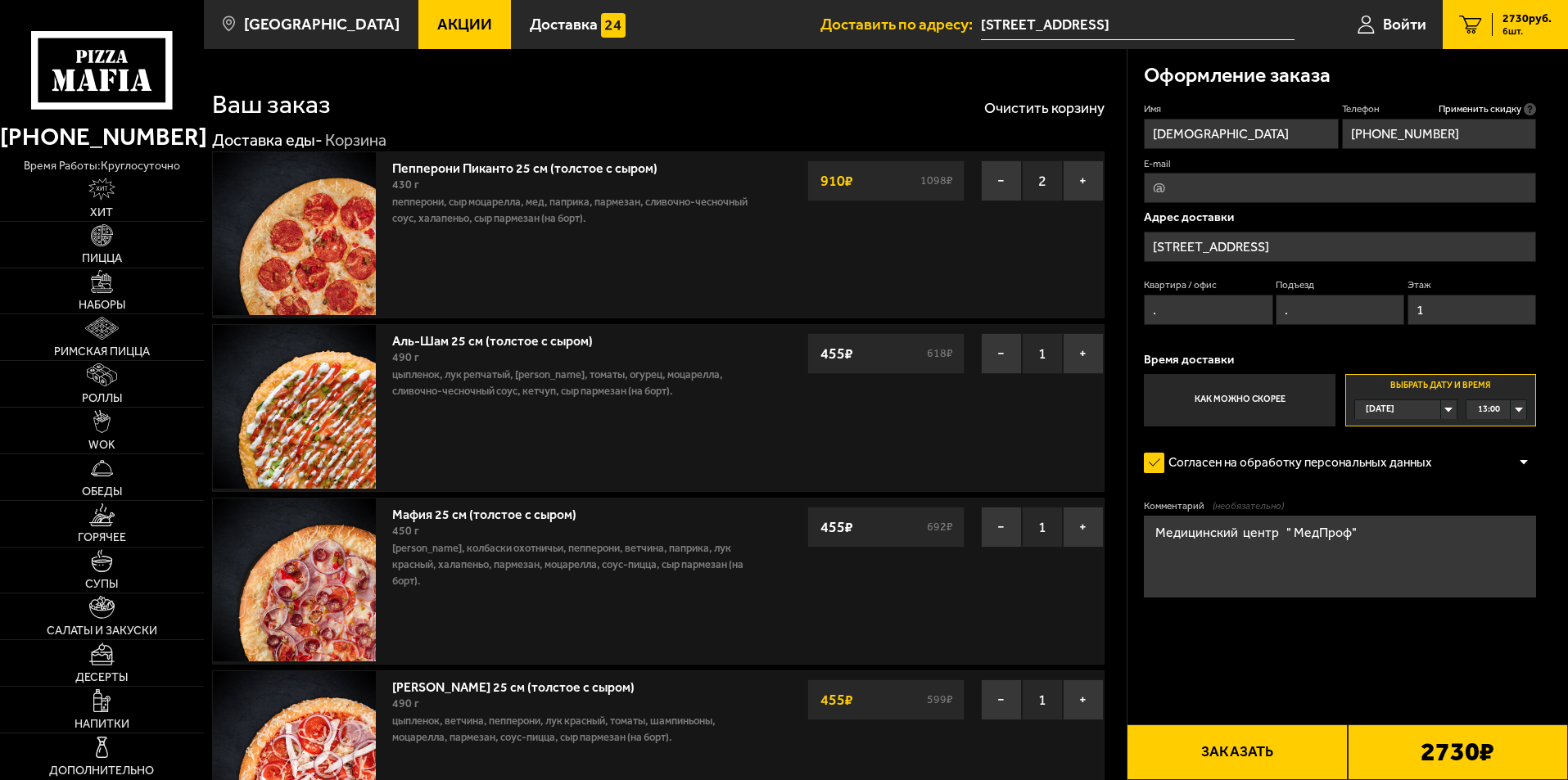
click at [1208, 741] on button "Заказать" at bounding box center [1236, 752] width 220 height 56
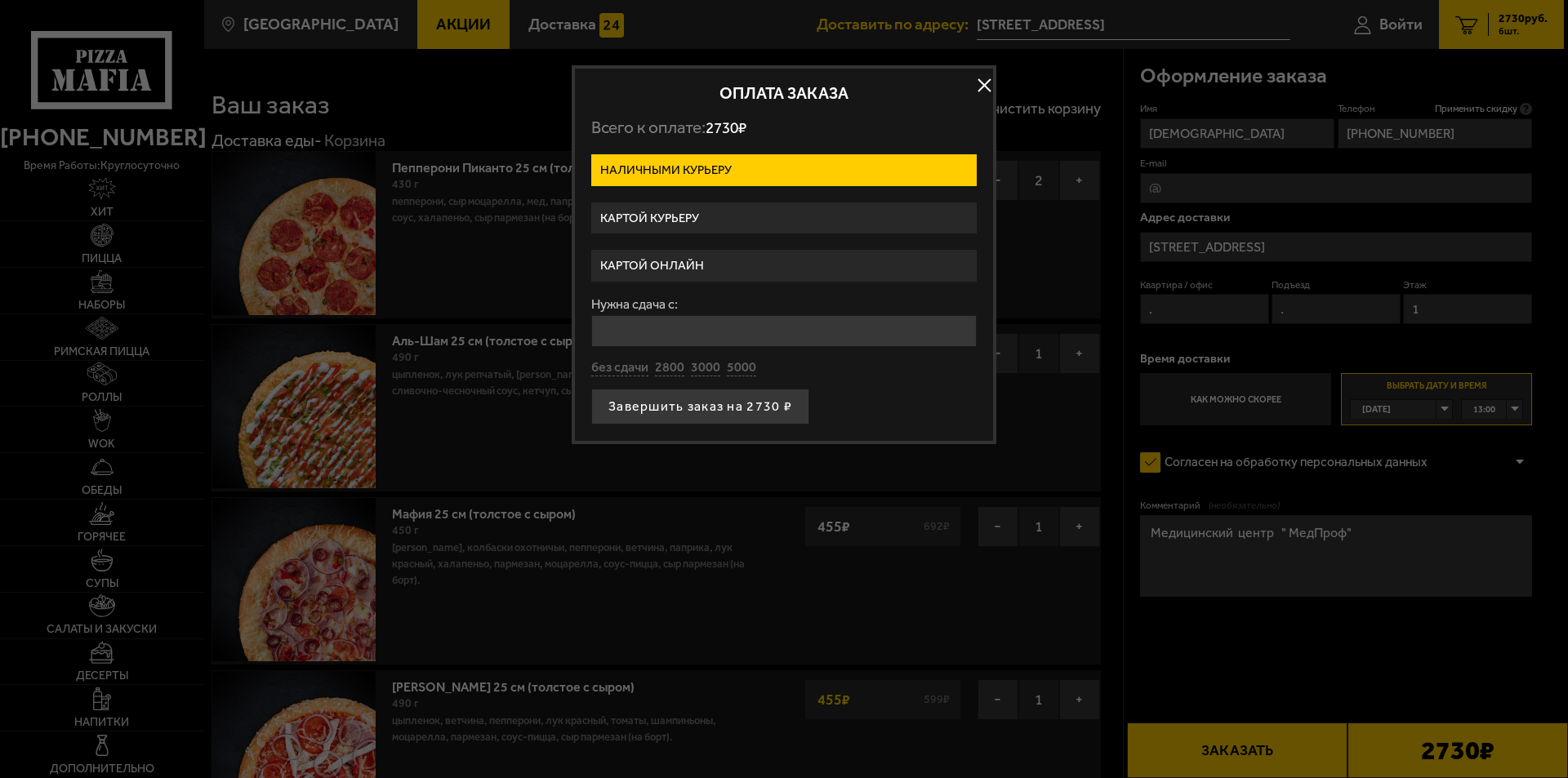
drag, startPoint x: 664, startPoint y: 161, endPoint x: 673, endPoint y: 220, distance: 59.7
click at [664, 165] on label "Наличными курьеру" at bounding box center [784, 170] width 386 height 32
click at [0, 0] on input "Наличными курьеру" at bounding box center [0, 0] width 0 height 0
drag, startPoint x: 688, startPoint y: 405, endPoint x: 695, endPoint y: 414, distance: 11.4
click at [689, 406] on button "Завершить заказ на 2730 ₽" at bounding box center [700, 406] width 218 height 36
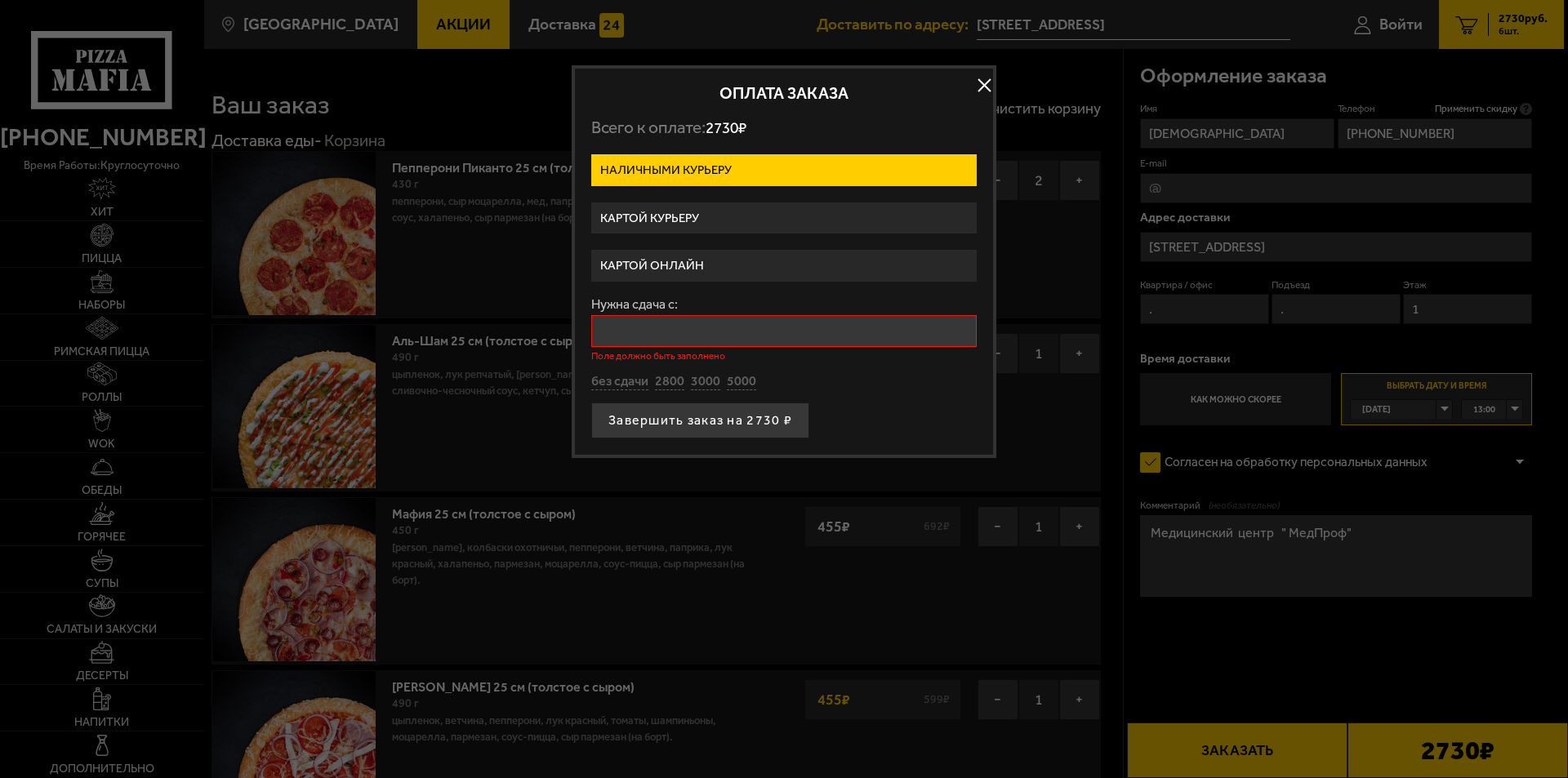
click at [610, 335] on input "Нужна сдача с:" at bounding box center [784, 331] width 386 height 32
click at [631, 343] on input "Нужна сдача с:" at bounding box center [784, 331] width 386 height 32
click at [623, 339] on input "Нужна сдача с:" at bounding box center [784, 331] width 386 height 32
drag, startPoint x: 628, startPoint y: 361, endPoint x: 630, endPoint y: 376, distance: 15.1
click at [628, 362] on div "Нужна сдача с: Поле должно быть заполнено без сдачи 2800 3000 5000" at bounding box center [784, 343] width 386 height 93
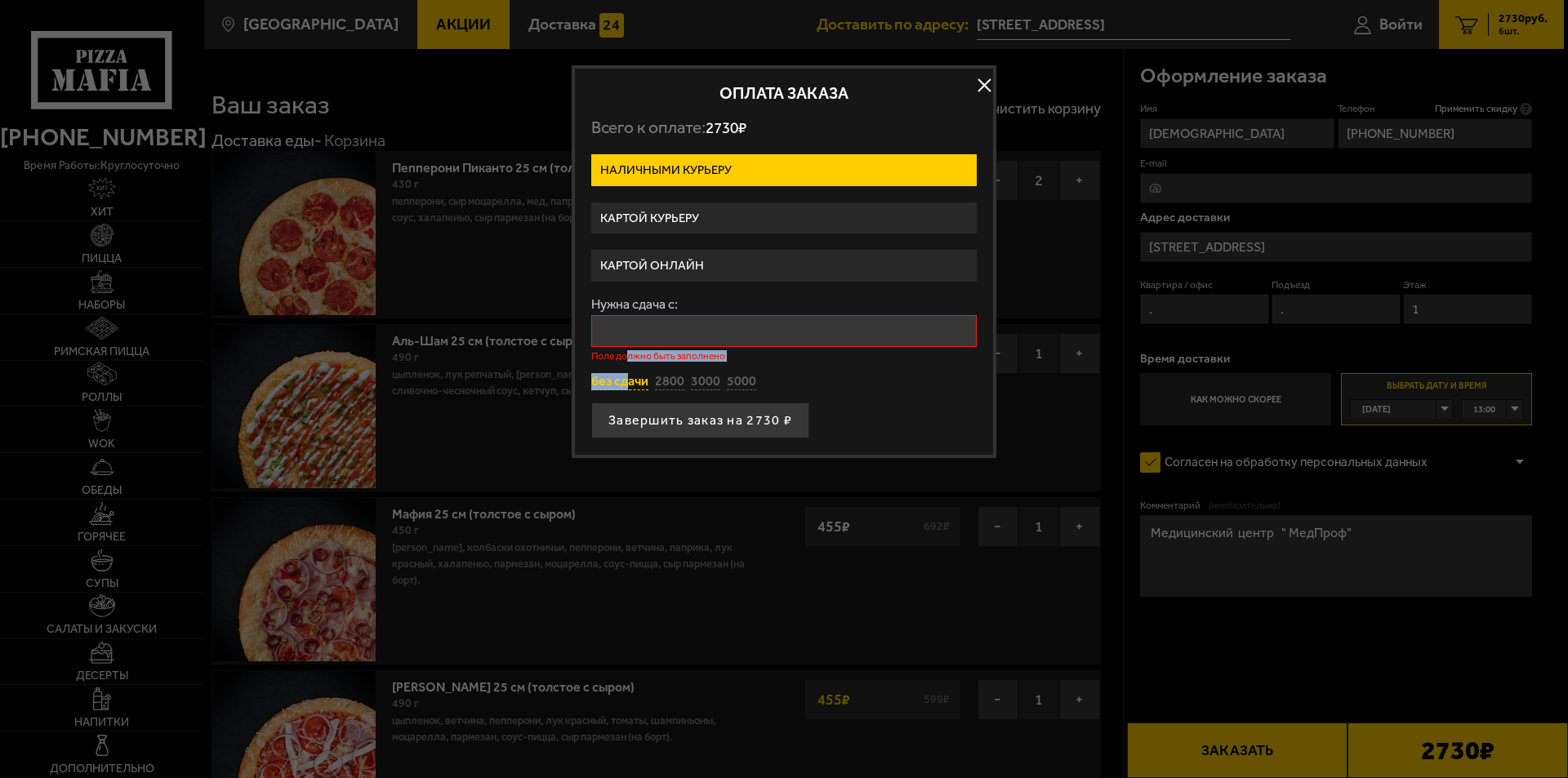
click at [608, 387] on button "без сдачи" at bounding box center [620, 382] width 57 height 18
type input "0"
drag, startPoint x: 632, startPoint y: 411, endPoint x: 641, endPoint y: 417, distance: 10.8
click at [635, 412] on button "Завершить заказ на 2730 ₽" at bounding box center [700, 406] width 218 height 36
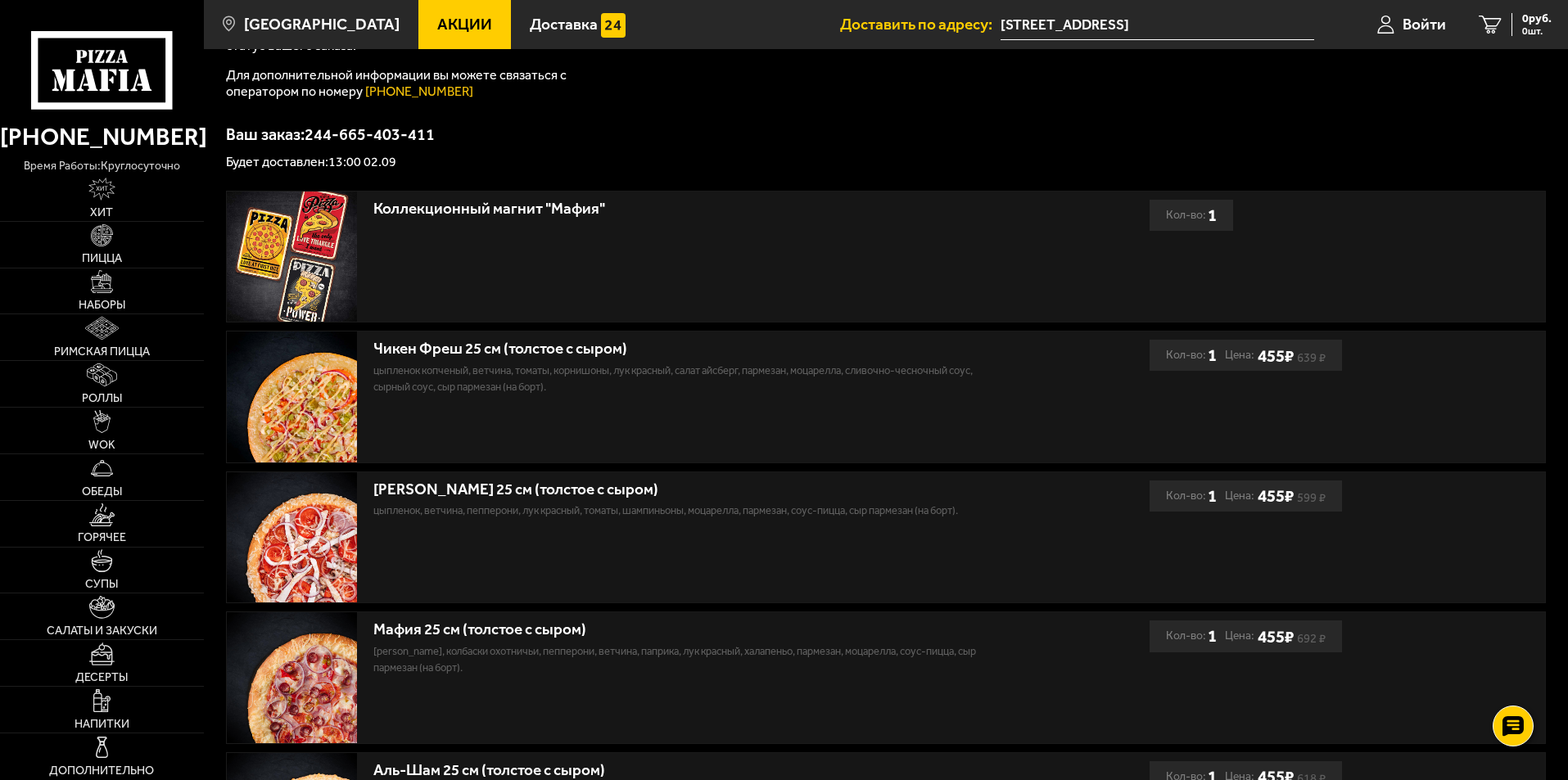
scroll to position [98, 0]
